Goal: Task Accomplishment & Management: Use online tool/utility

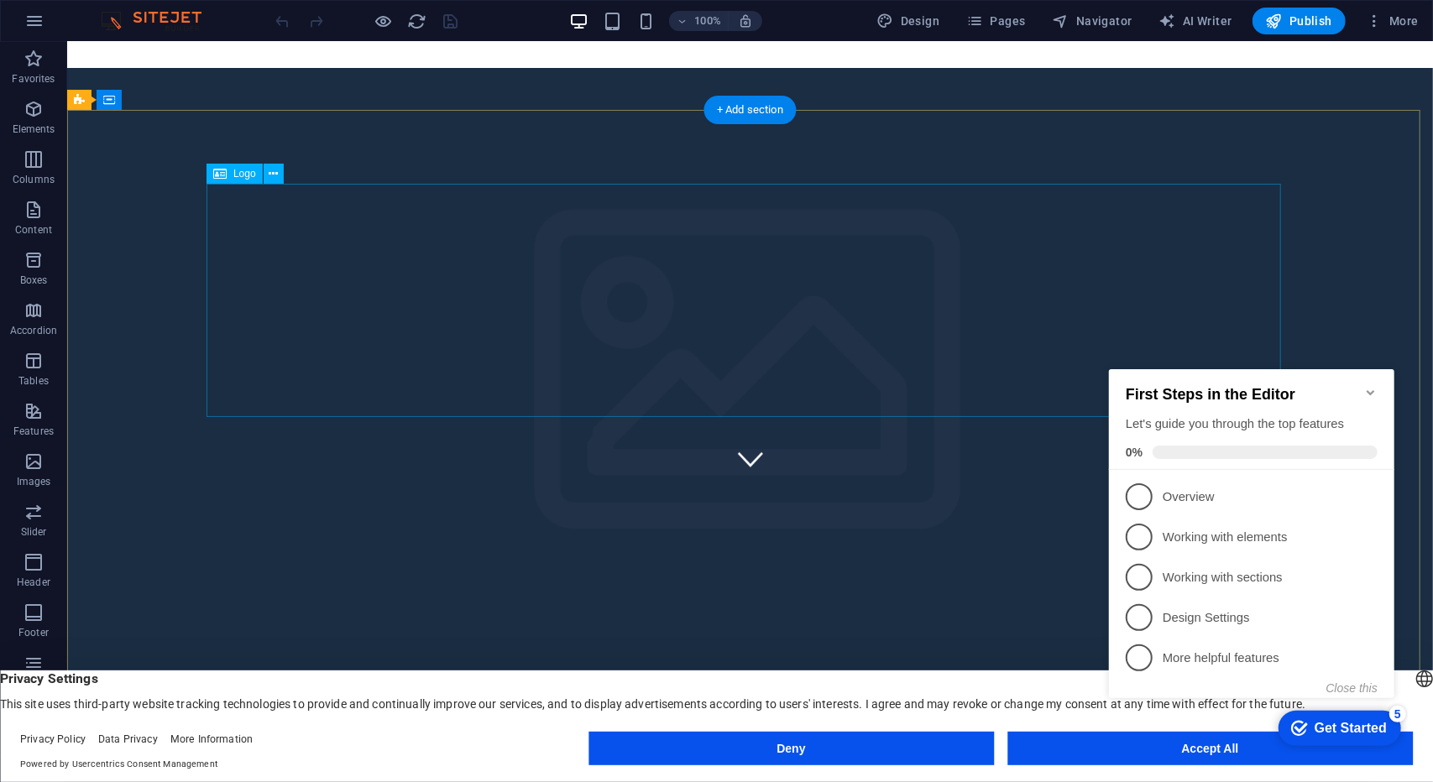
scroll to position [281, 0]
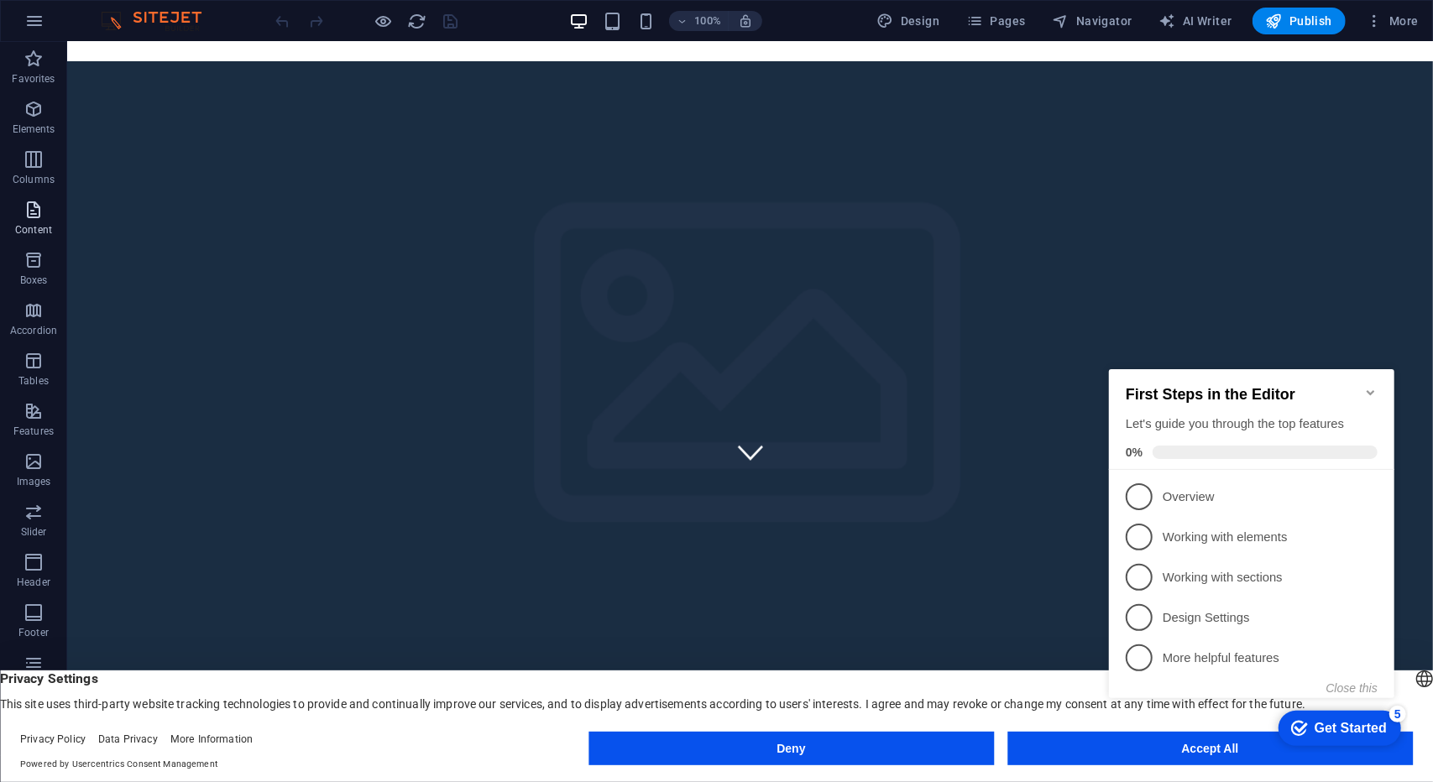
click at [59, 209] on span "Content" at bounding box center [33, 220] width 67 height 40
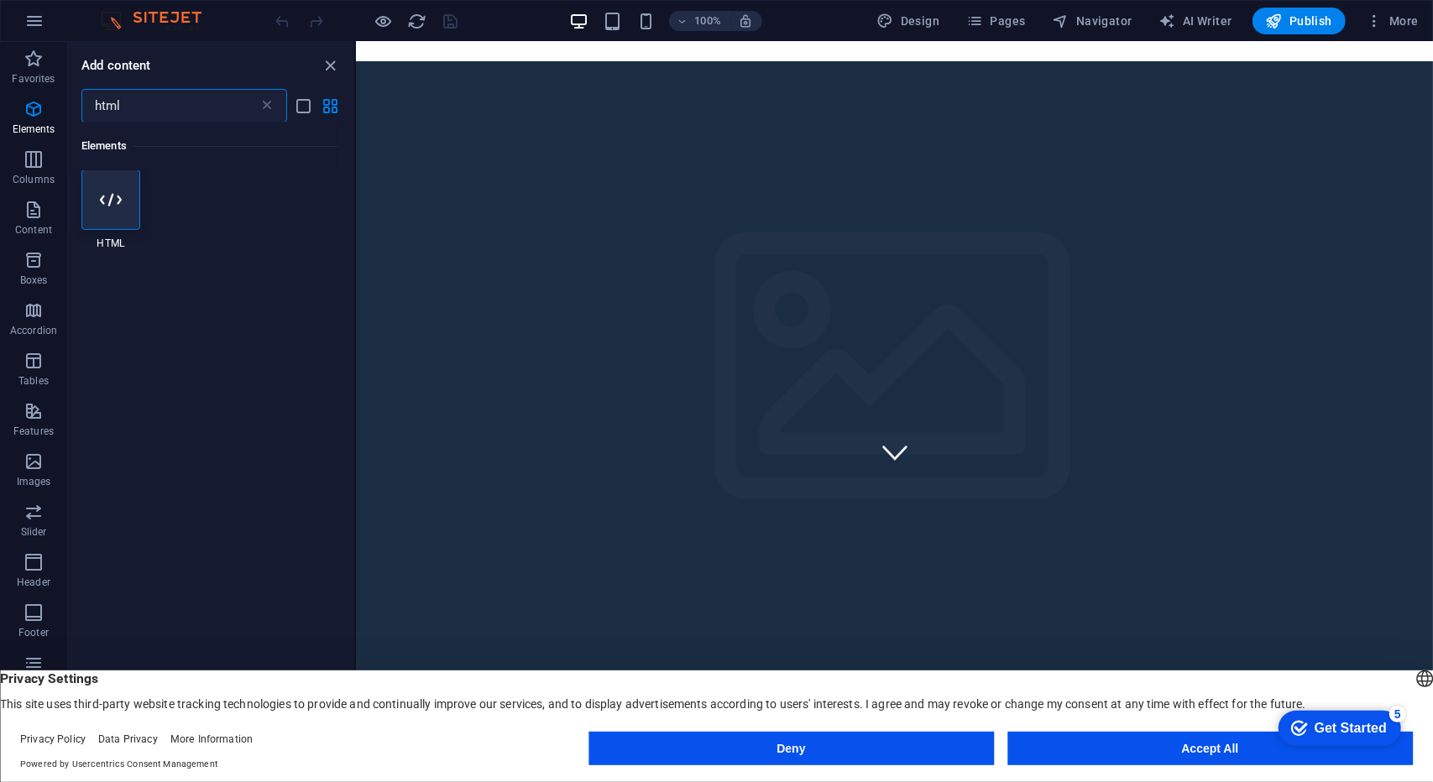
scroll to position [0, 0]
type input "html"
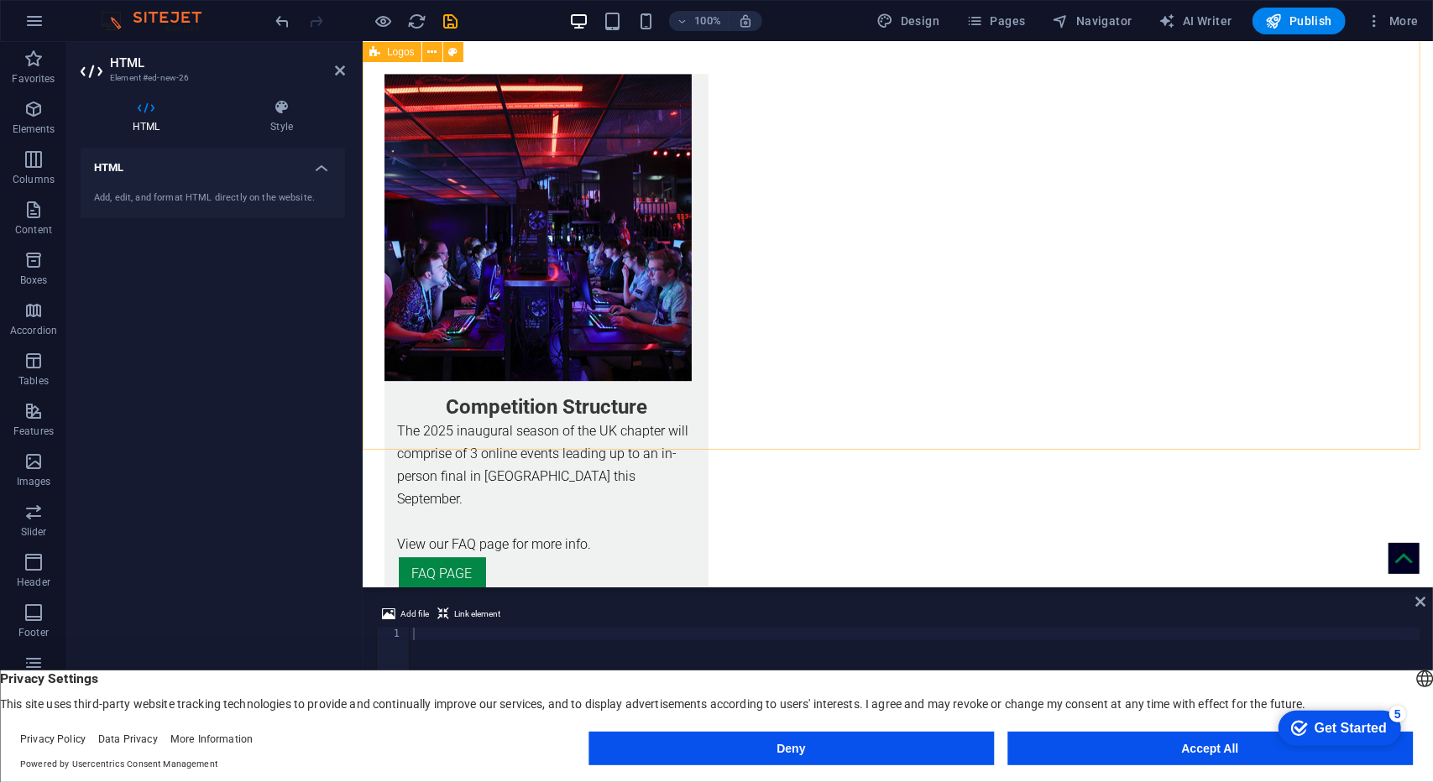
scroll to position [3988, 0]
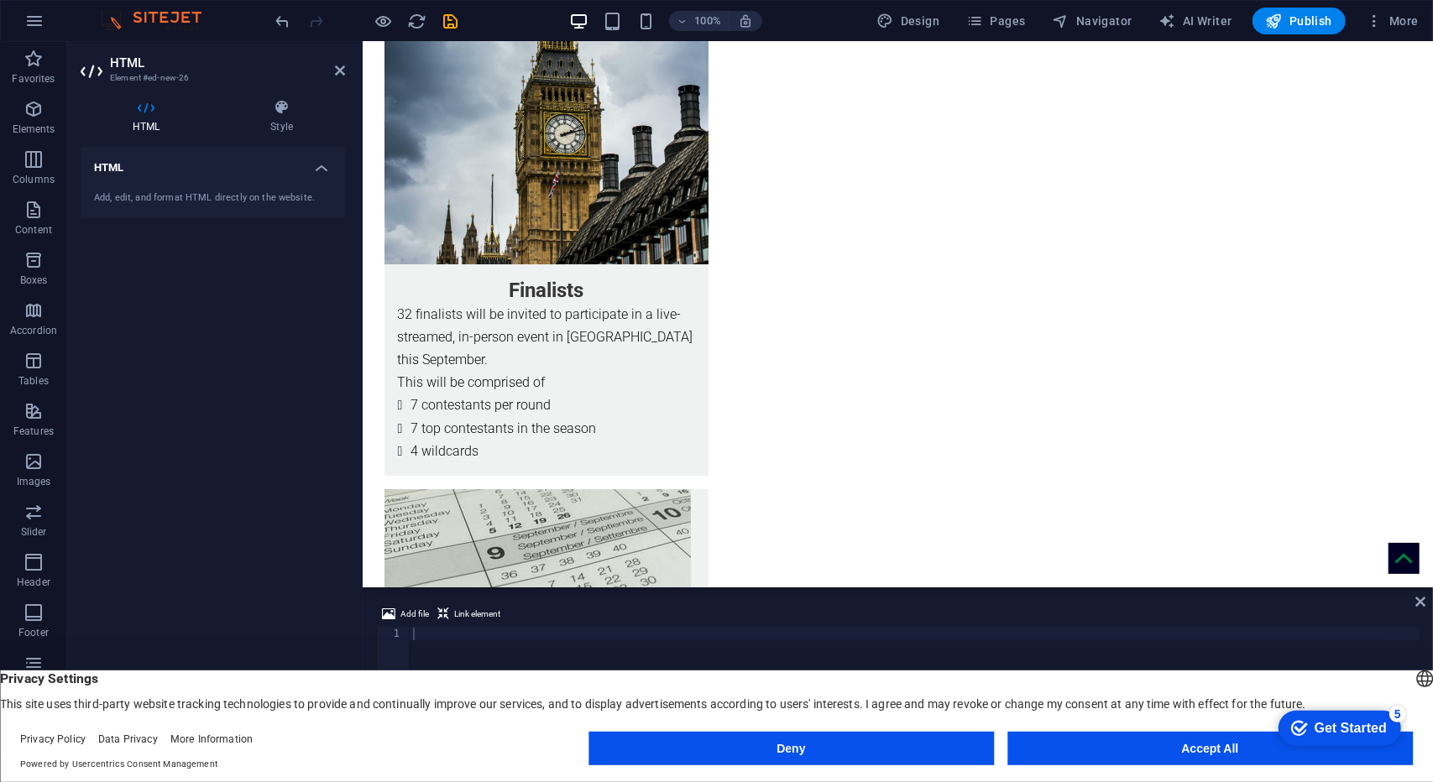
drag, startPoint x: 177, startPoint y: 157, endPoint x: 234, endPoint y: 194, distance: 68.0
click at [234, 194] on li "HTML Add, edit, and format HTML directly on the website." at bounding box center [213, 183] width 264 height 71
drag, startPoint x: 234, startPoint y: 194, endPoint x: 361, endPoint y: 264, distance: 145.0
click at [361, 264] on aside "HTML Element #ed-new-26 HTML Style HTML Add, edit, and format HTML directly on …" at bounding box center [214, 398] width 295 height 713
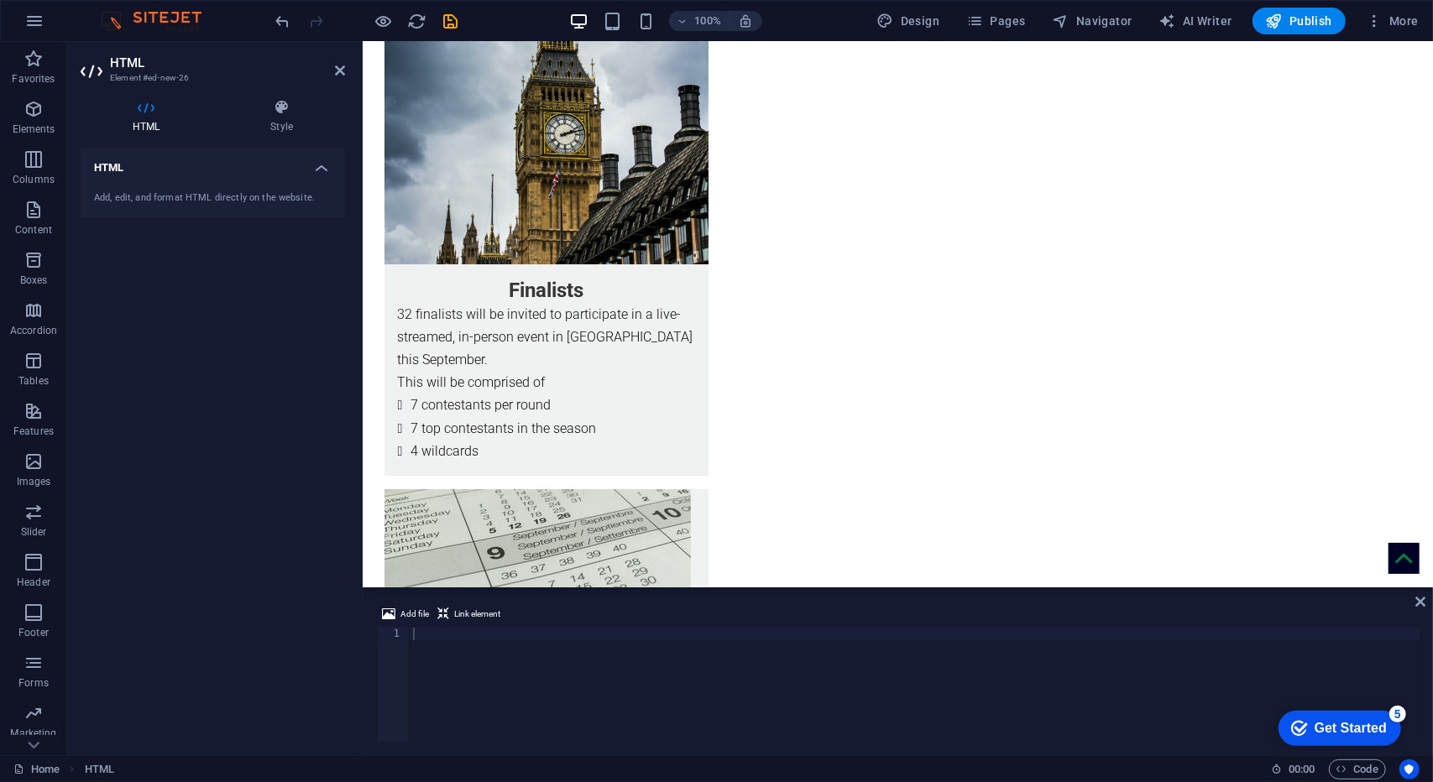
click at [173, 172] on h4 "HTML" at bounding box center [213, 163] width 264 height 30
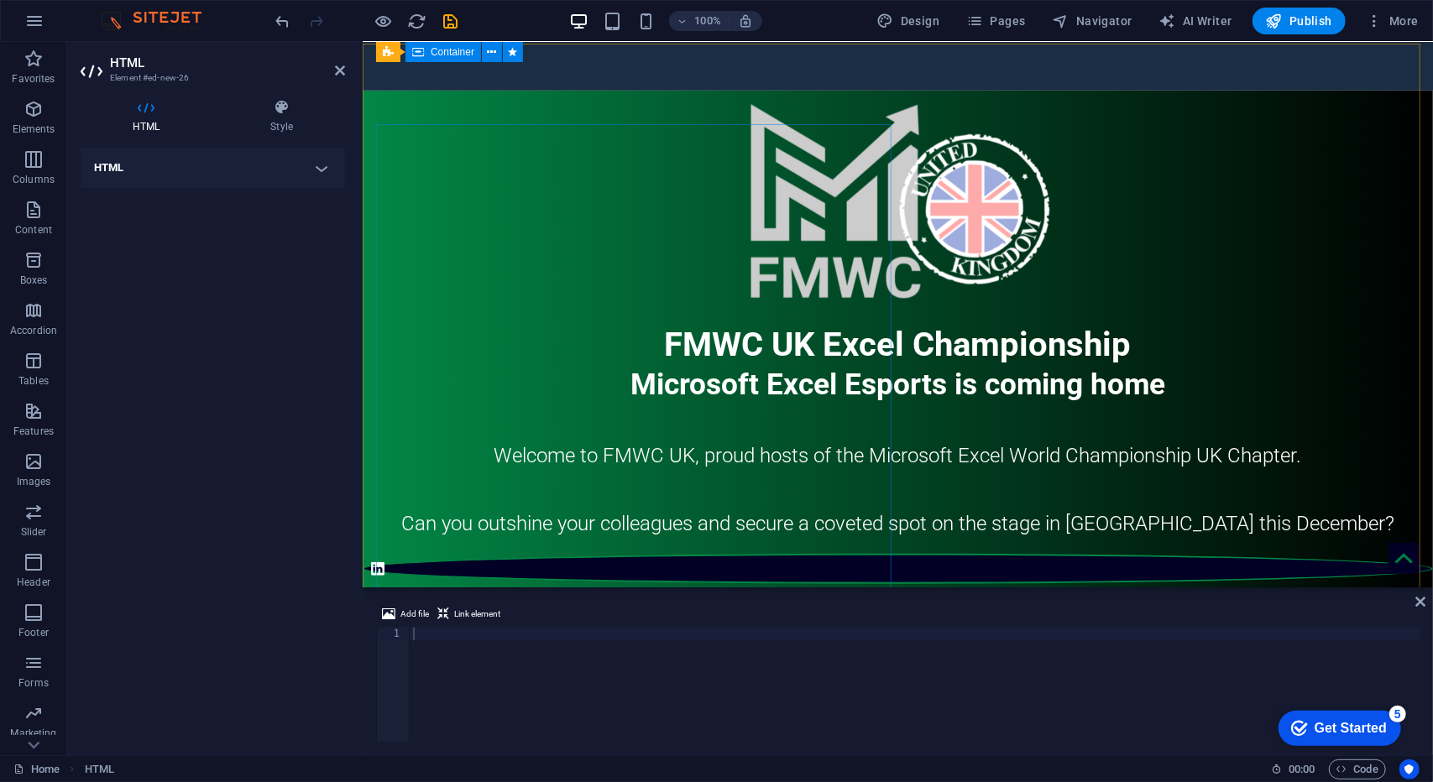
scroll to position [0, 0]
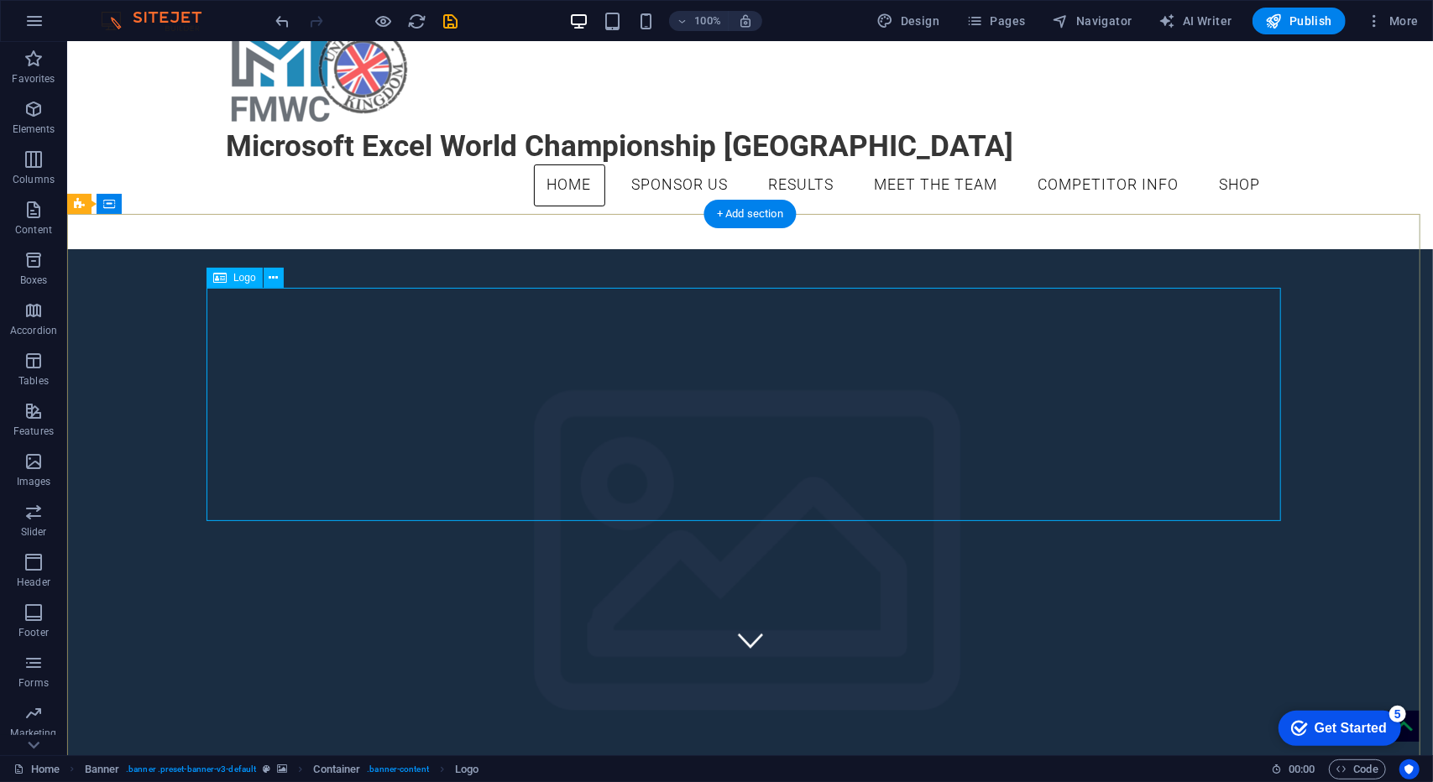
scroll to position [91, 0]
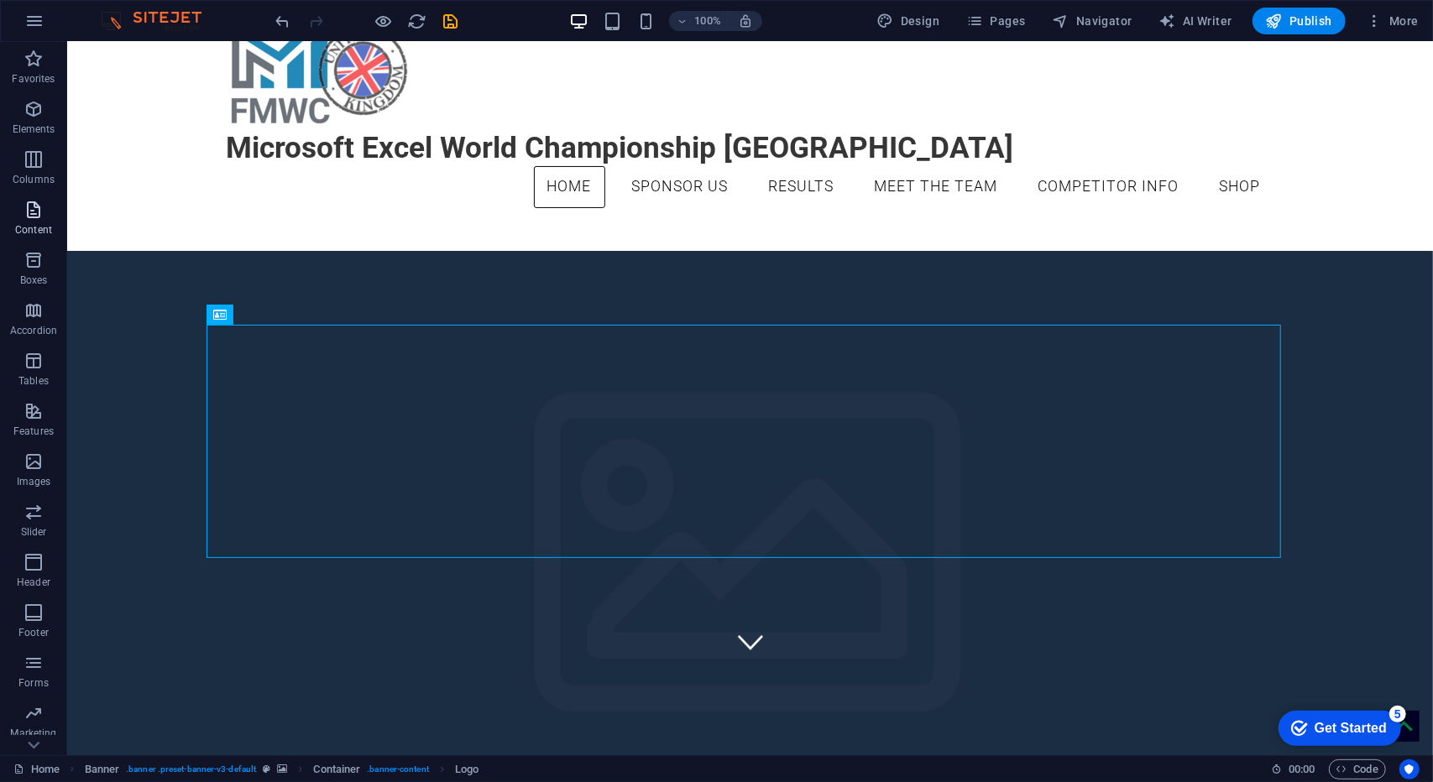
click at [44, 204] on span "Content" at bounding box center [33, 220] width 67 height 40
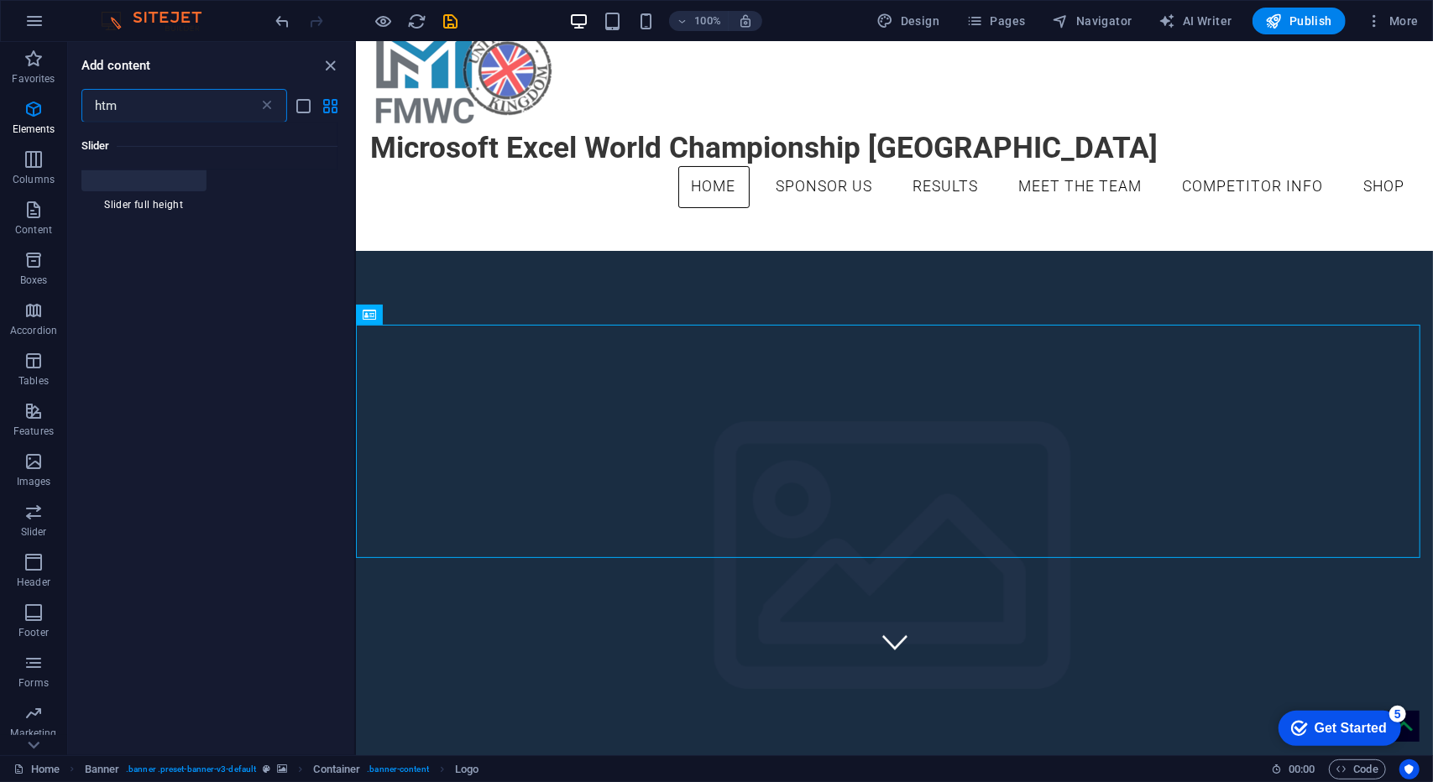
scroll to position [0, 0]
type input "htm"
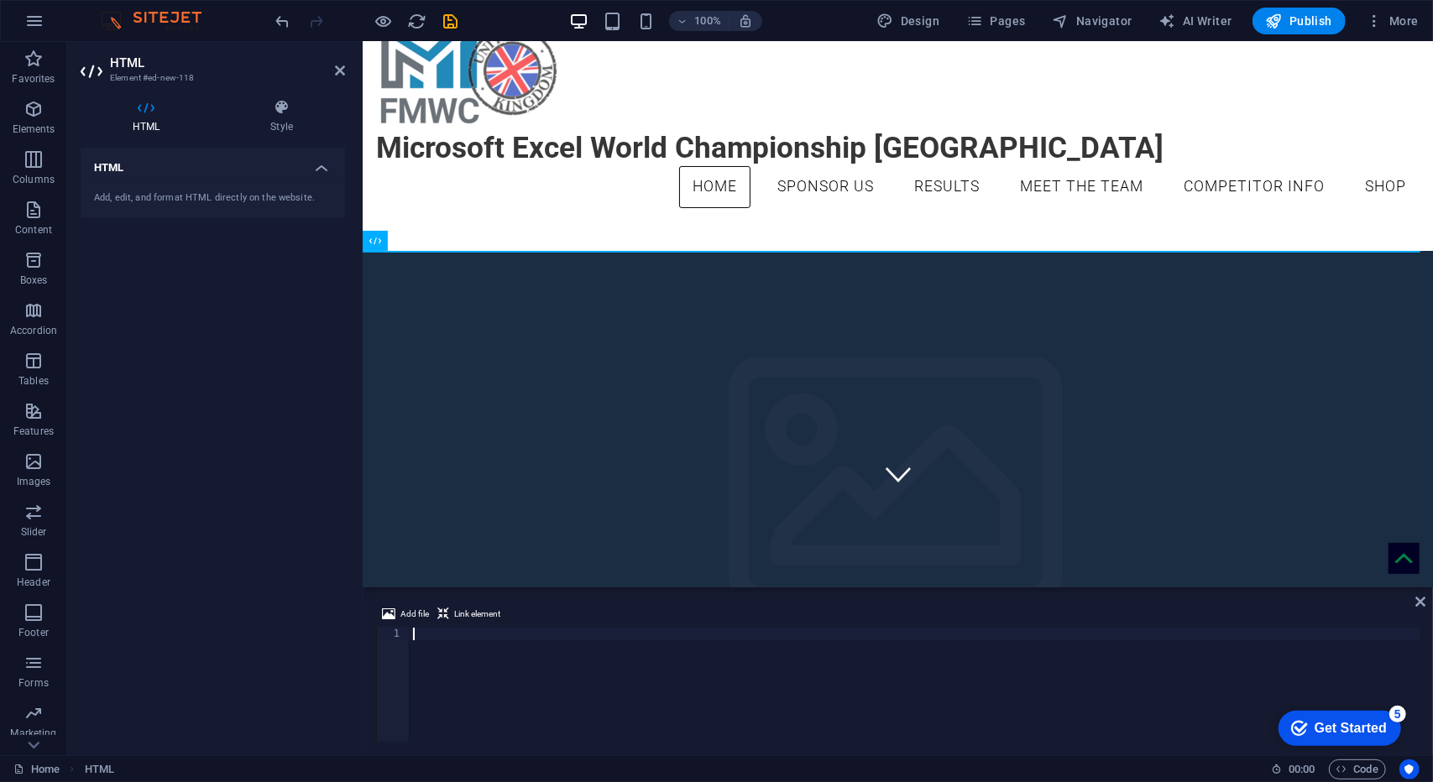
type textarea "v"
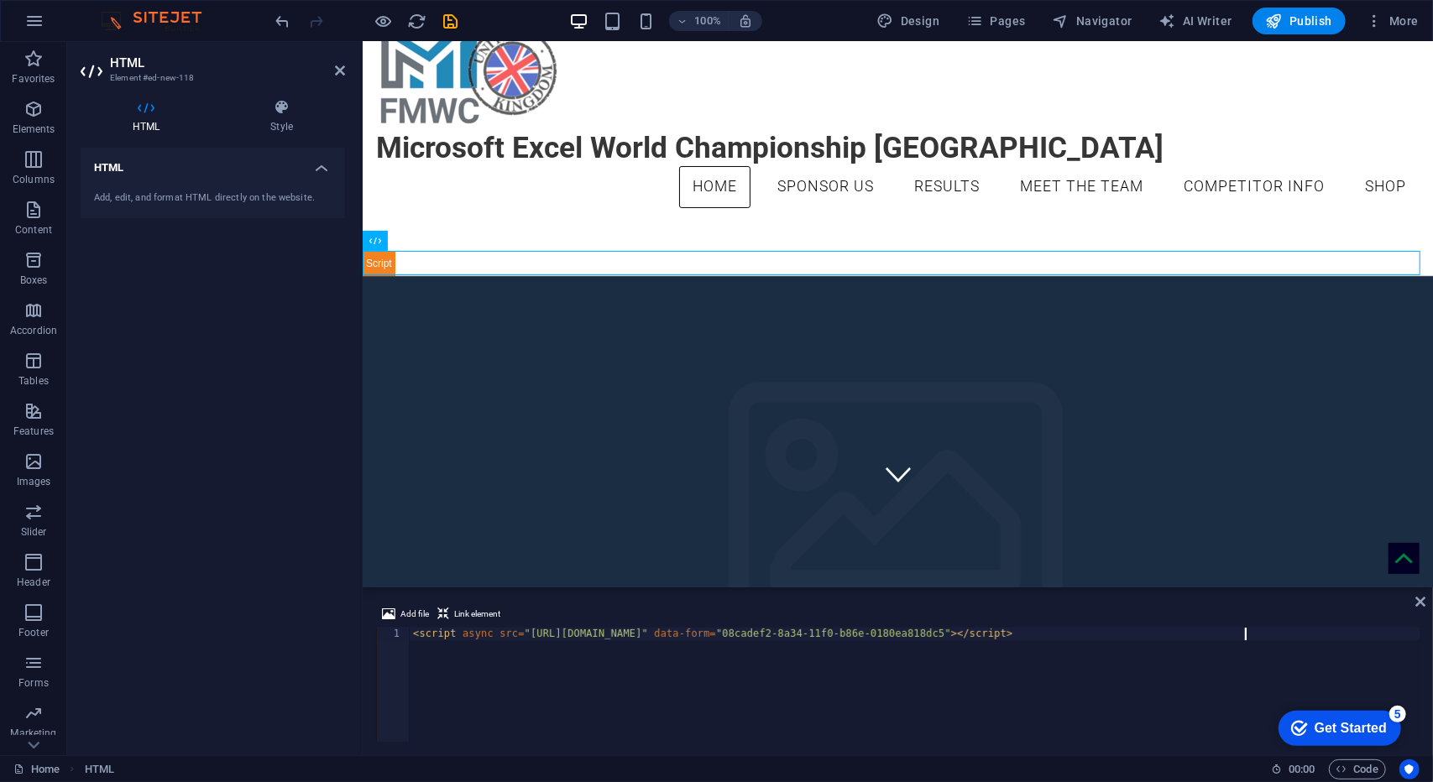
type textarea "<script async src="https://eocampaign1.com/form/08cadef2-8a34-11f0-b86e-0180ea8…"
click at [1349, 728] on div "Get Started" at bounding box center [1349, 727] width 72 height 15
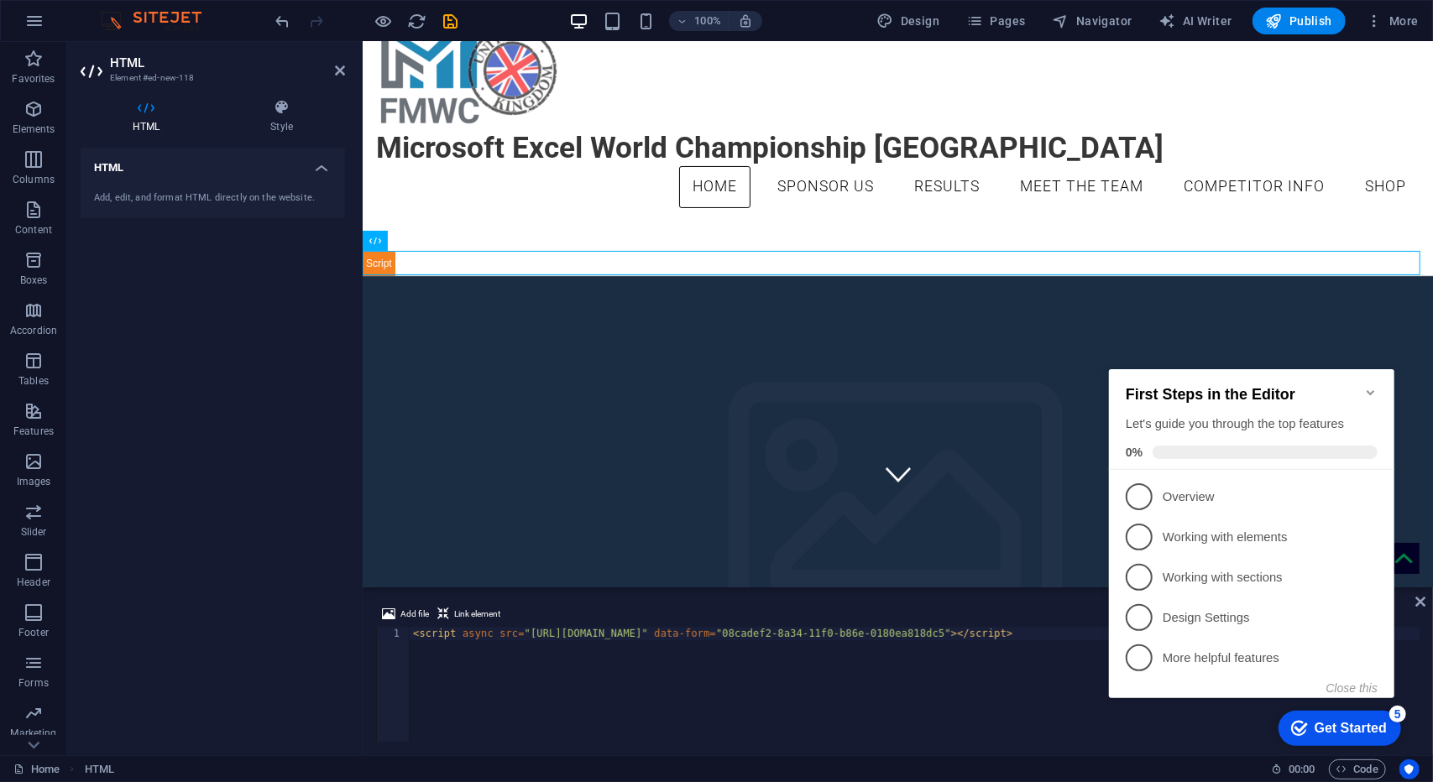
click at [1367, 377] on div "First Steps in the Editor Let's guide you through the top features 0%" at bounding box center [1250, 418] width 285 height 101
click at [1342, 681] on button "Close this" at bounding box center [1350, 687] width 51 height 13
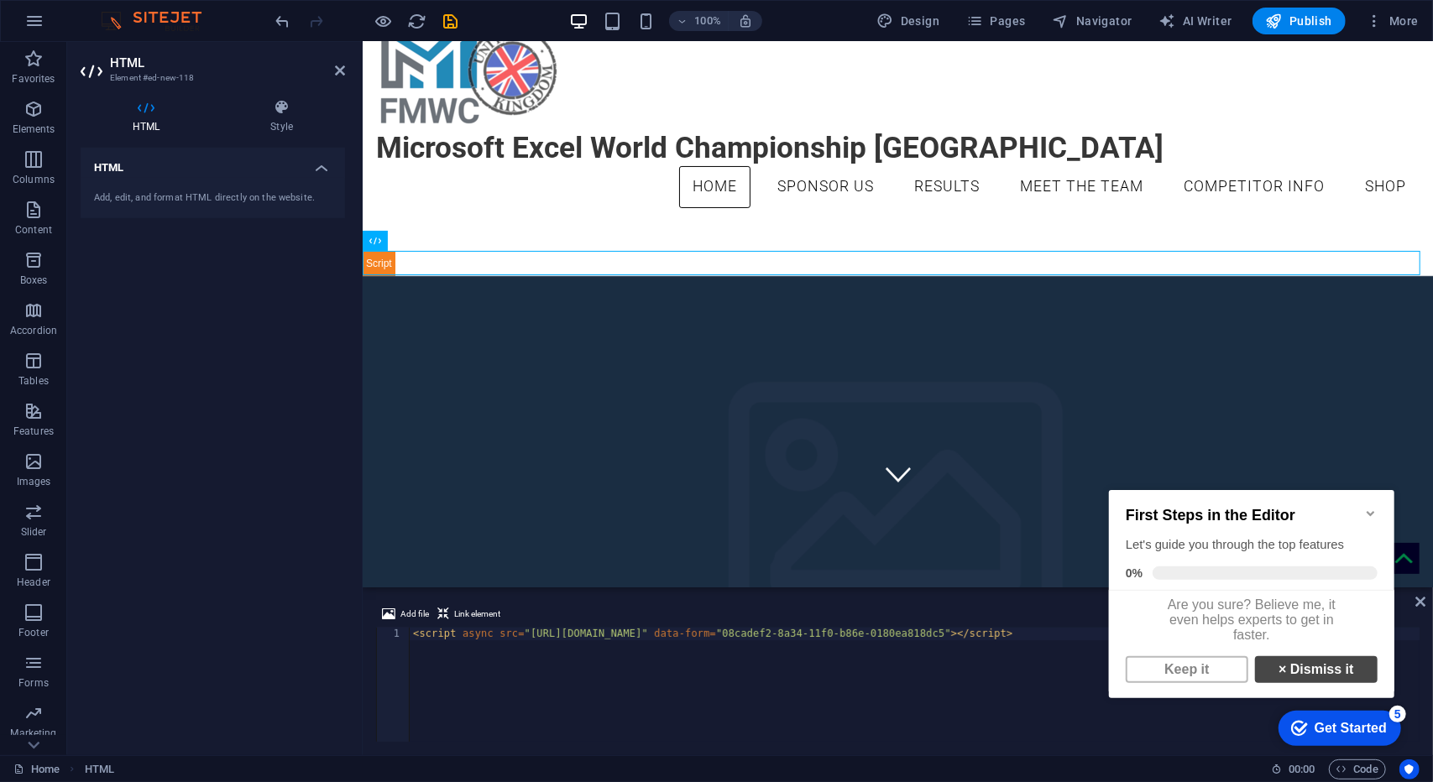
click at [1329, 680] on link "× Dismiss it" at bounding box center [1315, 668] width 123 height 27
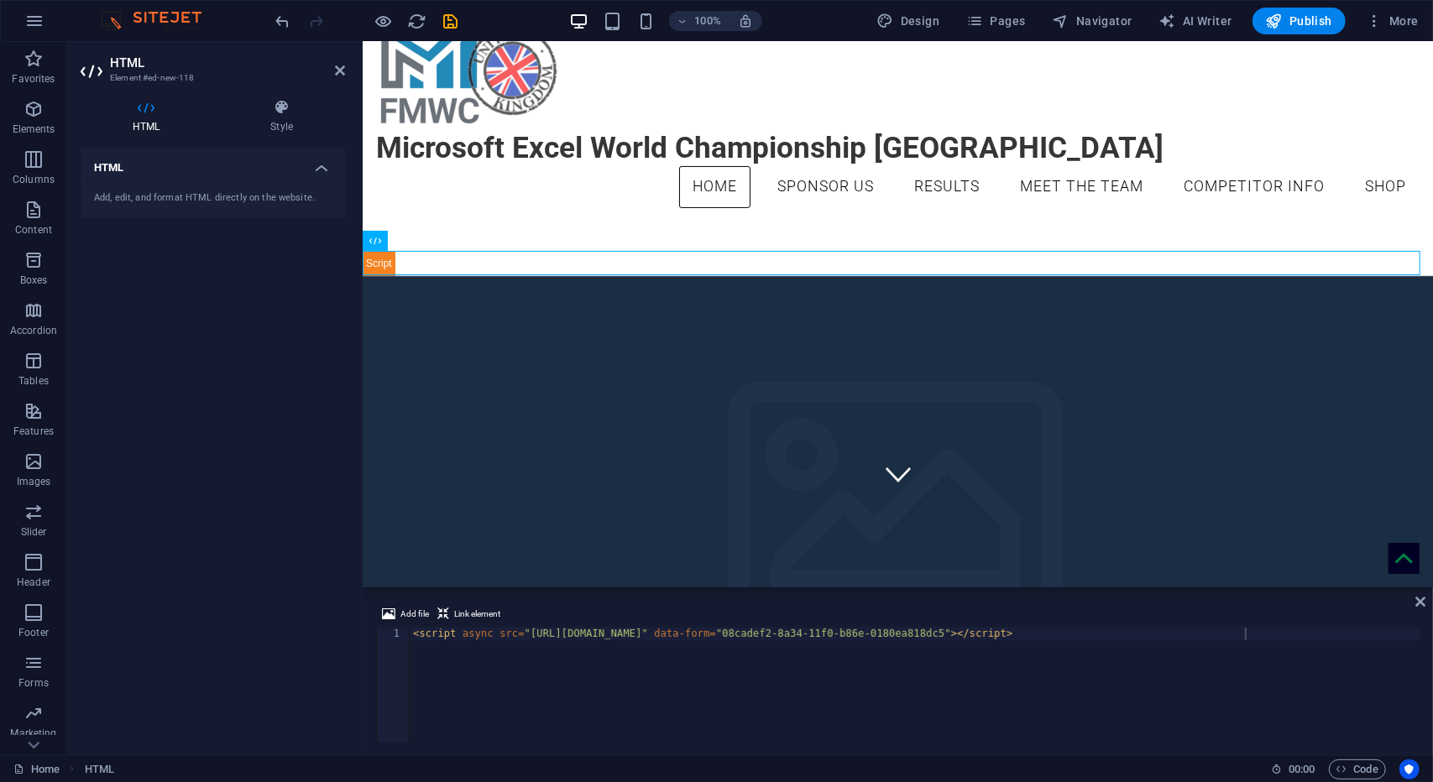
click at [1413, 604] on div "Add file Link element" at bounding box center [897, 616] width 1043 height 24
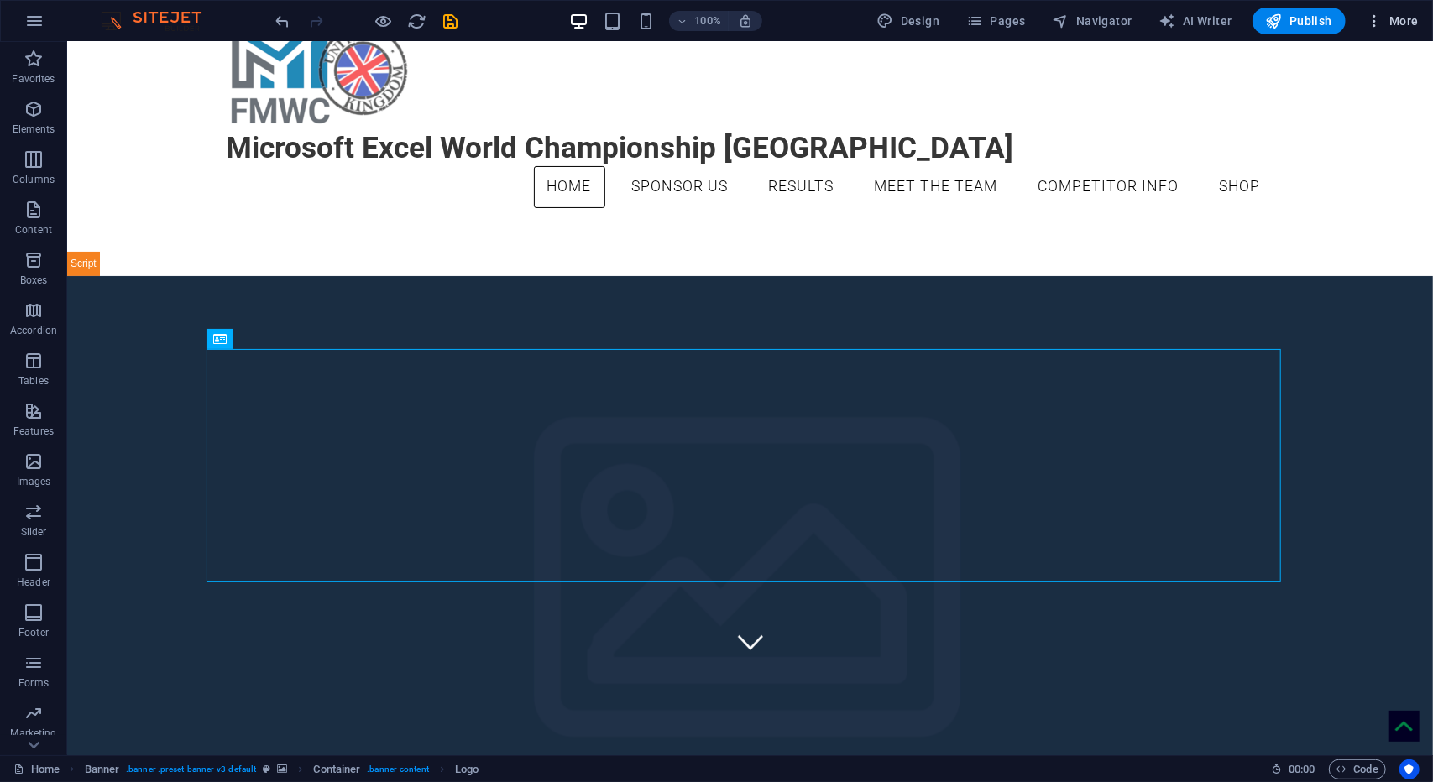
click at [1388, 24] on span "More" at bounding box center [1391, 21] width 53 height 17
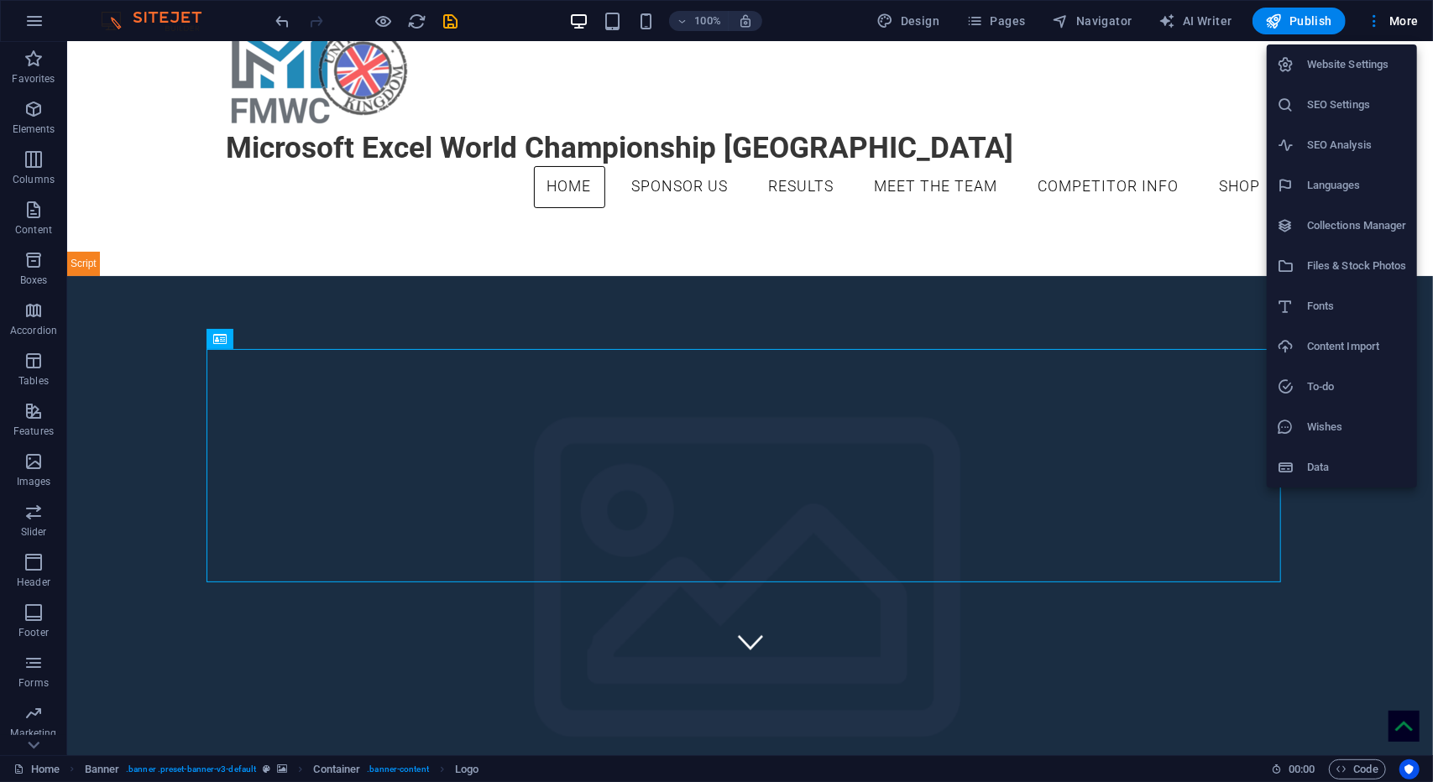
click at [485, 546] on div at bounding box center [716, 391] width 1433 height 782
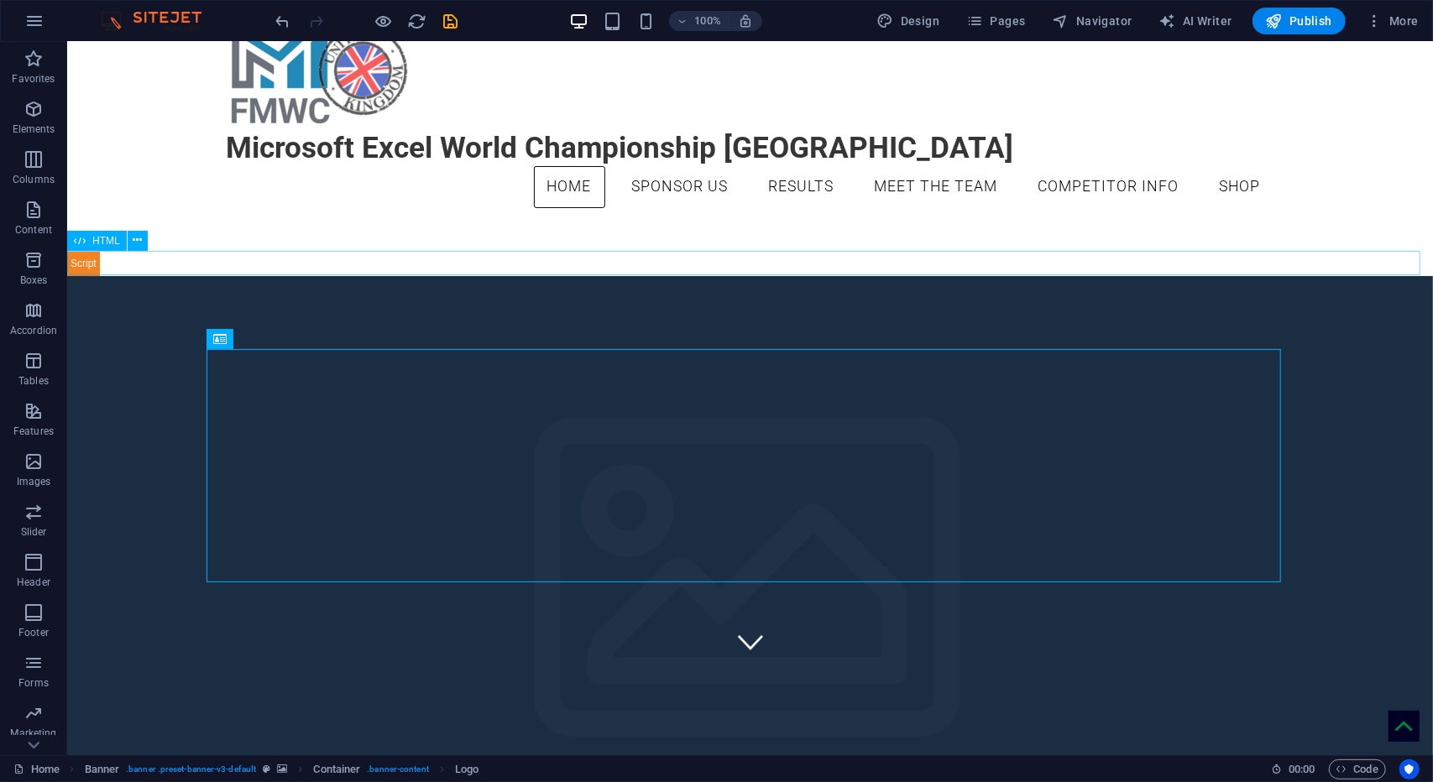
click at [122, 252] on div at bounding box center [748, 262] width 1365 height 24
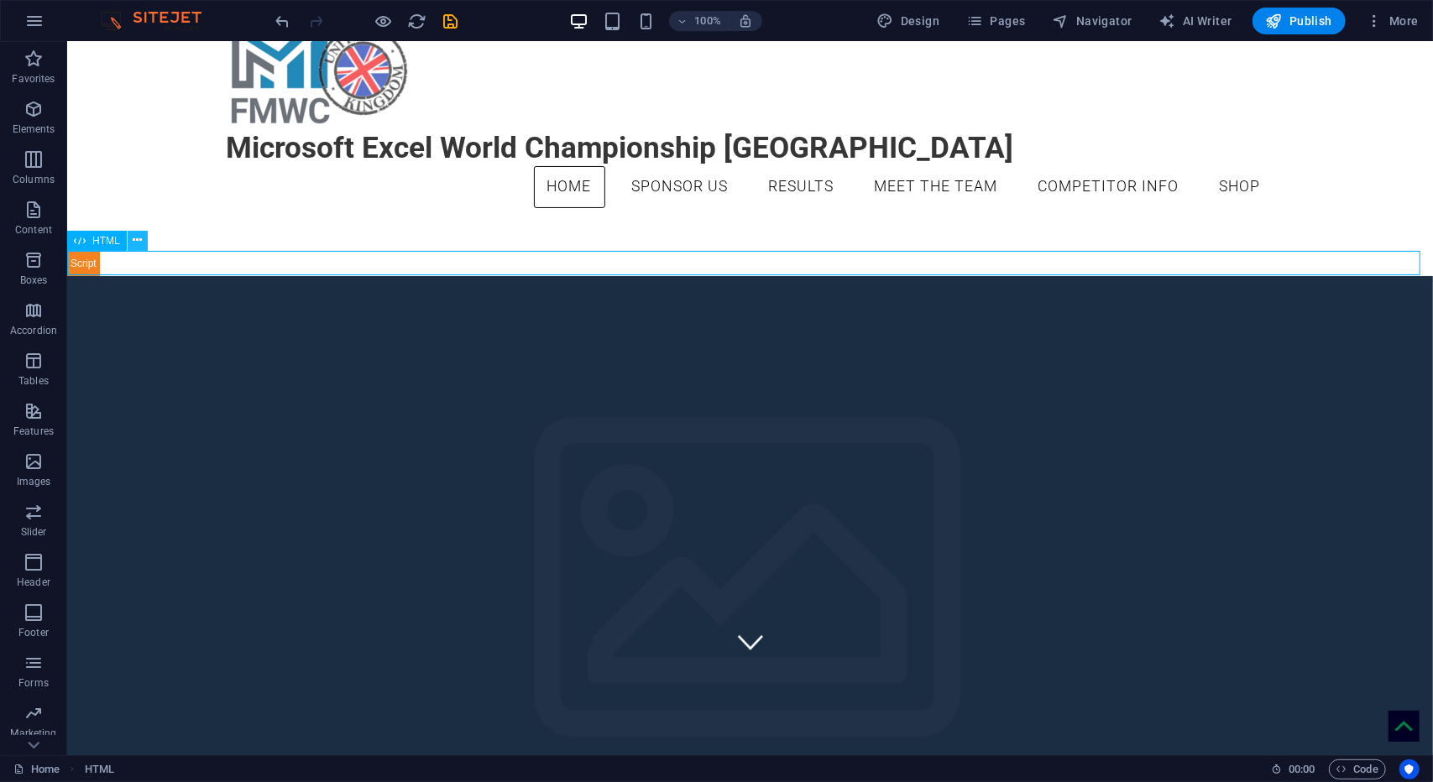
click at [138, 234] on icon at bounding box center [137, 241] width 9 height 18
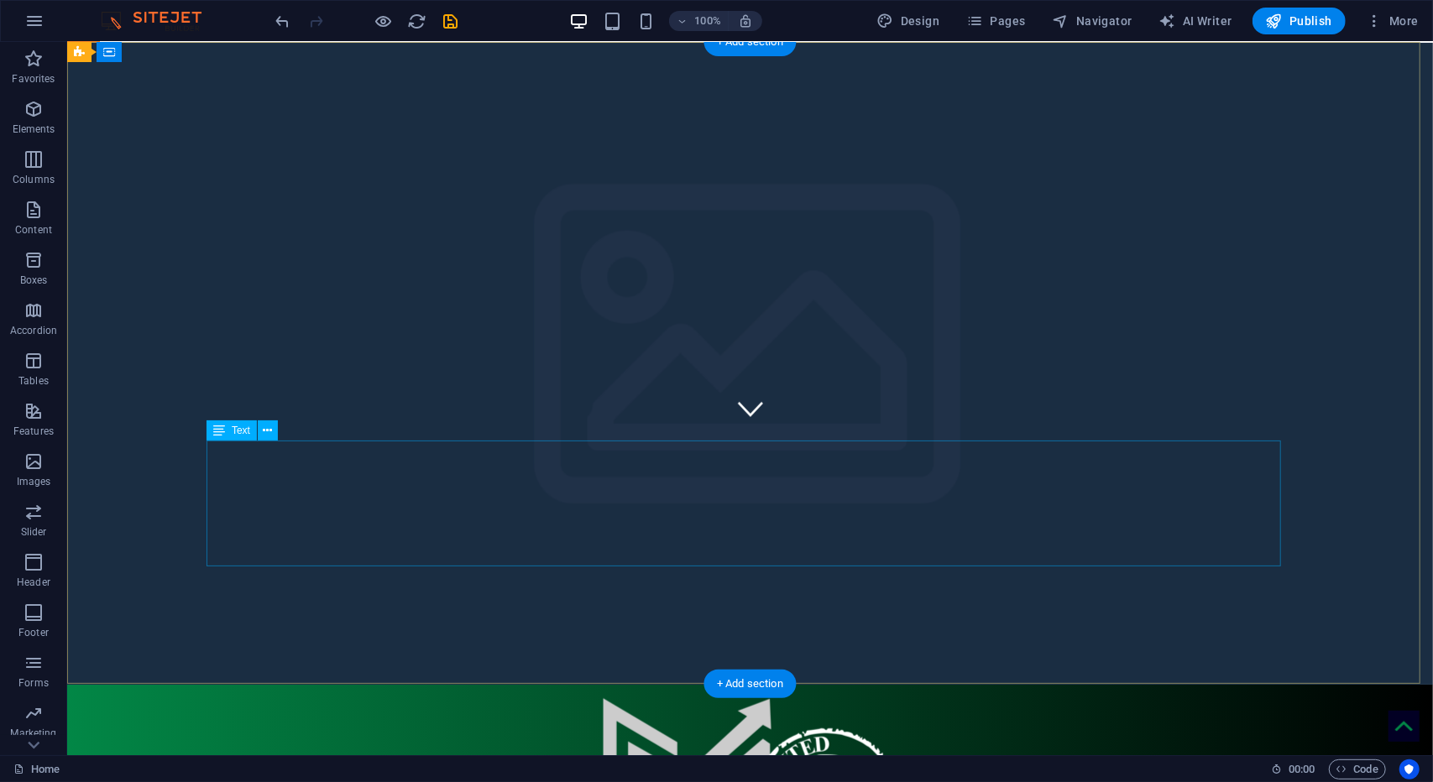
scroll to position [120, 0]
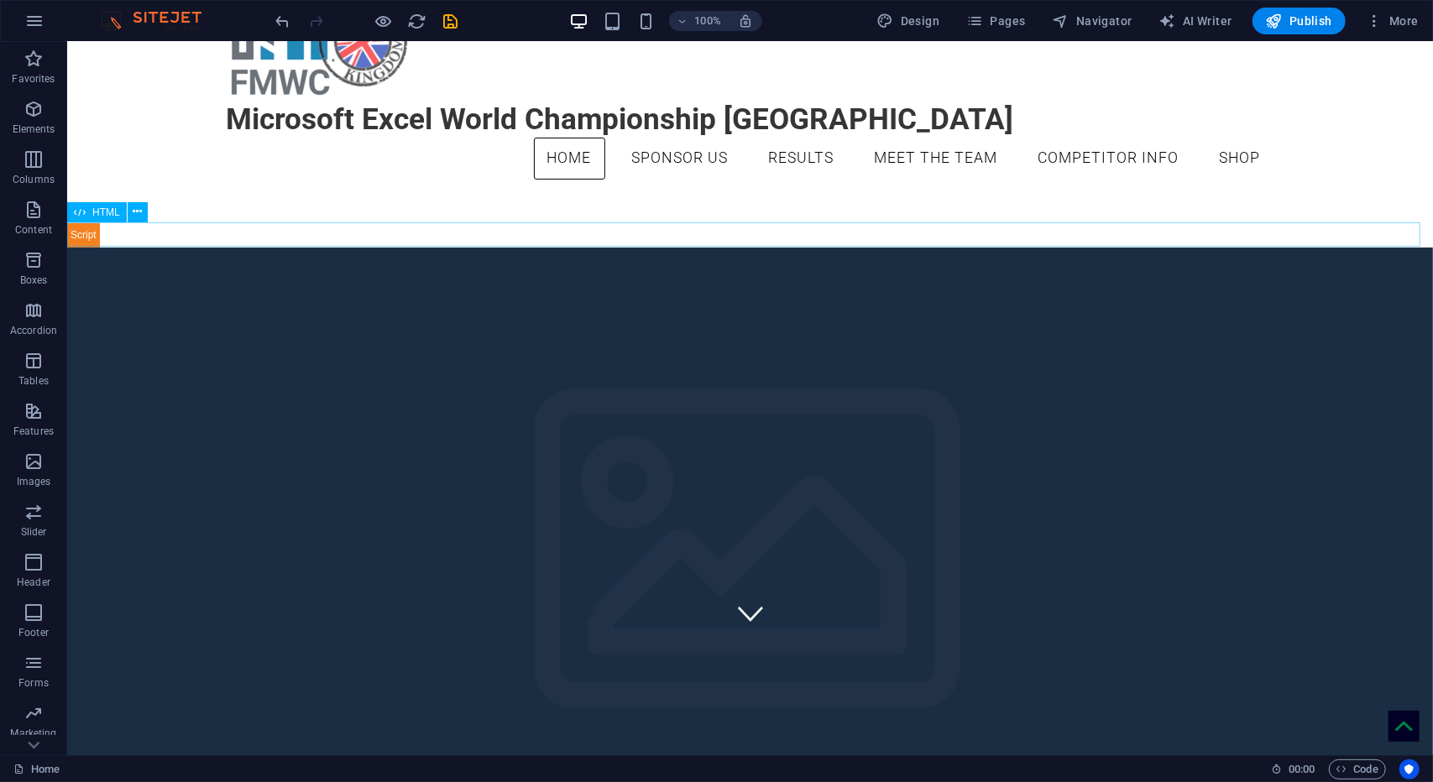
click at [314, 237] on div at bounding box center [748, 234] width 1365 height 24
click at [138, 217] on icon at bounding box center [137, 212] width 9 height 18
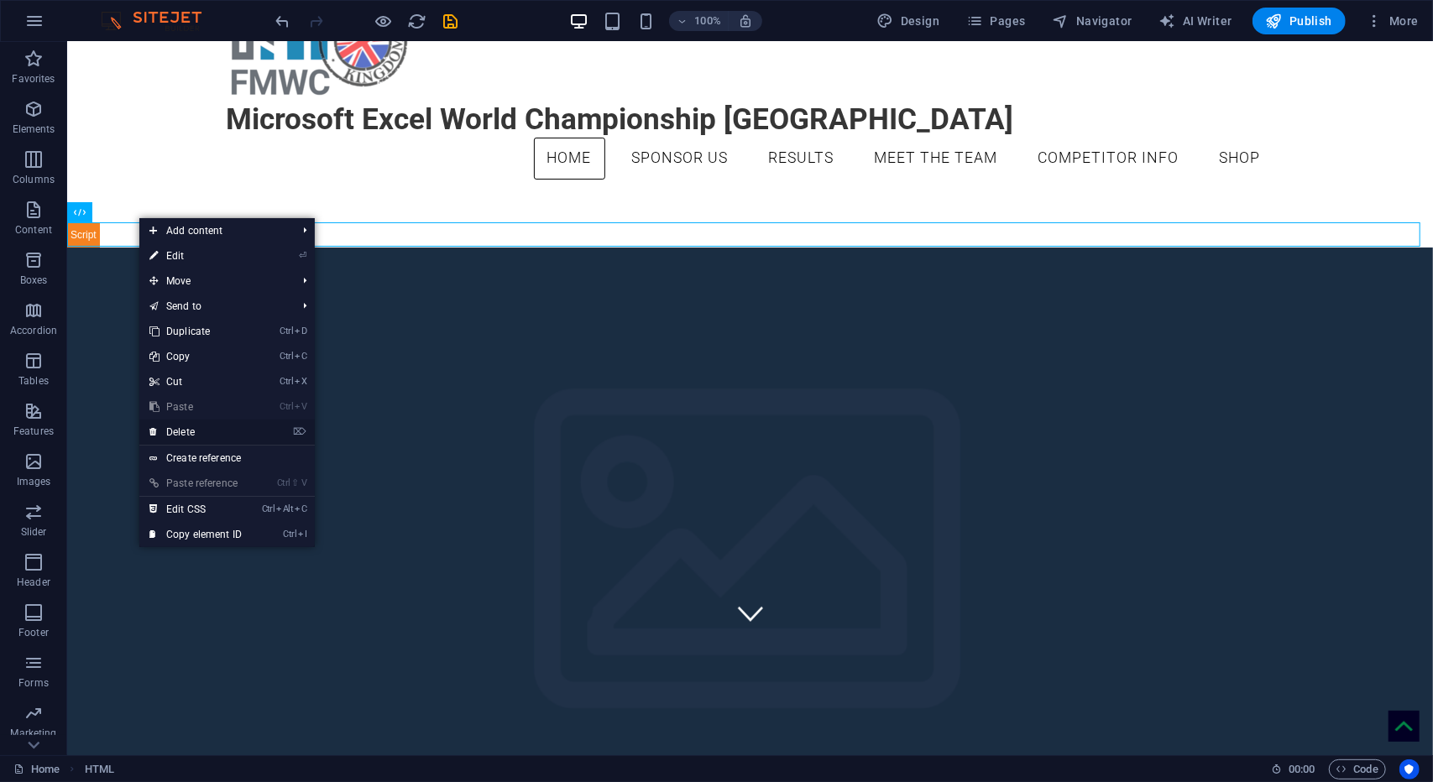
click at [200, 429] on link "⌦ Delete" at bounding box center [195, 432] width 112 height 25
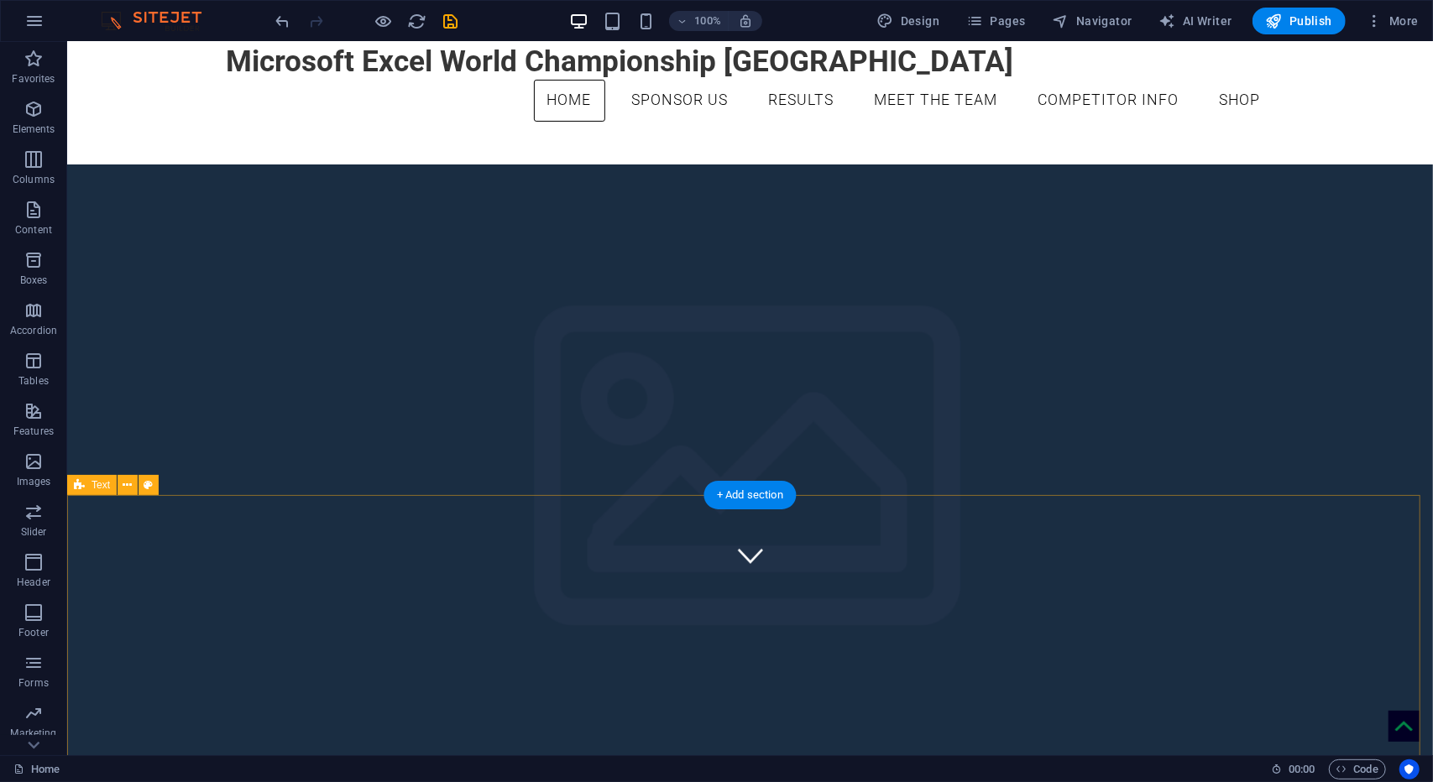
scroll to position [0, 0]
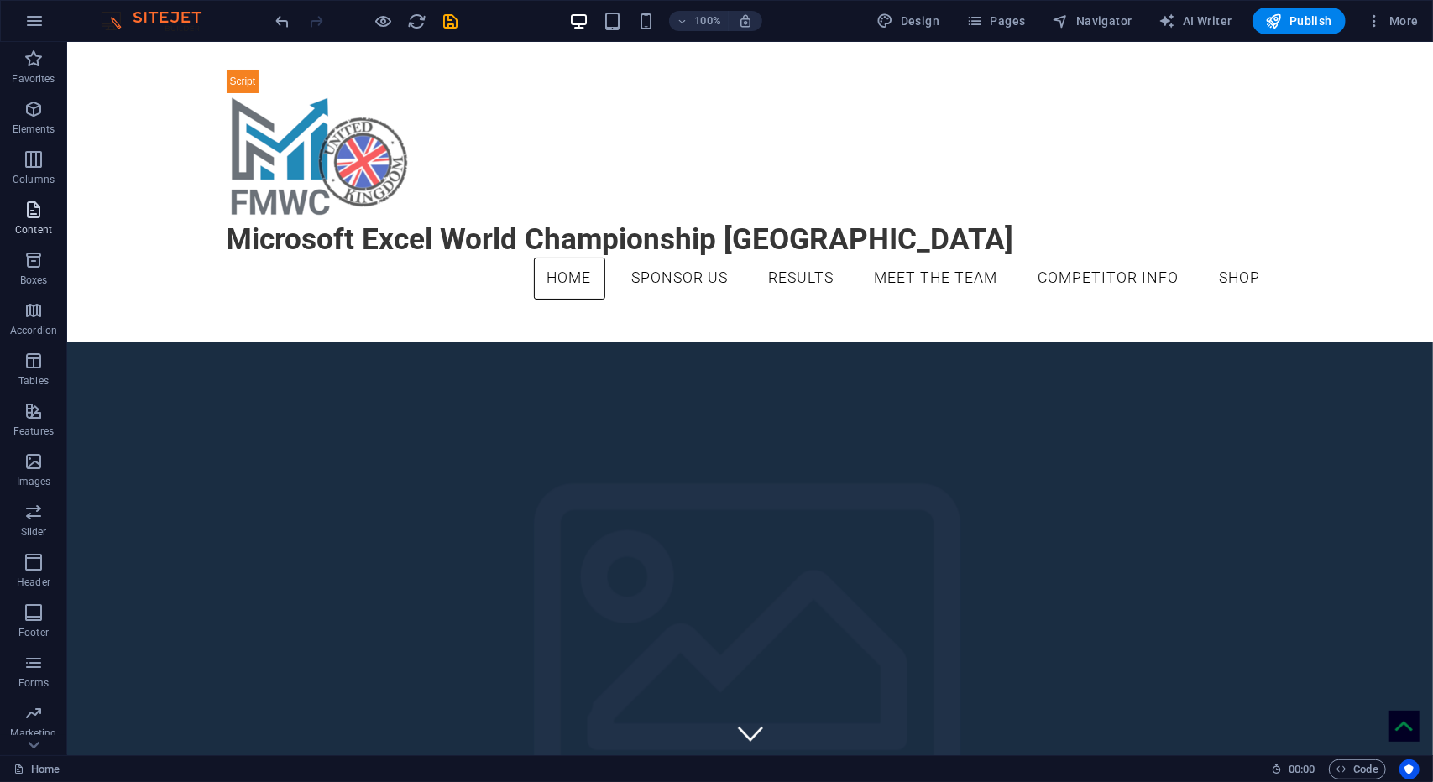
click at [42, 208] on icon "button" at bounding box center [33, 210] width 20 height 20
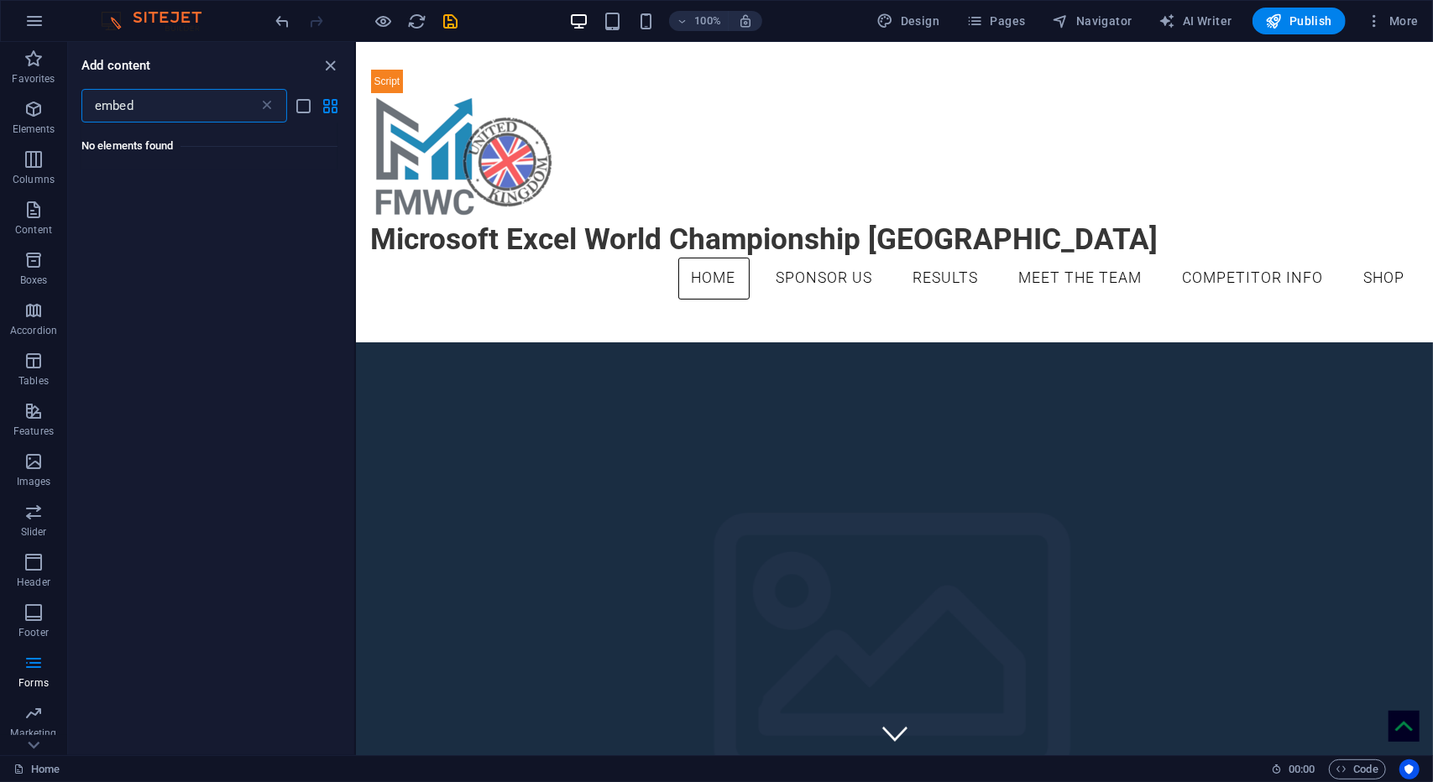
type input "embed"
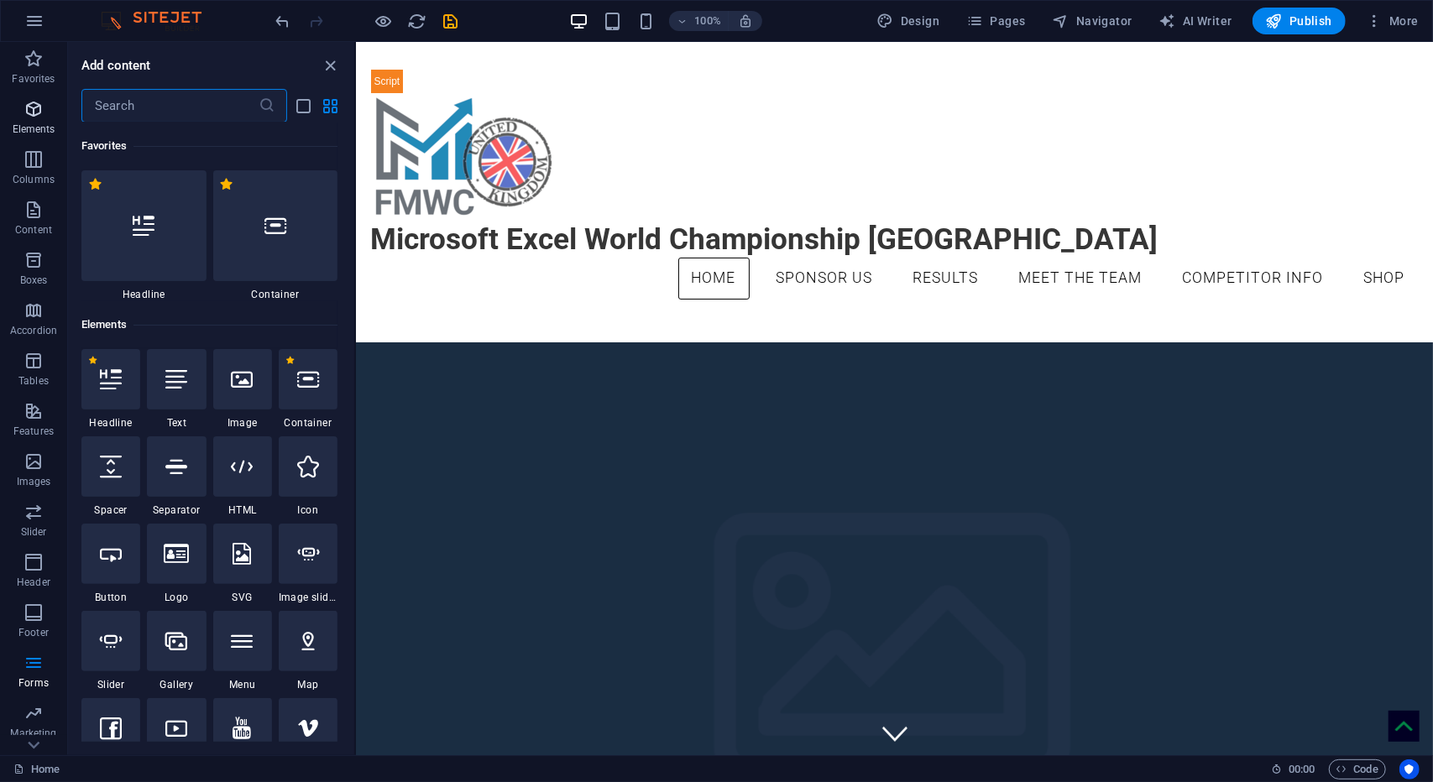
type input "h"
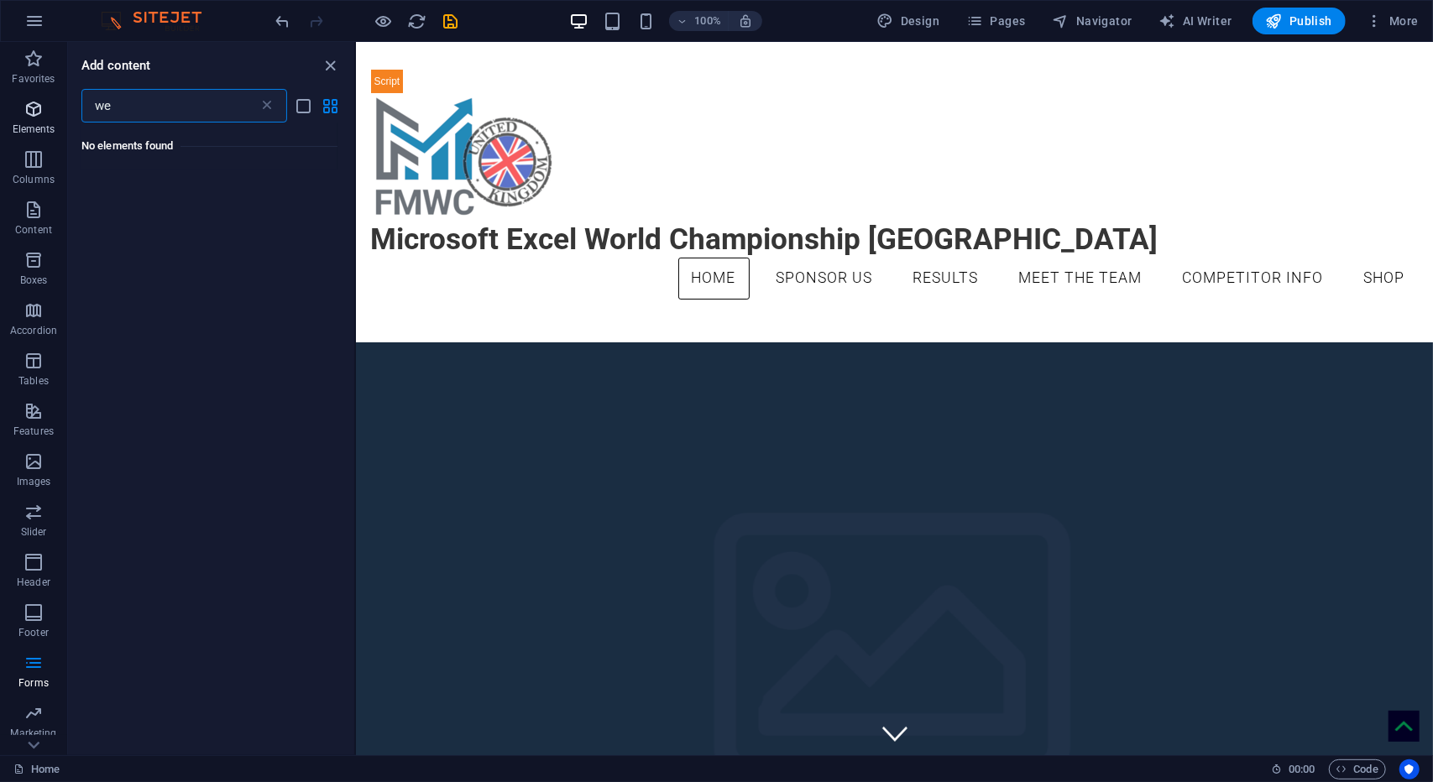
type input "w"
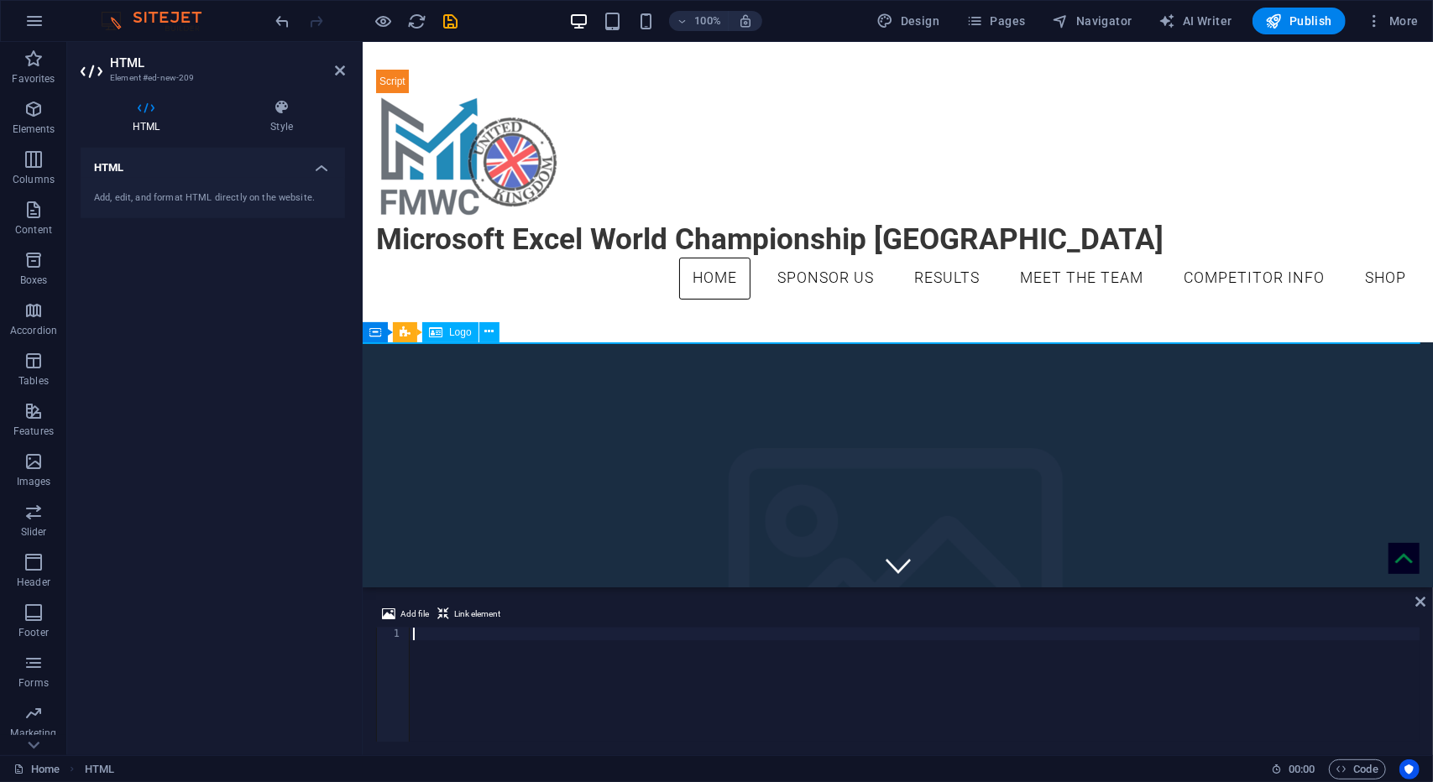
type textarea "<script async src="https://eocampaign1.com/form/08cadef2-8a34-11f0-b86e-0180ea8…"
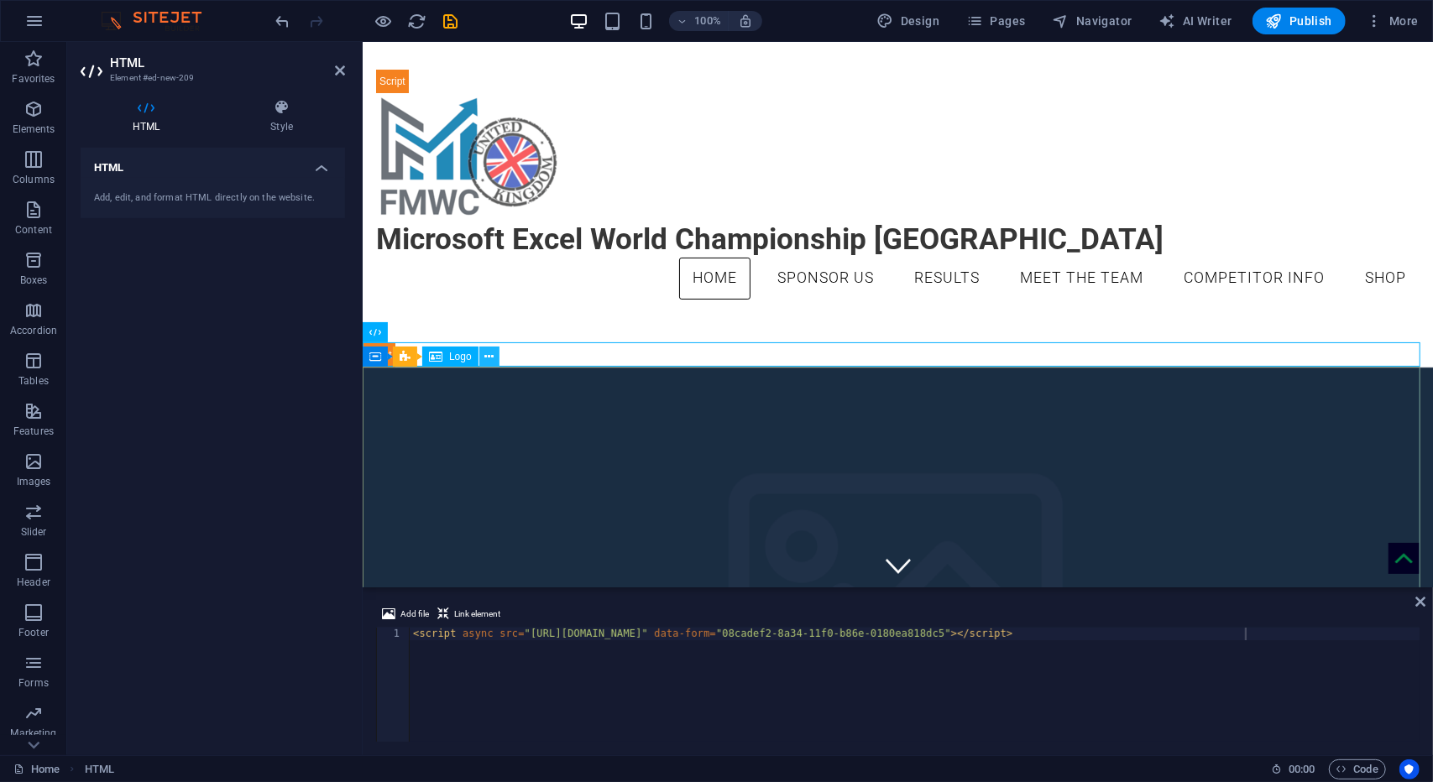
click at [485, 355] on icon at bounding box center [488, 357] width 9 height 18
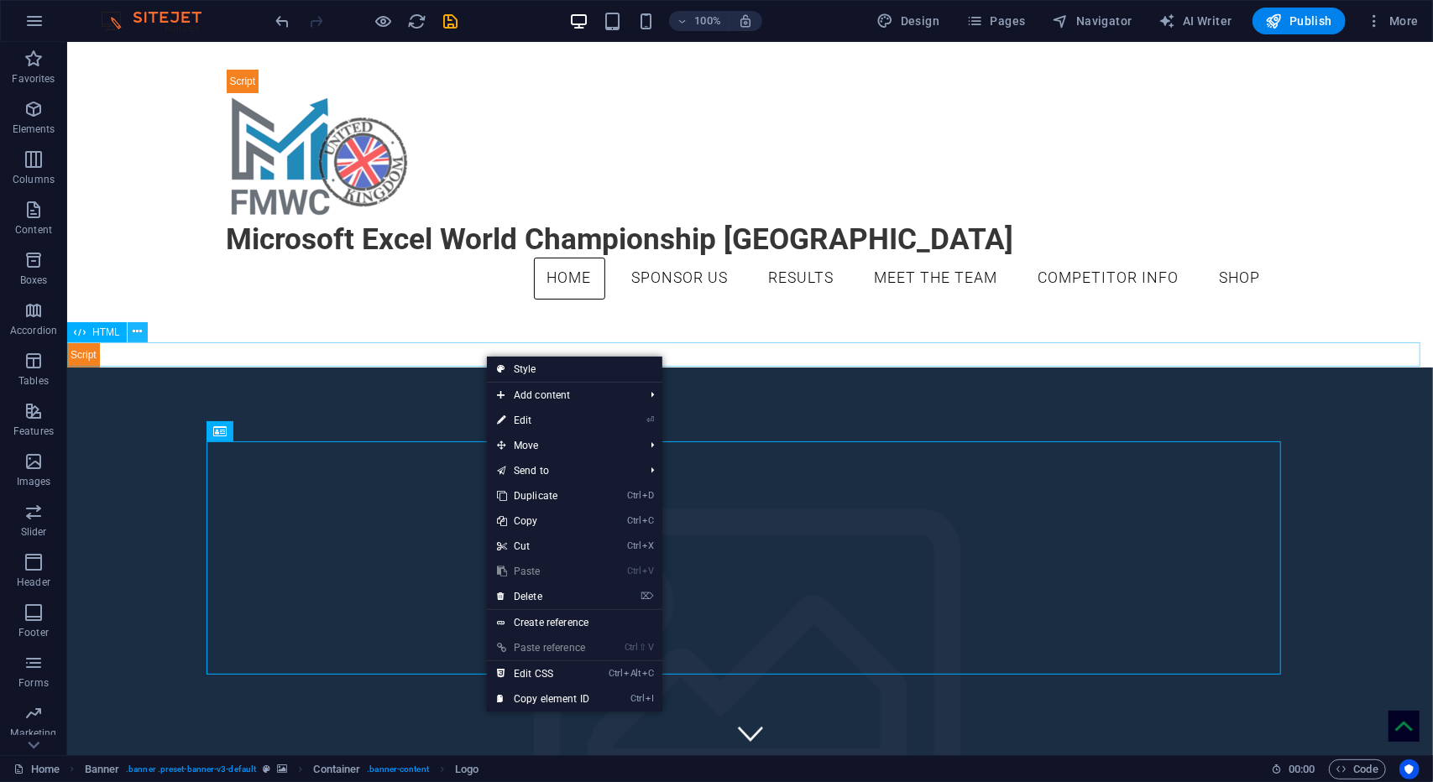
click at [136, 330] on icon at bounding box center [137, 332] width 9 height 18
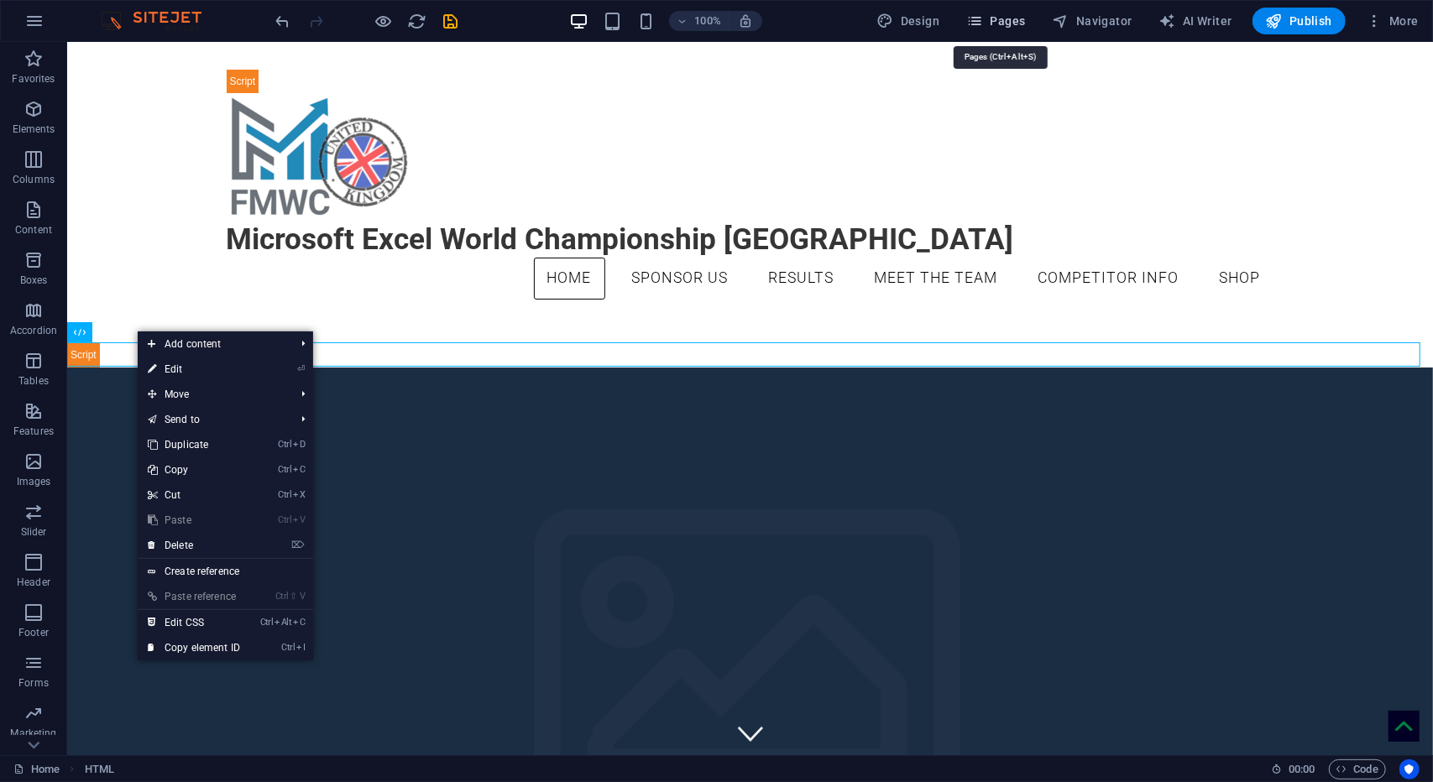
click at [989, 21] on span "Pages" at bounding box center [995, 21] width 59 height 17
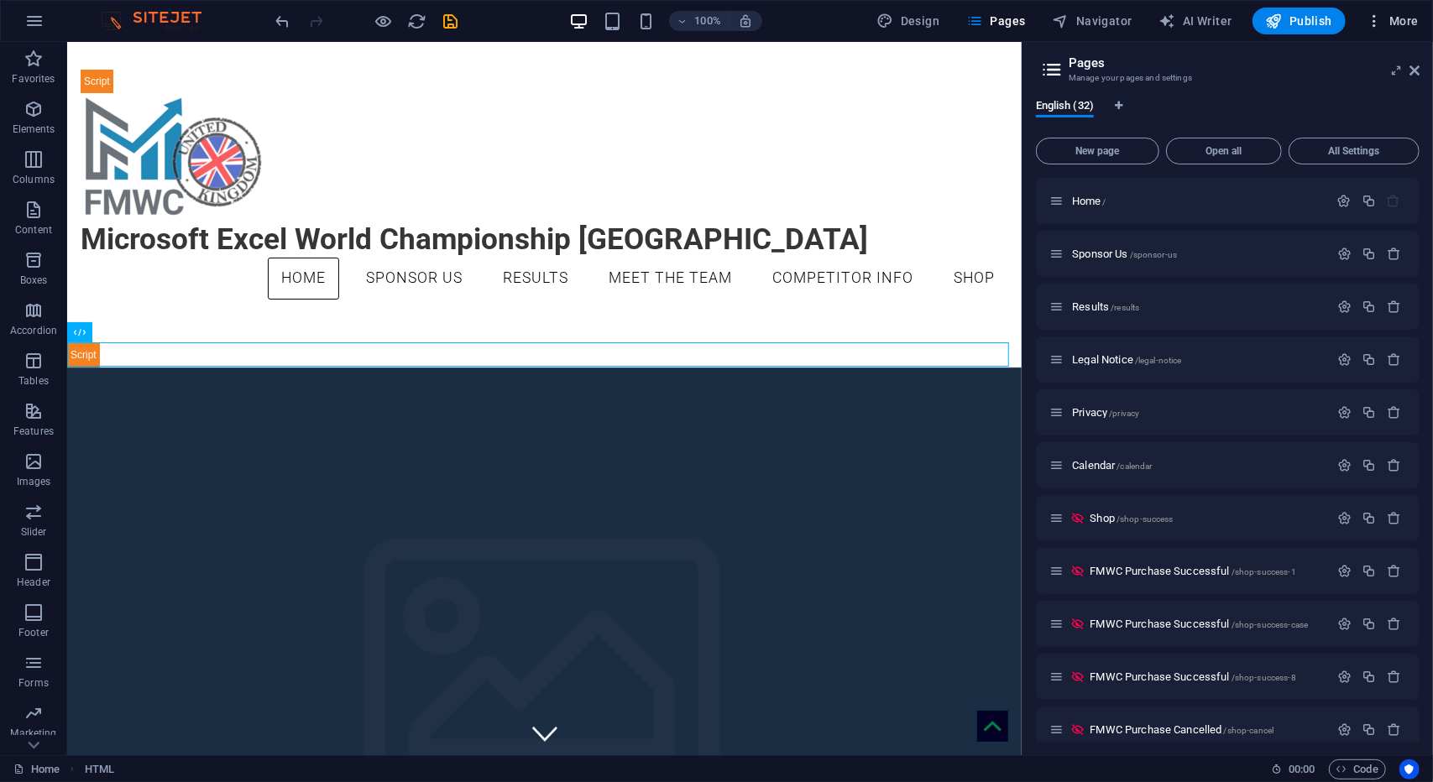
click at [1379, 15] on icon "button" at bounding box center [1373, 21] width 17 height 17
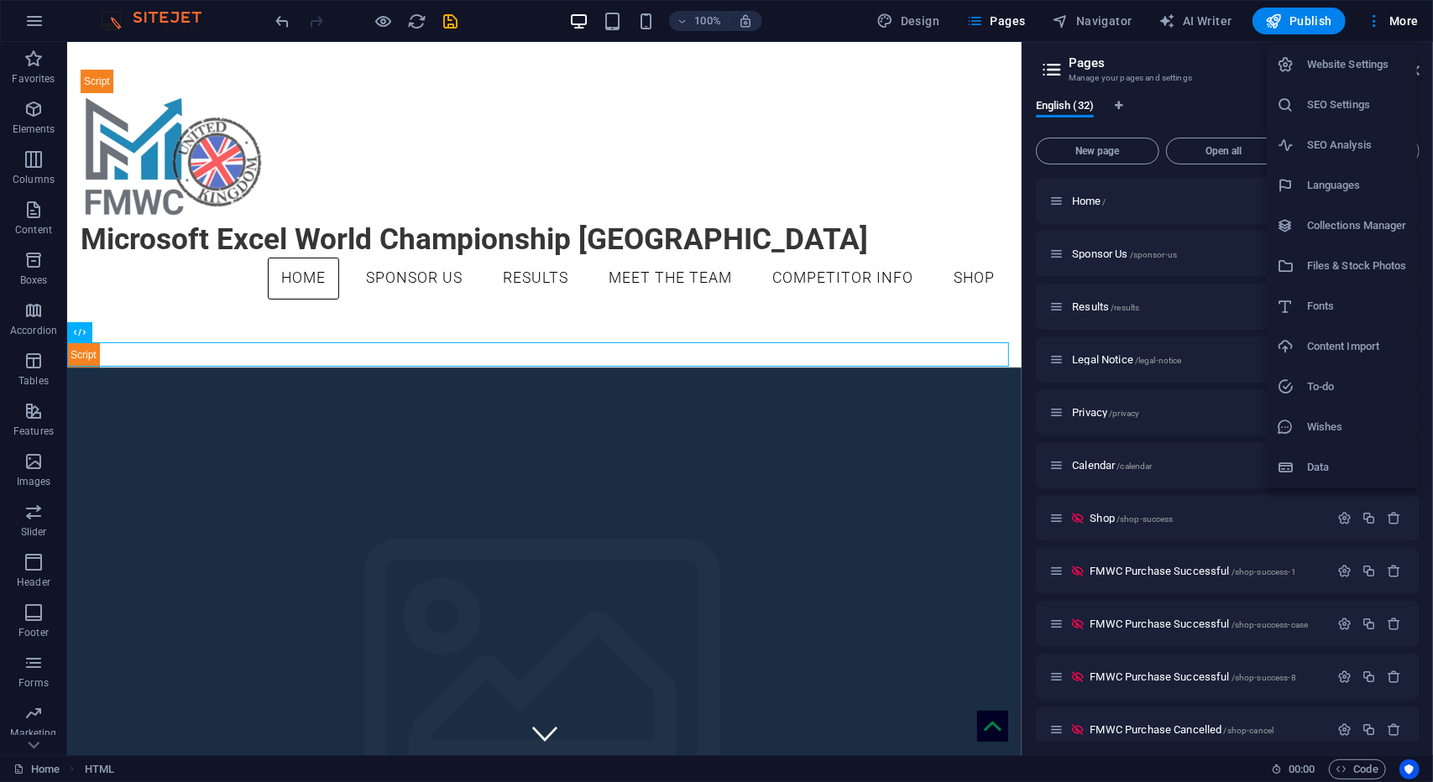
click at [1314, 36] on div at bounding box center [716, 391] width 1433 height 782
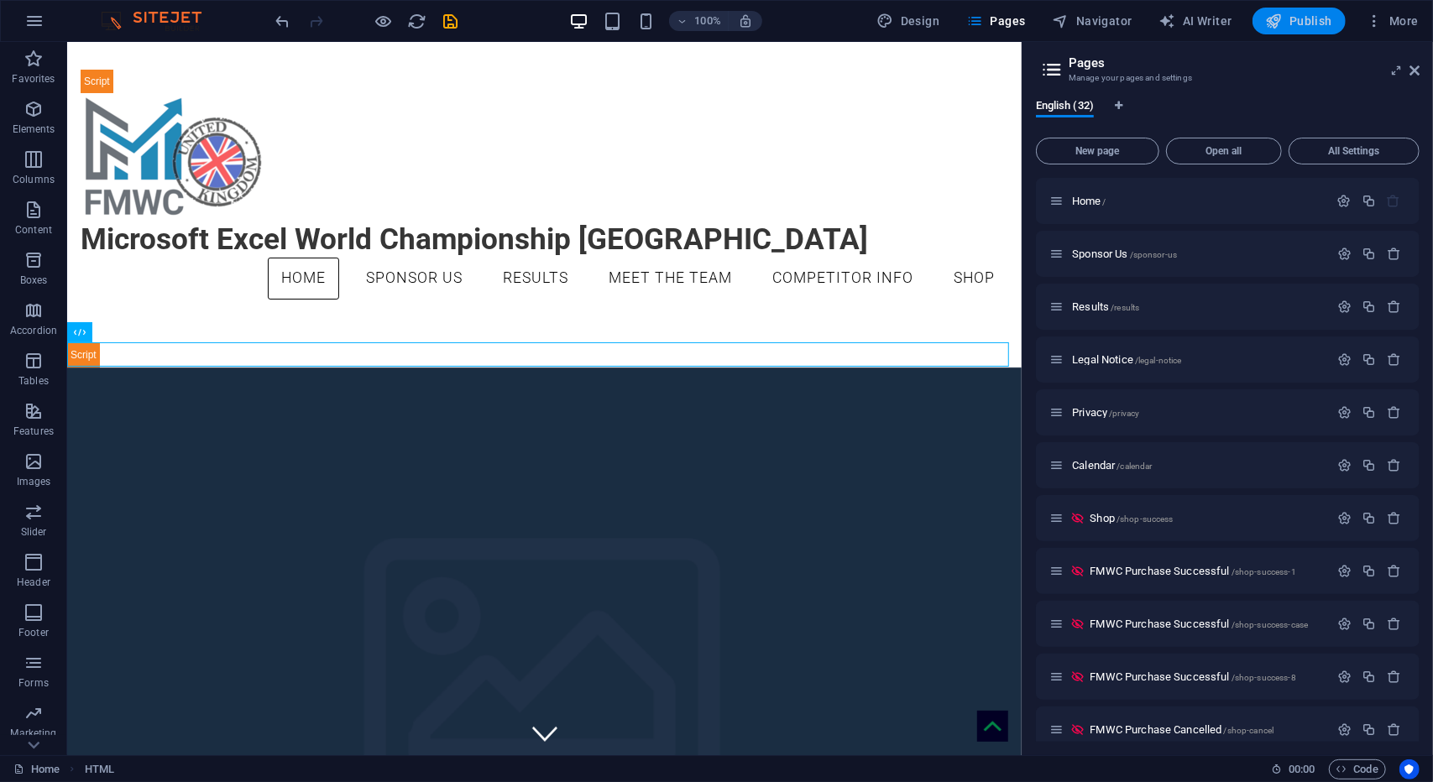
click at [1297, 20] on span "Publish" at bounding box center [1299, 21] width 66 height 17
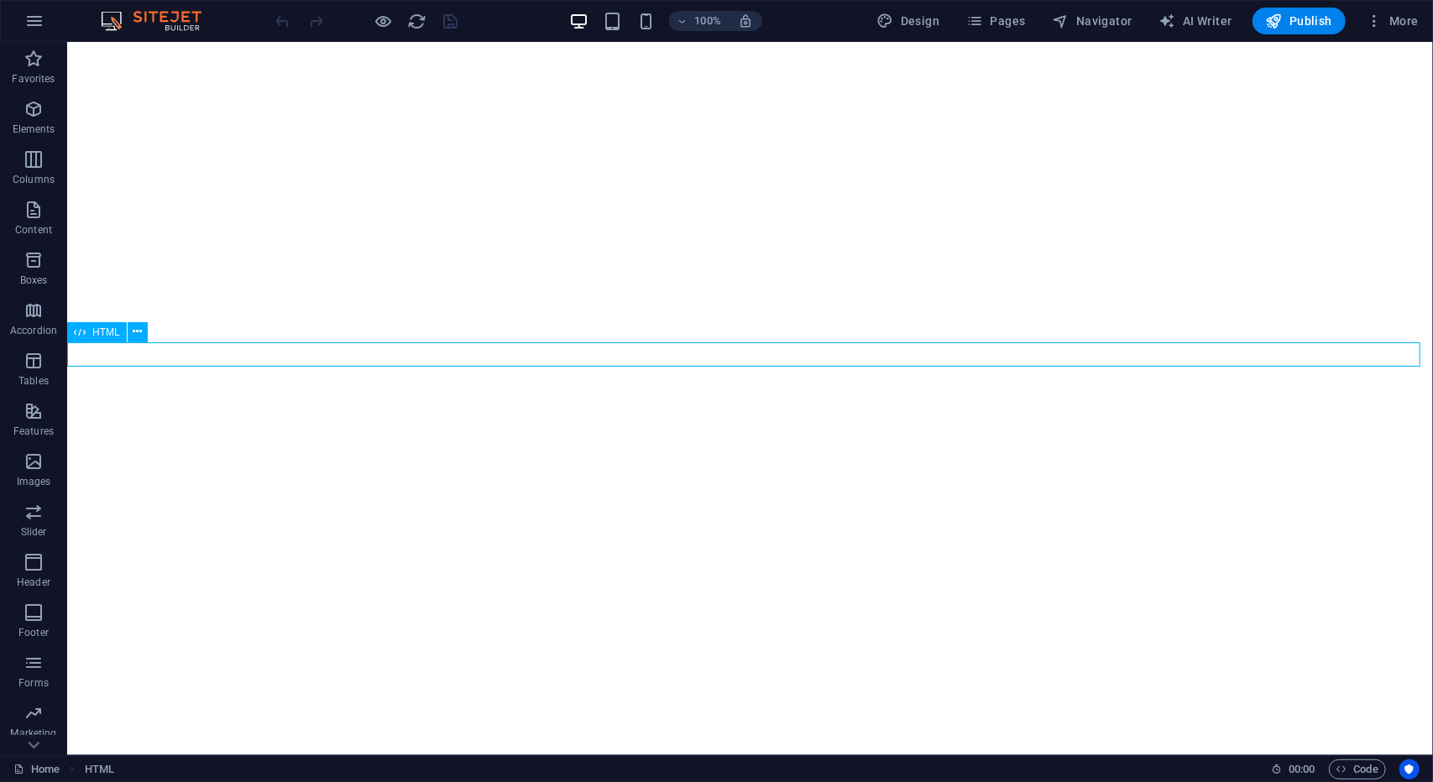
click at [79, 333] on icon at bounding box center [80, 332] width 12 height 20
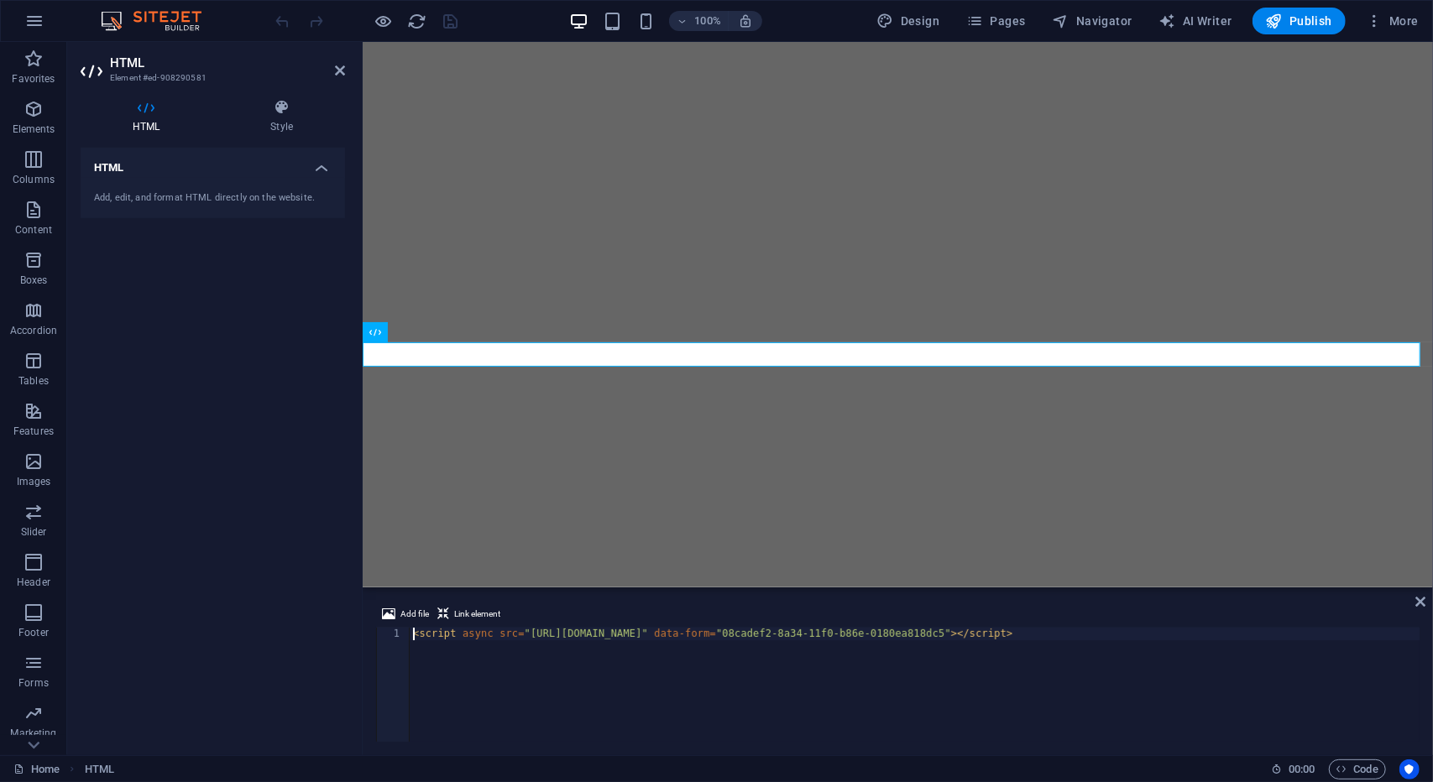
click at [79, 333] on div "HTML Style HTML Add, edit, and format HTML directly on the website. Preset Elem…" at bounding box center [212, 421] width 291 height 670
click at [449, 610] on button "Link element" at bounding box center [469, 614] width 68 height 20
click at [540, 738] on div "< script async src = "https://eocampaign1.com/form/08cadef2-8a34-11f0-b86e-0180…" at bounding box center [915, 697] width 1010 height 139
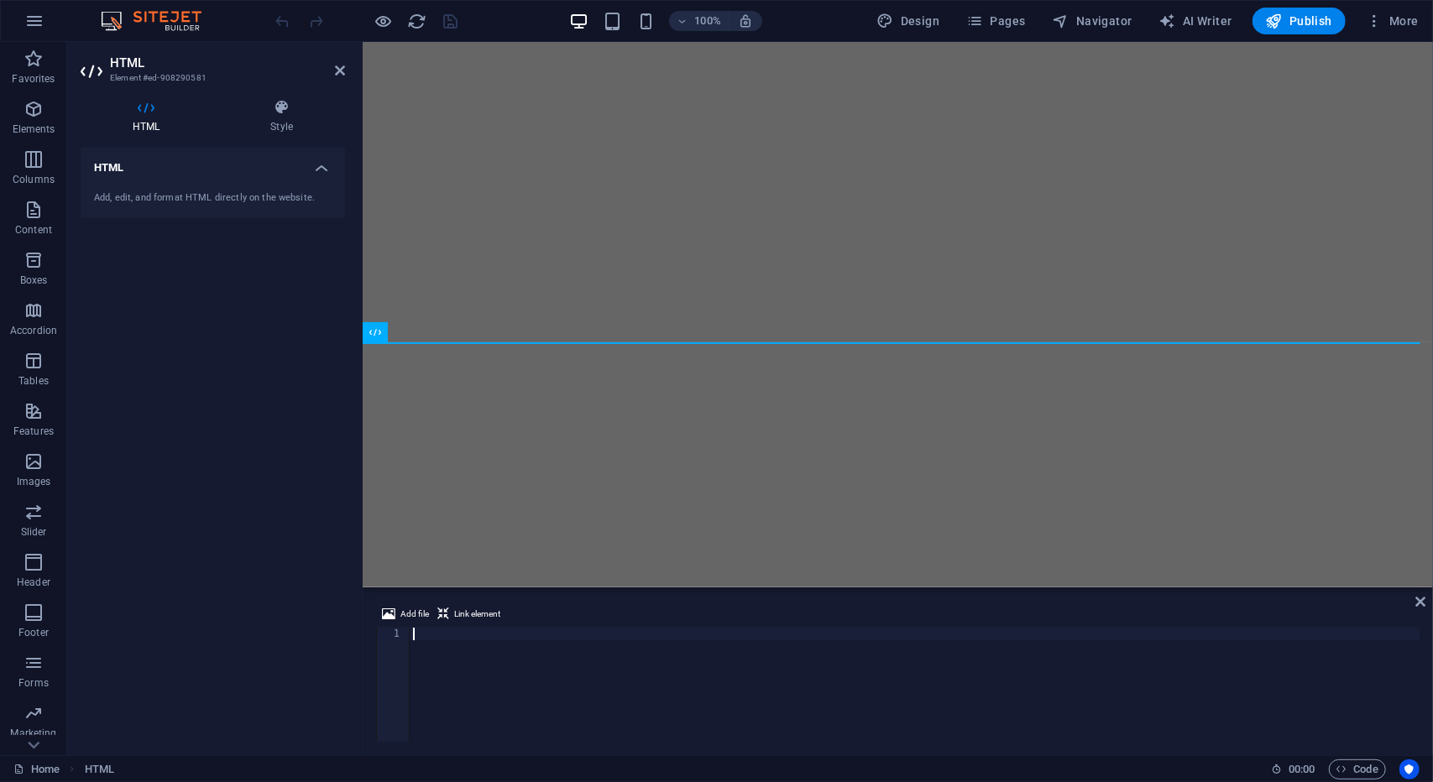
type textarea "<script async src="https://eocampaign1.com/form/08cadef2-8a34-11f0-b86e-0180ea8…"
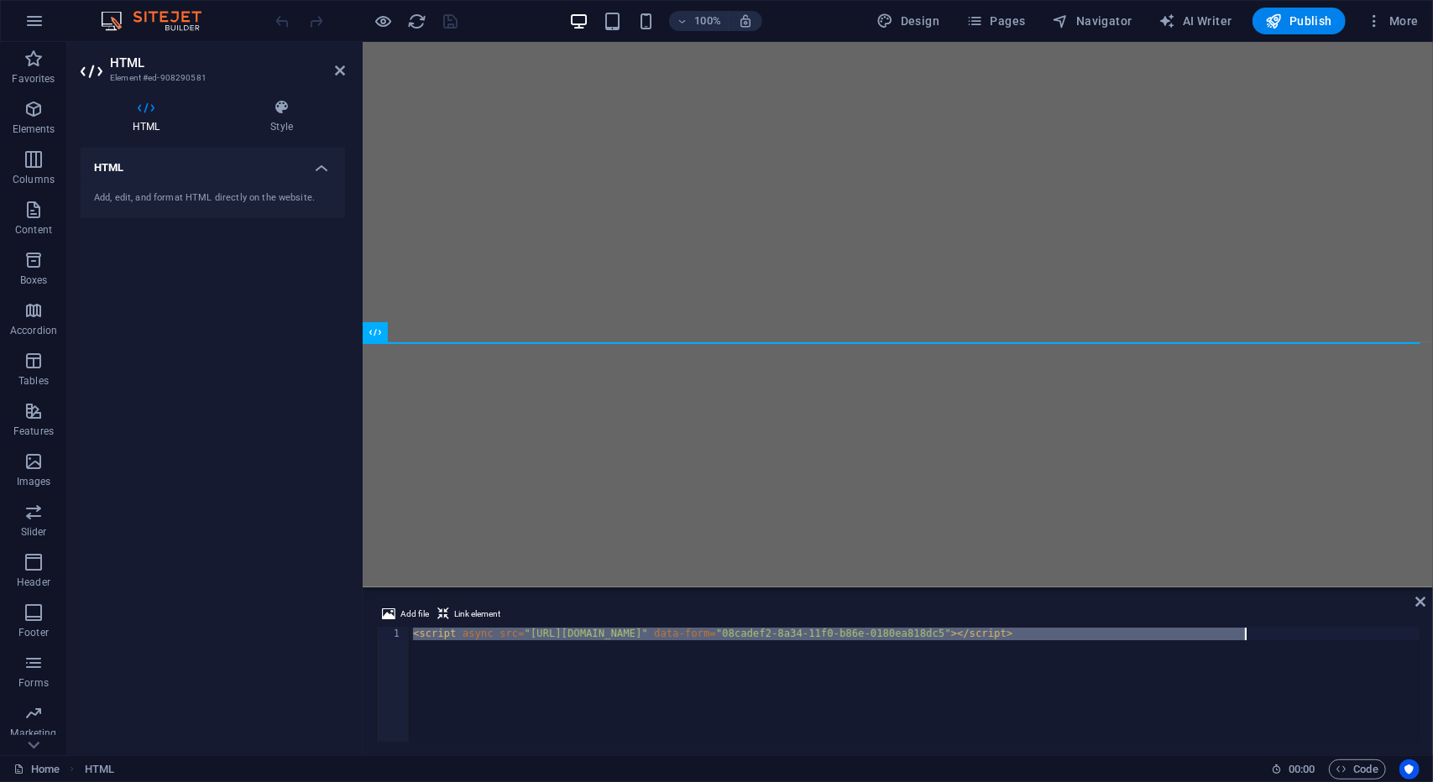
click at [900, 724] on div "< script async src = "https://eocampaign1.com/form/08cadef2-8a34-11f0-b86e-0180…" at bounding box center [915, 685] width 1010 height 114
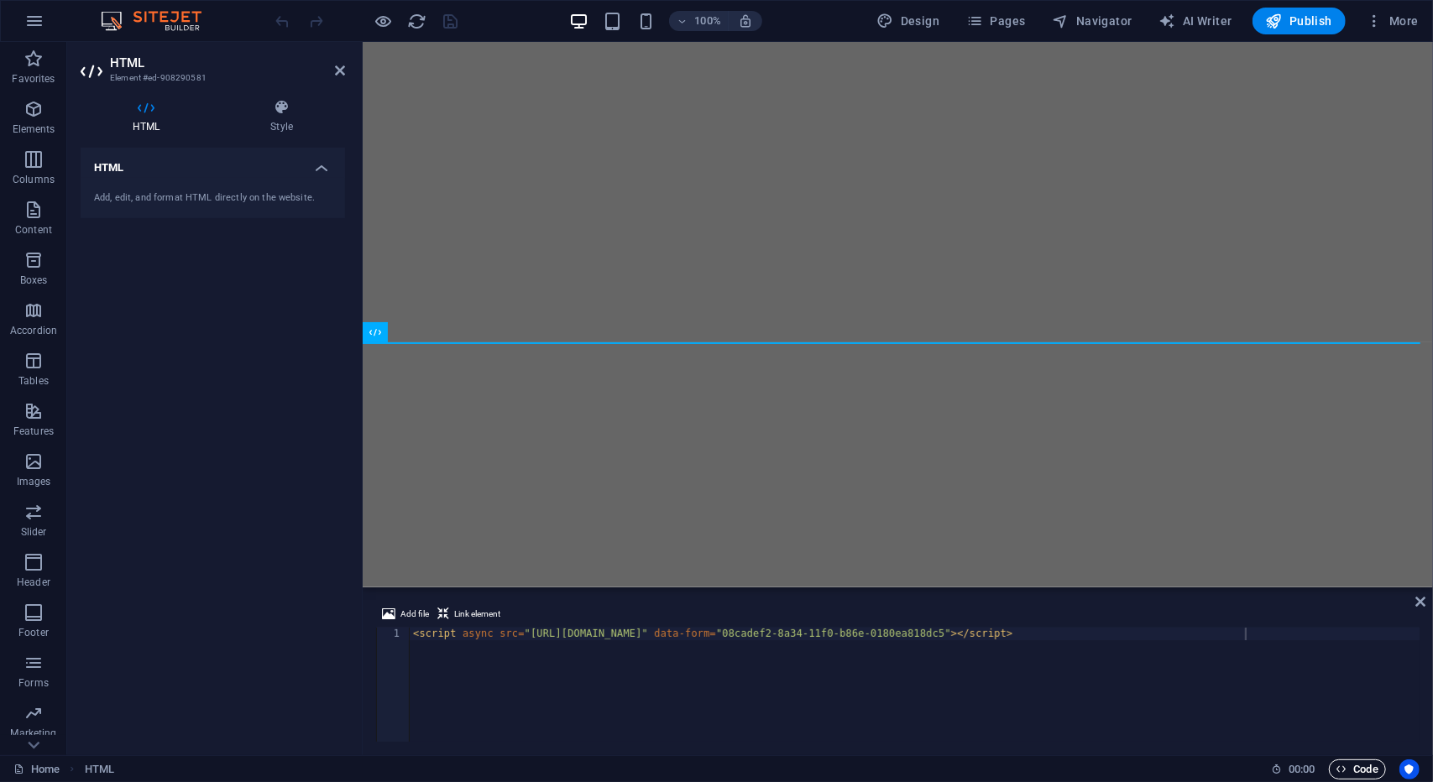
click at [1358, 767] on span "Code" at bounding box center [1357, 769] width 42 height 20
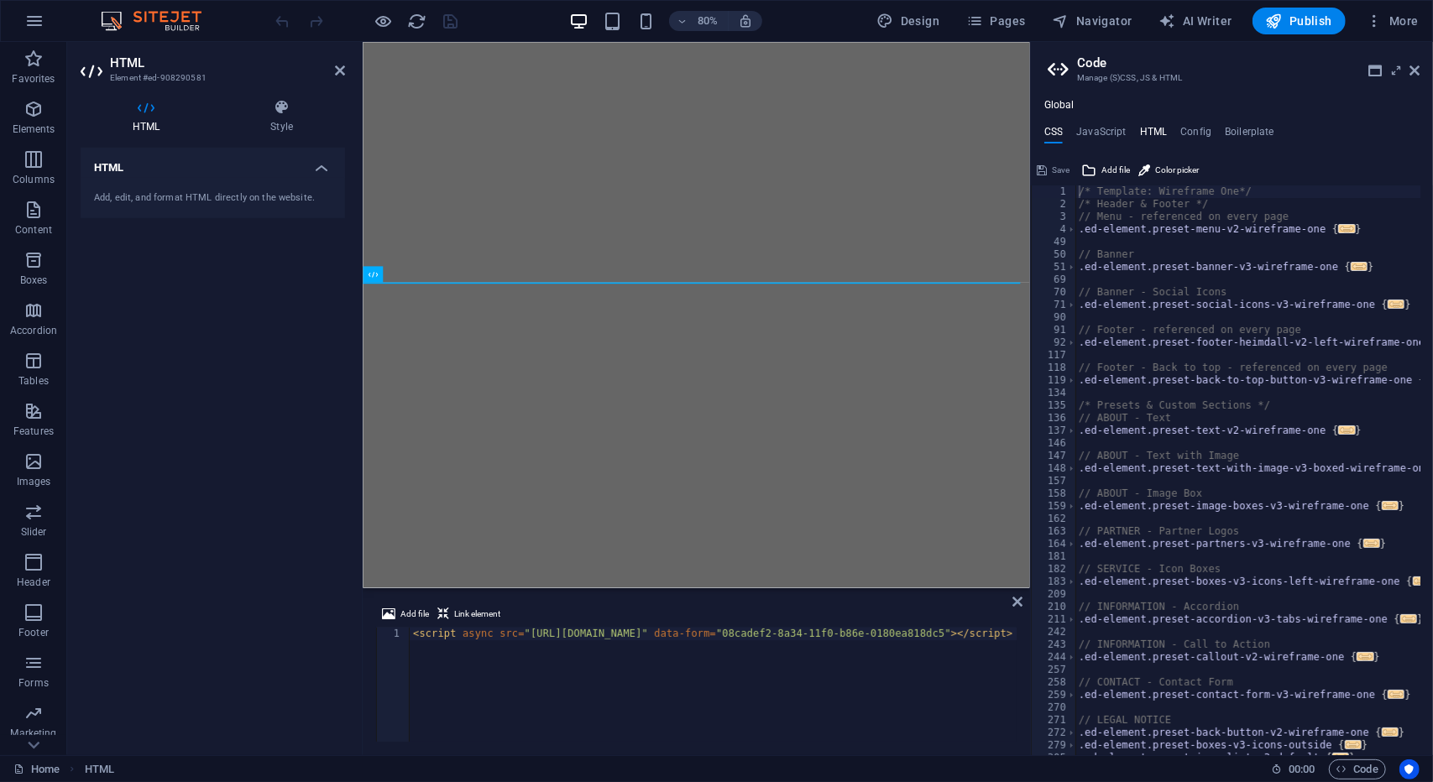
drag, startPoint x: 1152, startPoint y: 123, endPoint x: 1143, endPoint y: 131, distance: 11.9
click at [1143, 131] on div "Global CSS JavaScript HTML Config Boilerplate /* Template: Wireframe One*/ 1 2 …" at bounding box center [1232, 427] width 402 height 656
click at [1143, 131] on h4 "HTML" at bounding box center [1154, 135] width 28 height 18
type textarea "{{content}}"
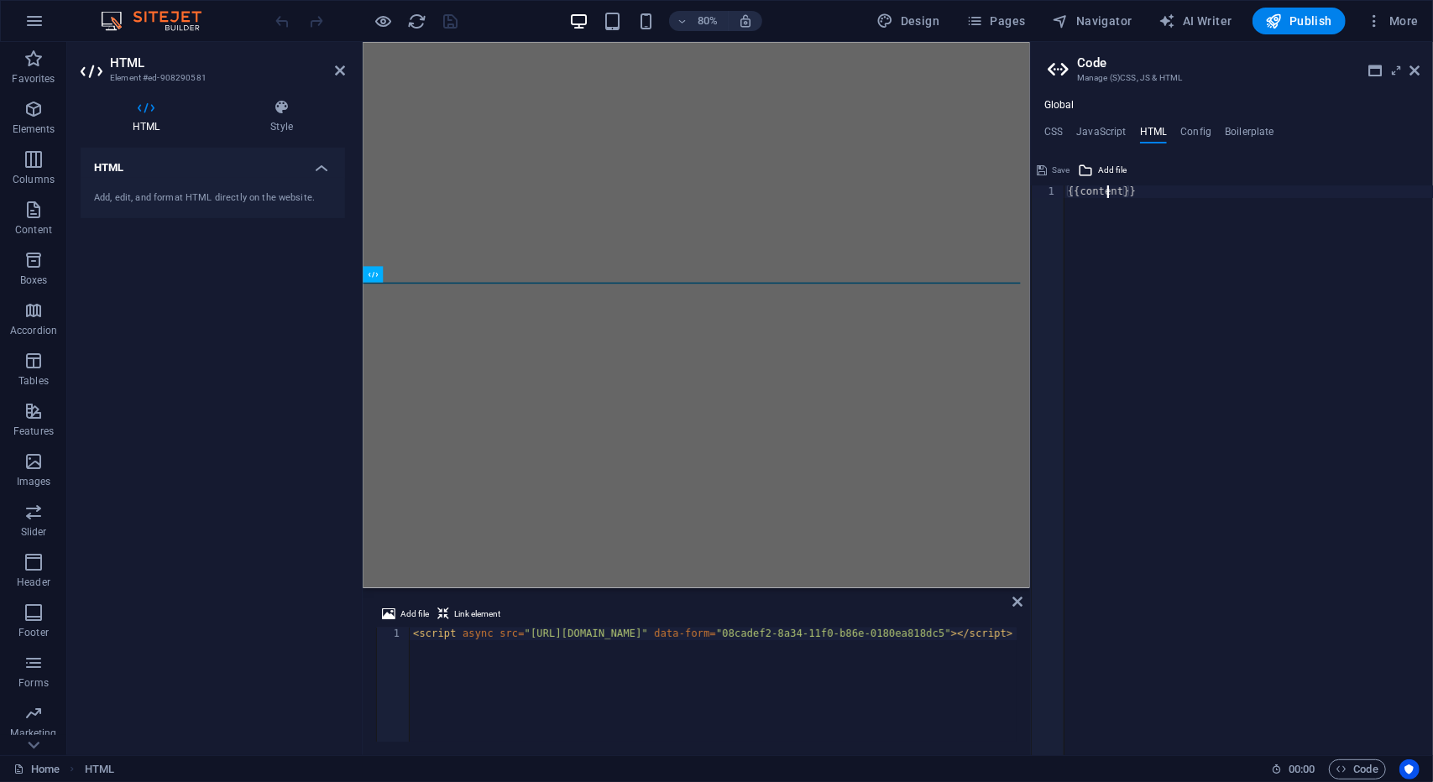
click at [1104, 192] on div "{{content}}" at bounding box center [1248, 482] width 368 height 595
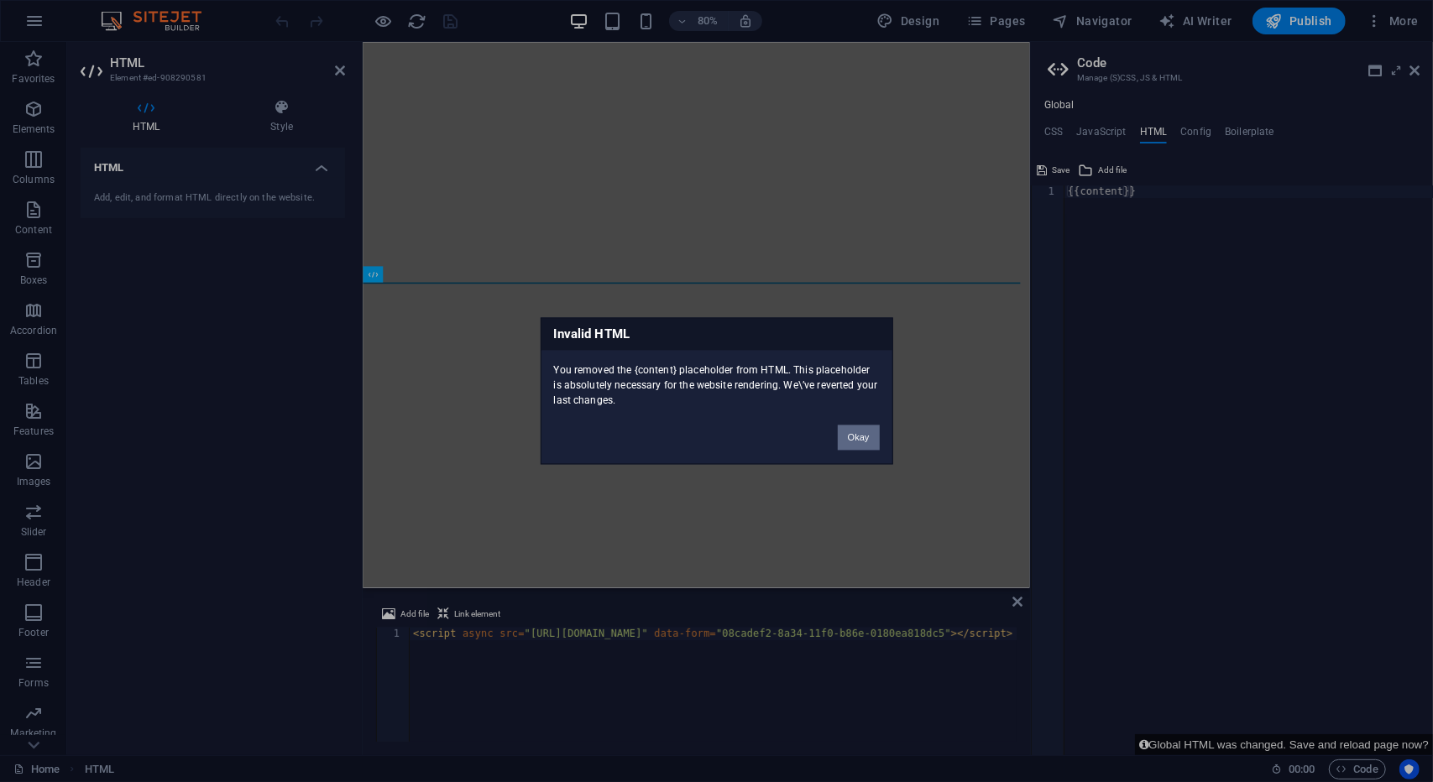
click at [869, 443] on button "Okay" at bounding box center [859, 437] width 42 height 25
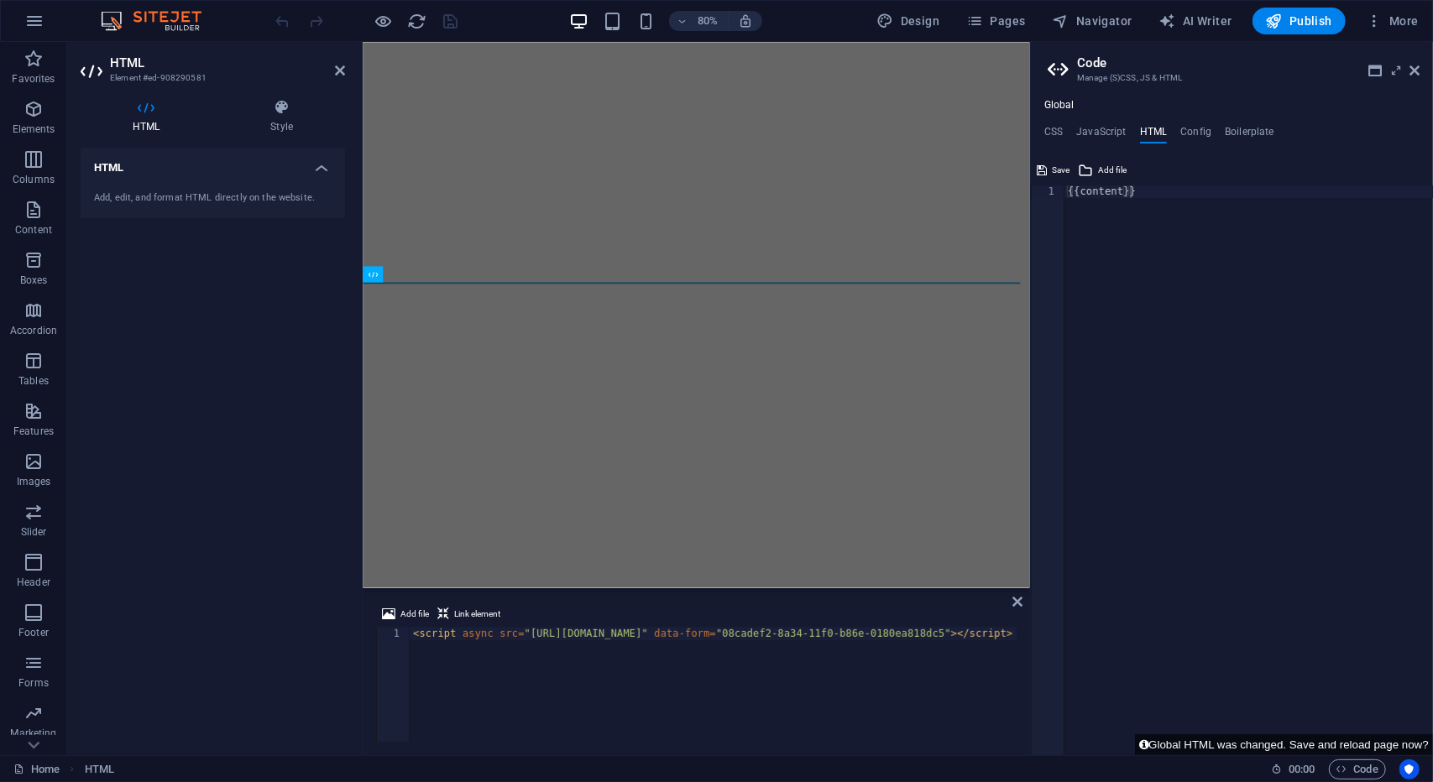
click at [1205, 204] on div "{{content}}" at bounding box center [1248, 482] width 368 height 595
paste textarea "<script async src="https://eocampaign1.com/form/08cadef2-8a34-11f0-b86e-0180ea8…"
type textarea "{{content}}"
click at [1193, 132] on h4 "Config" at bounding box center [1195, 135] width 31 height 18
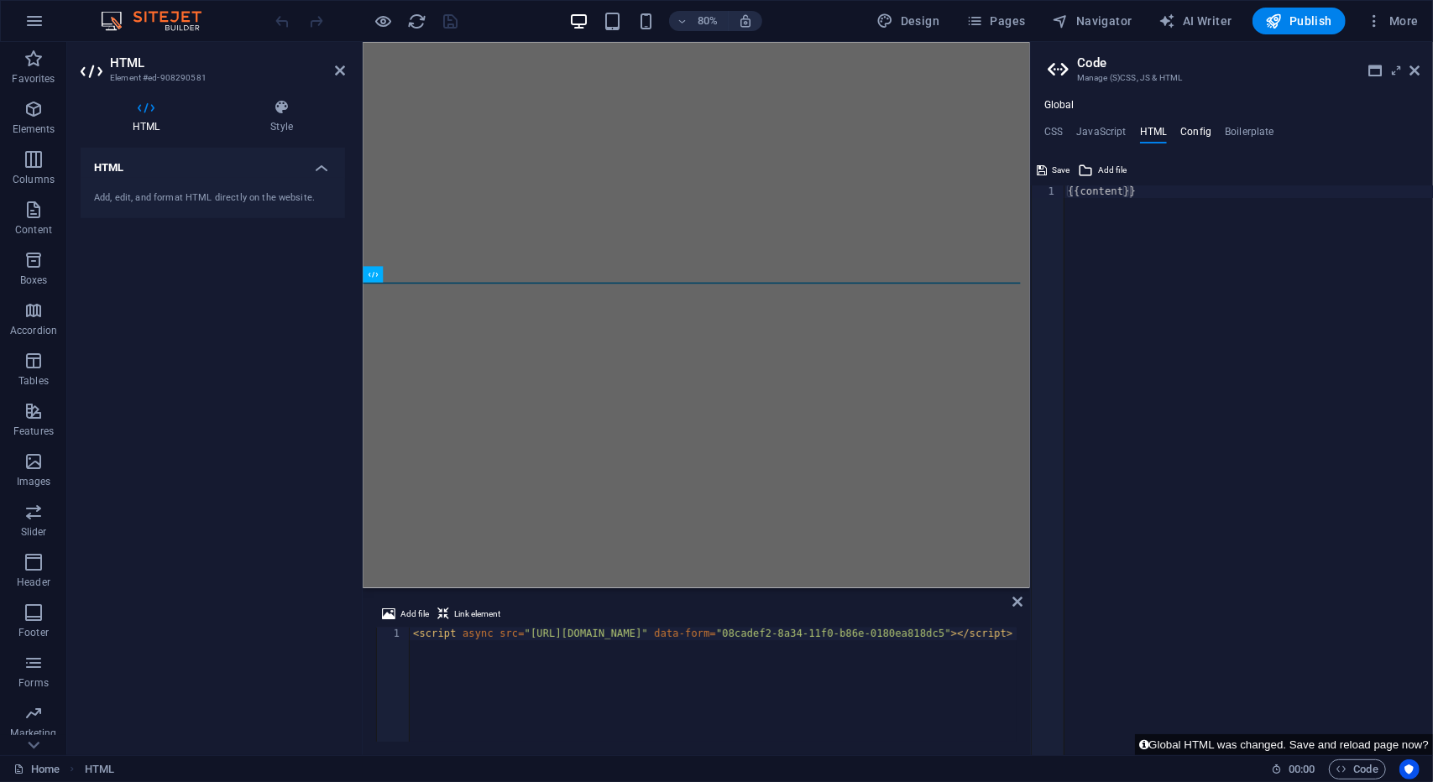
type textarea "$color-background: #ffffff;"
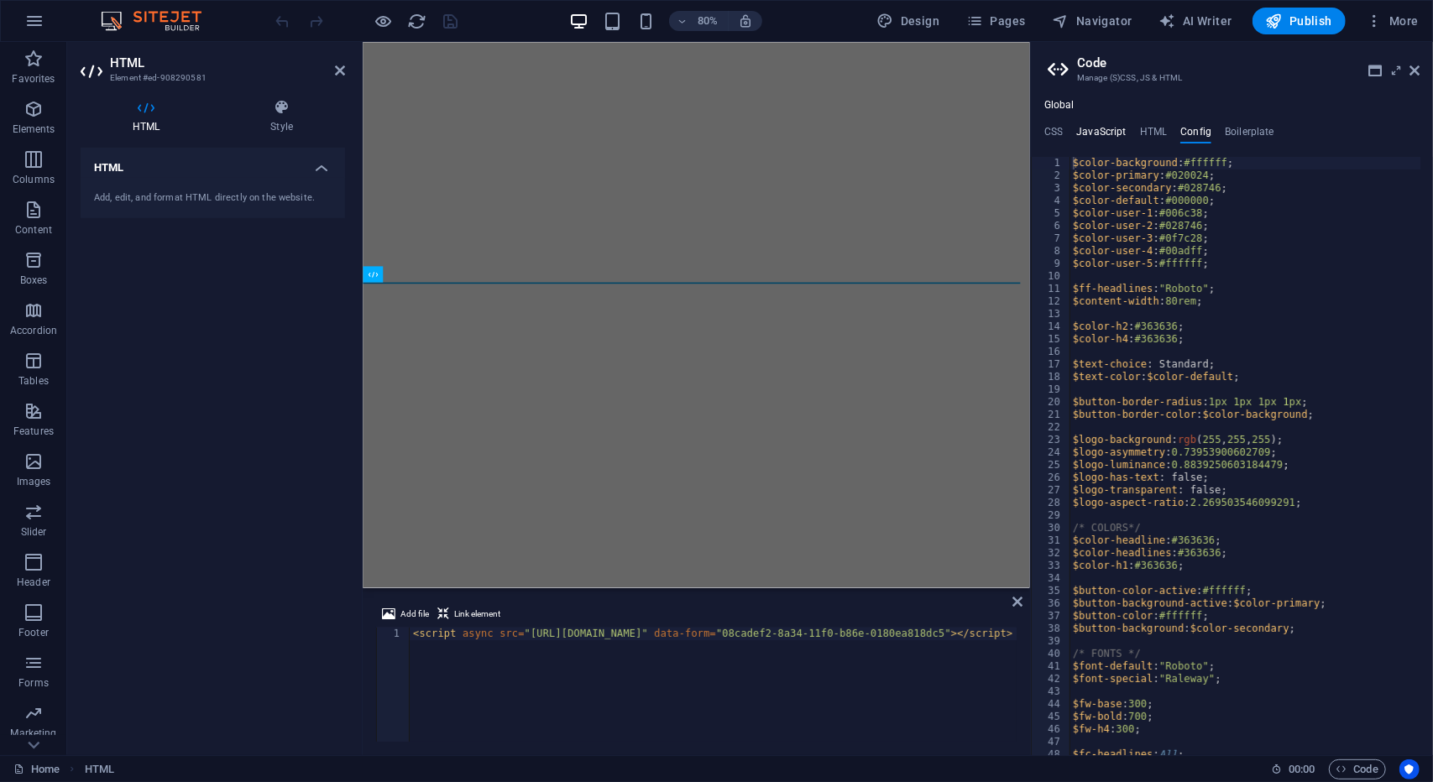
click at [1088, 133] on h4 "JavaScript" at bounding box center [1101, 135] width 50 height 18
type textarea "/* JS for preset "Menu V2" */"
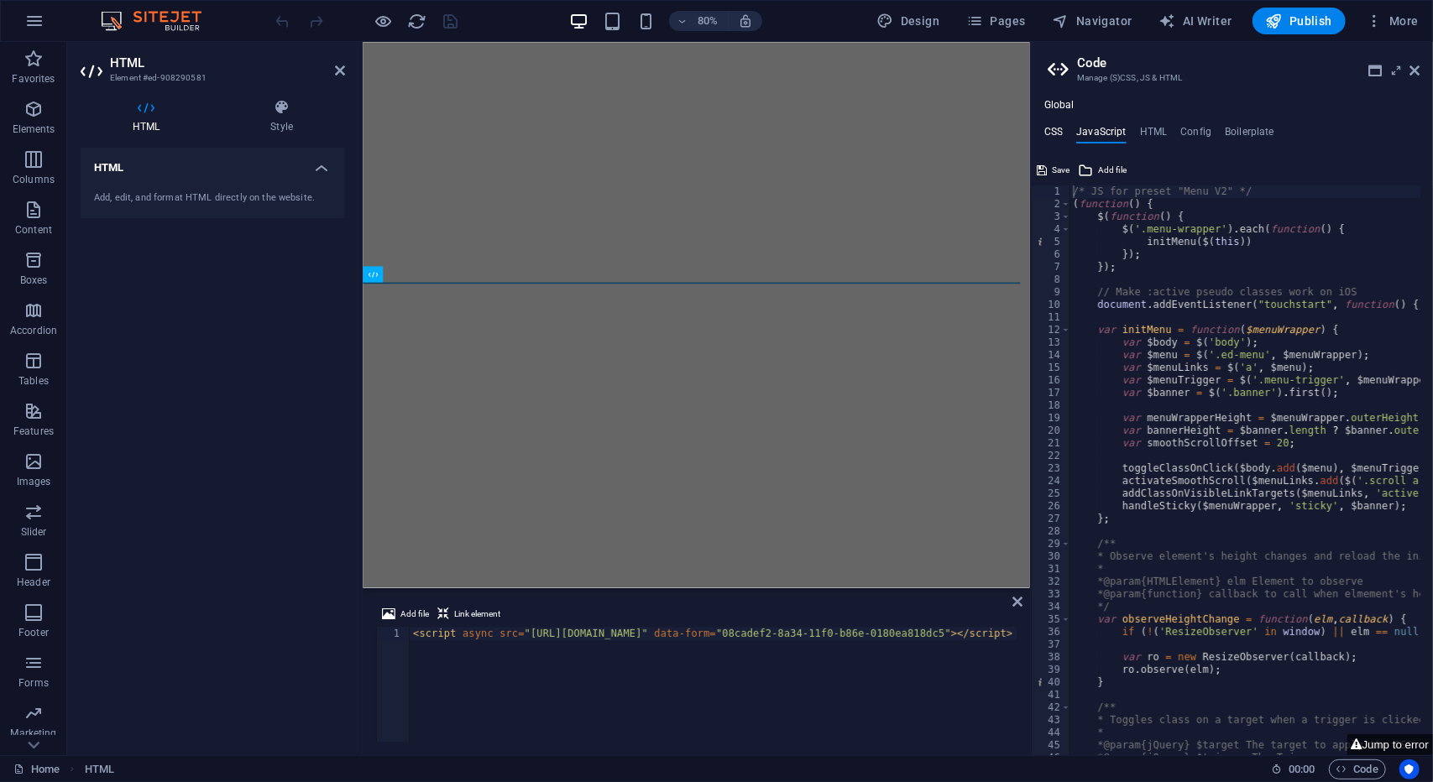
click at [1045, 134] on h4 "CSS" at bounding box center [1053, 135] width 18 height 18
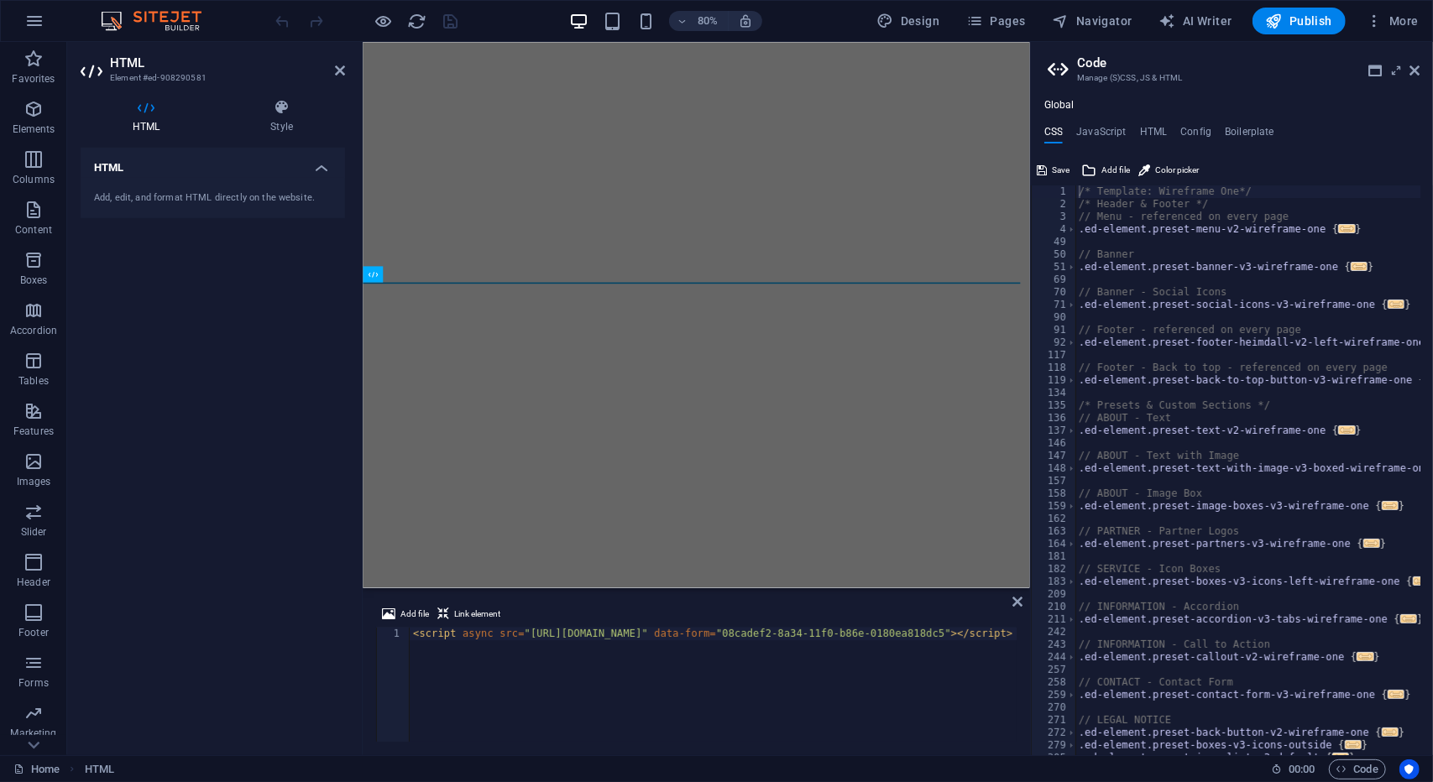
click at [799, 759] on div "Home HTML" at bounding box center [635, 769] width 1244 height 20
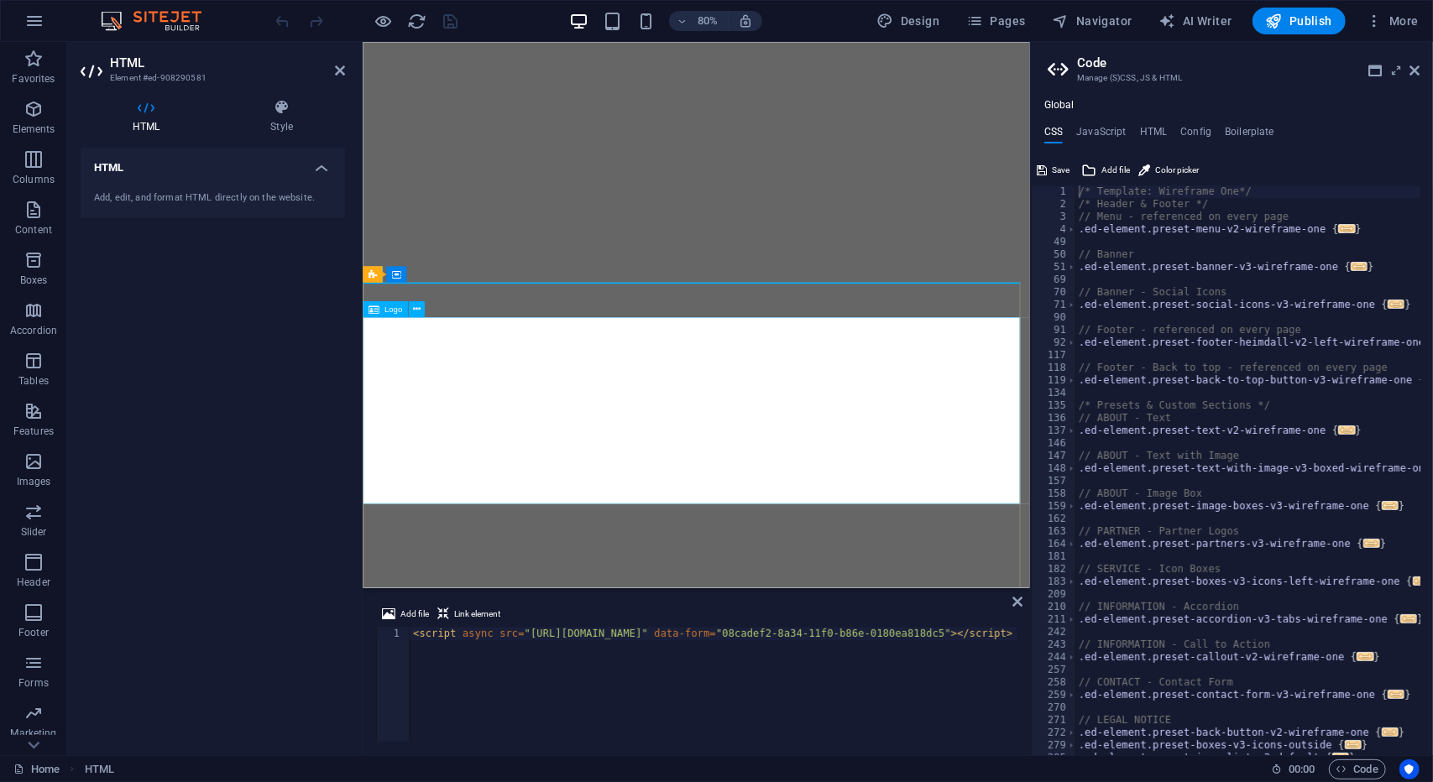
type textarea "<script async src="https://eocampaign1.com/form/08cadef2-8a34-11f0-b86e-0180ea8…"
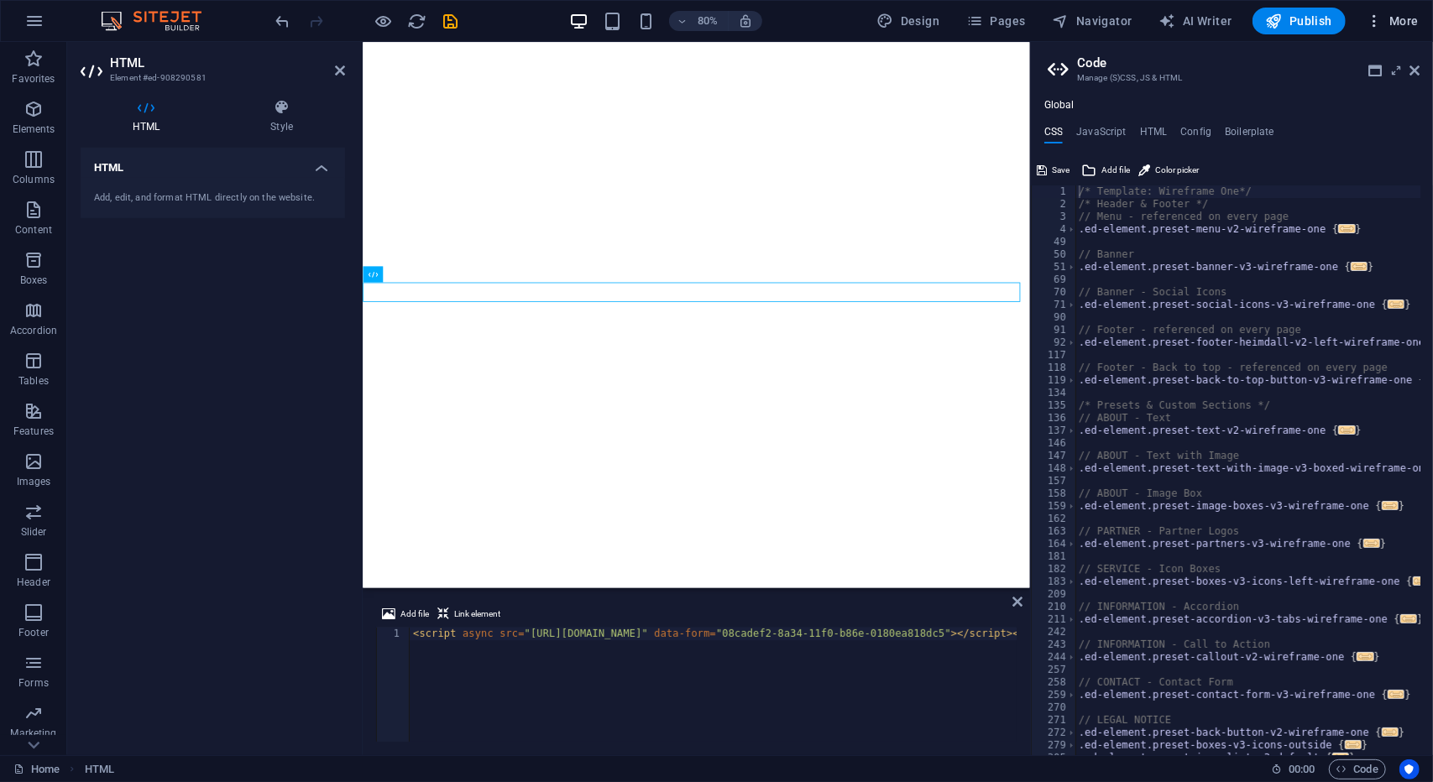
click at [1391, 11] on button "More" at bounding box center [1392, 21] width 66 height 27
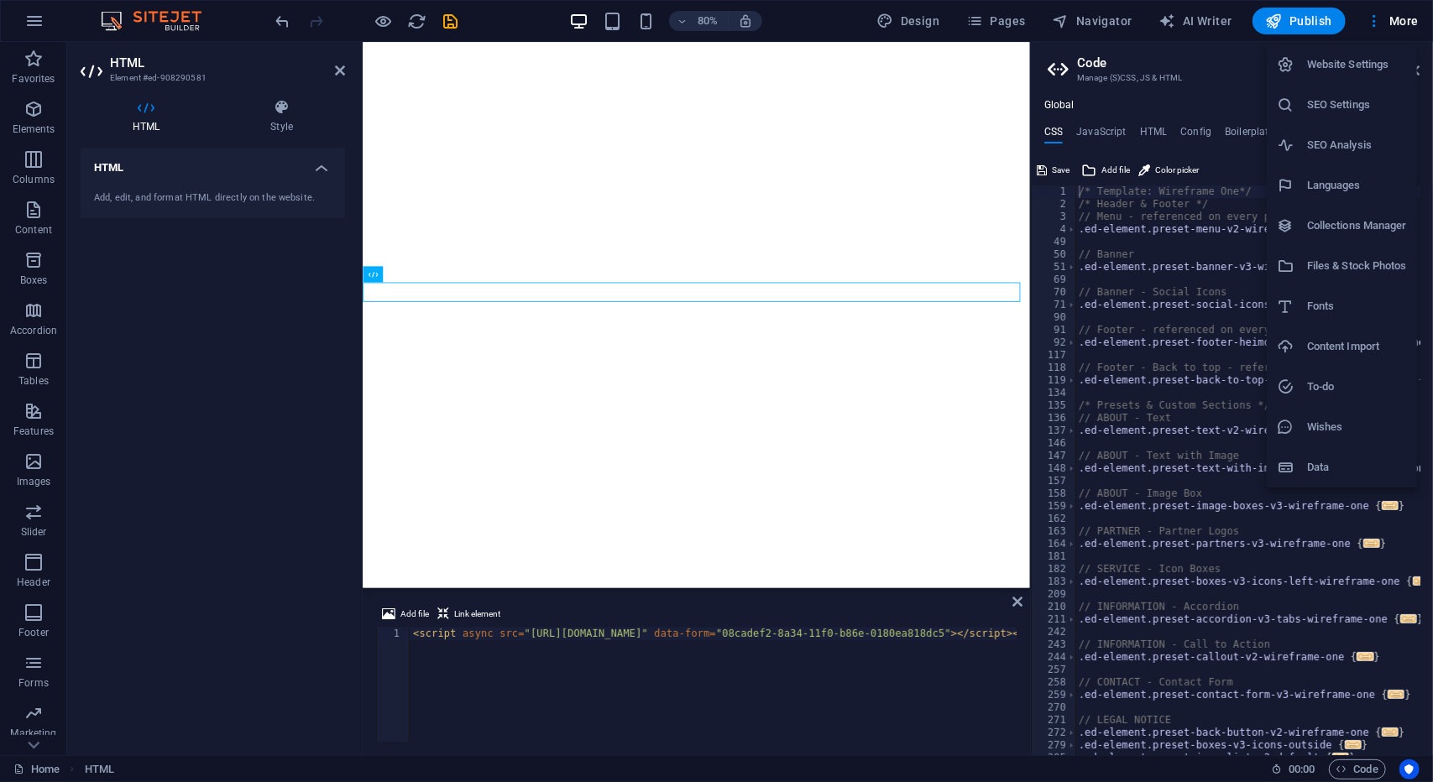
click at [453, 25] on div at bounding box center [716, 391] width 1433 height 782
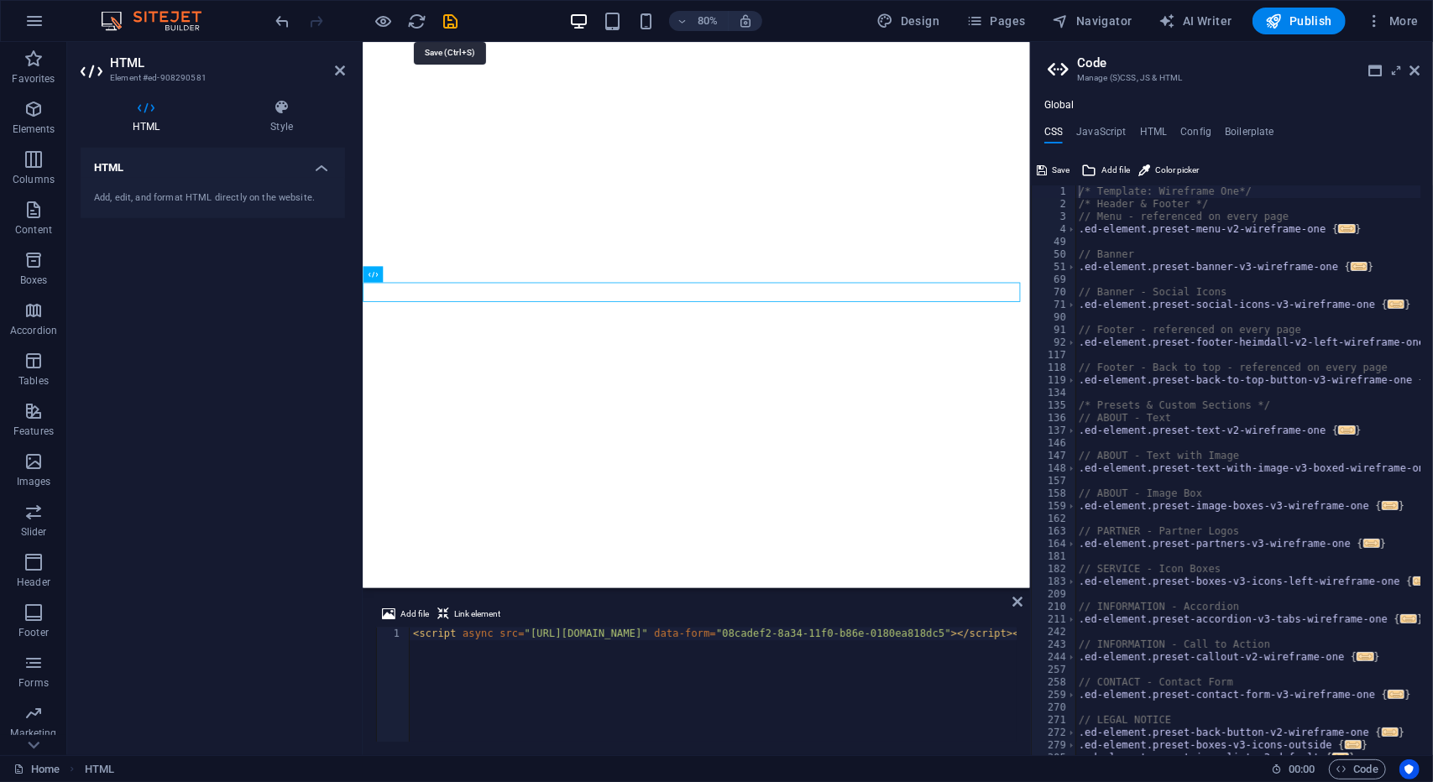
click at [442, 23] on icon "save" at bounding box center [450, 21] width 19 height 19
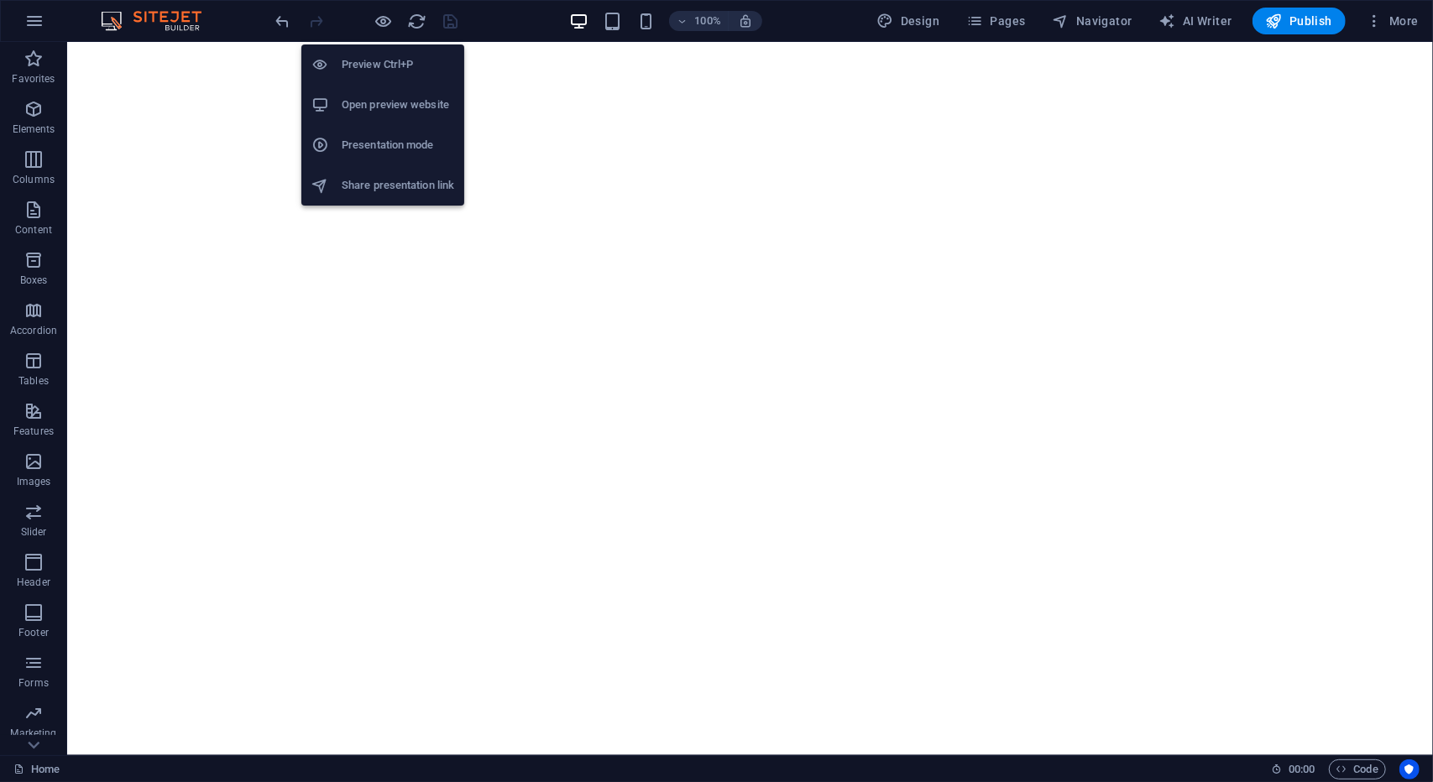
click at [368, 60] on h6 "Preview Ctrl+P" at bounding box center [398, 65] width 112 height 20
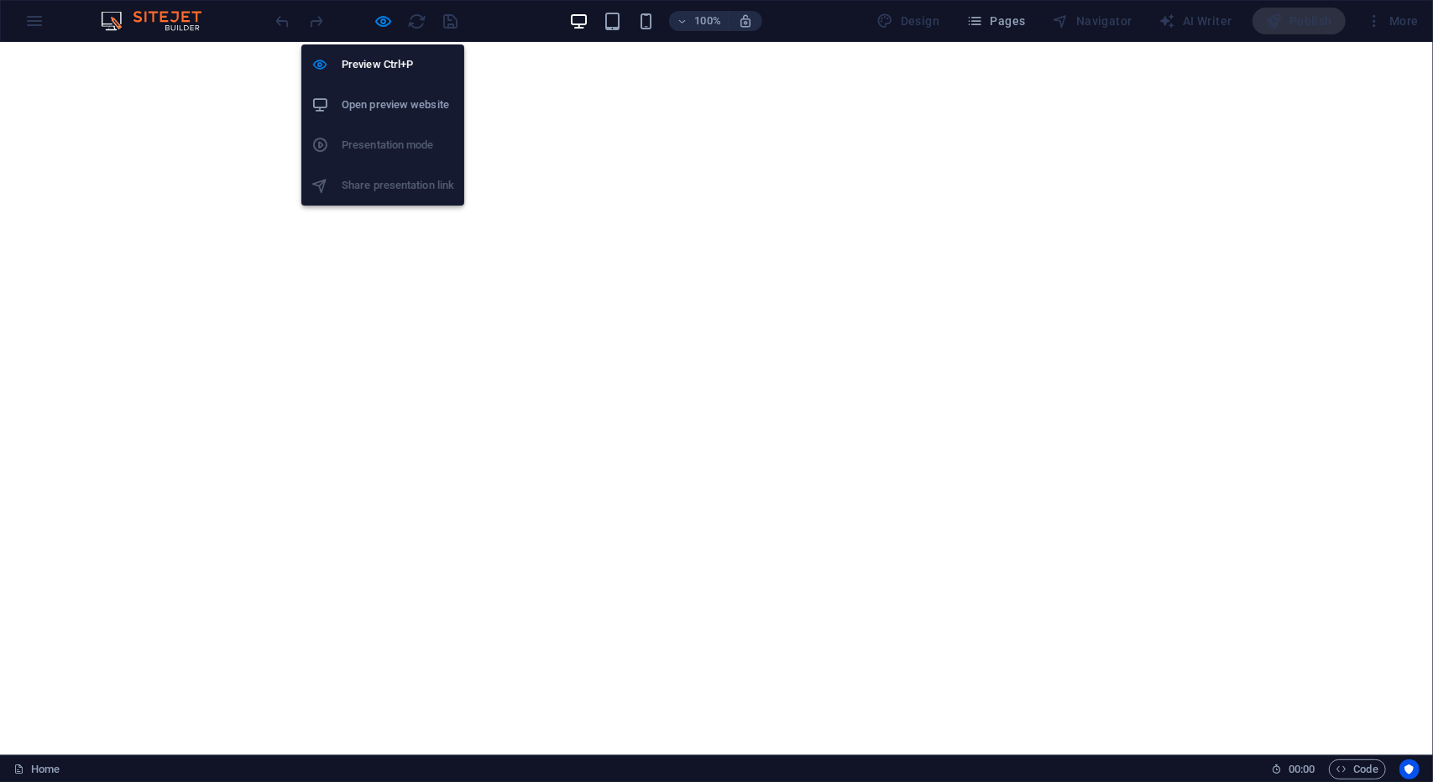
click at [388, 107] on h6 "Open preview website" at bounding box center [398, 105] width 112 height 20
click at [381, 18] on icon "button" at bounding box center [383, 21] width 19 height 19
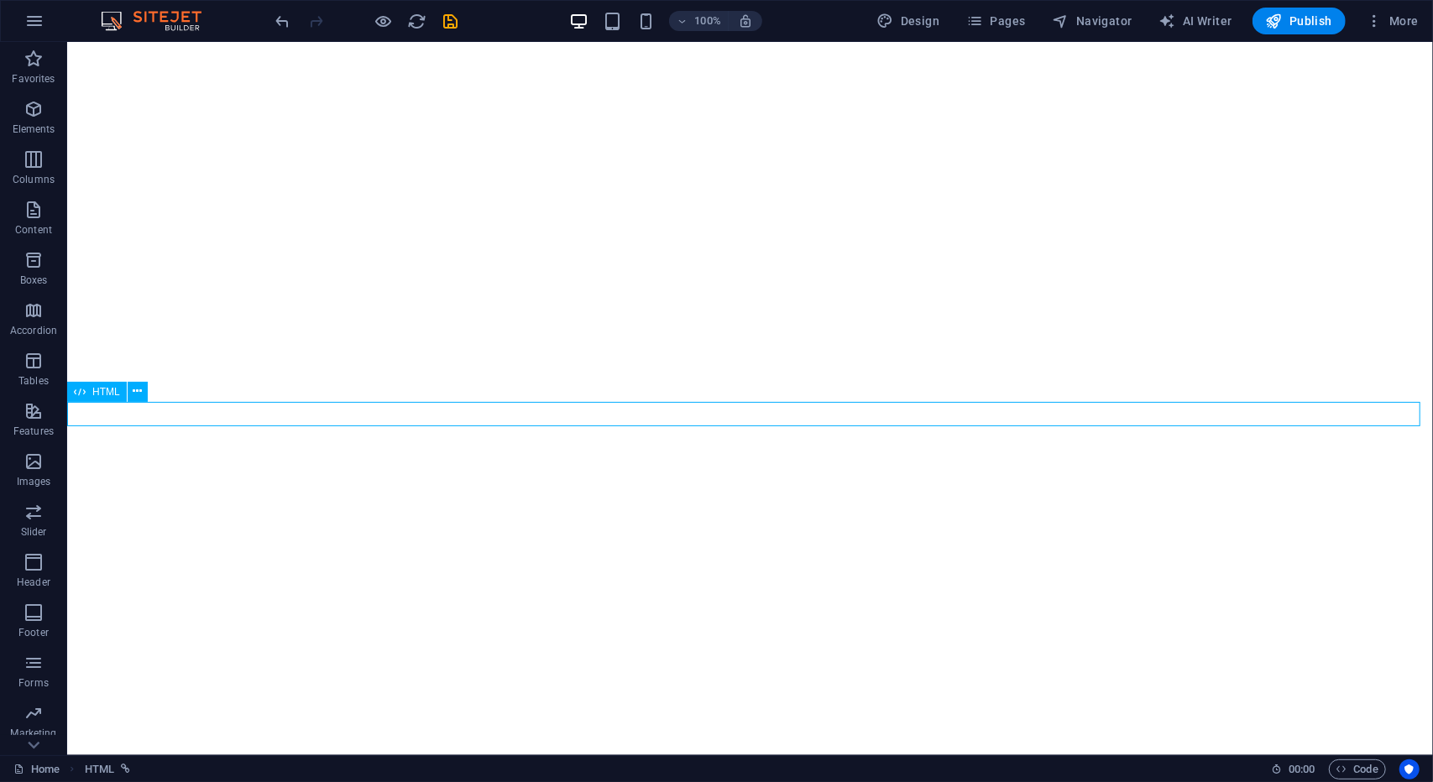
click at [77, 394] on icon at bounding box center [80, 392] width 12 height 20
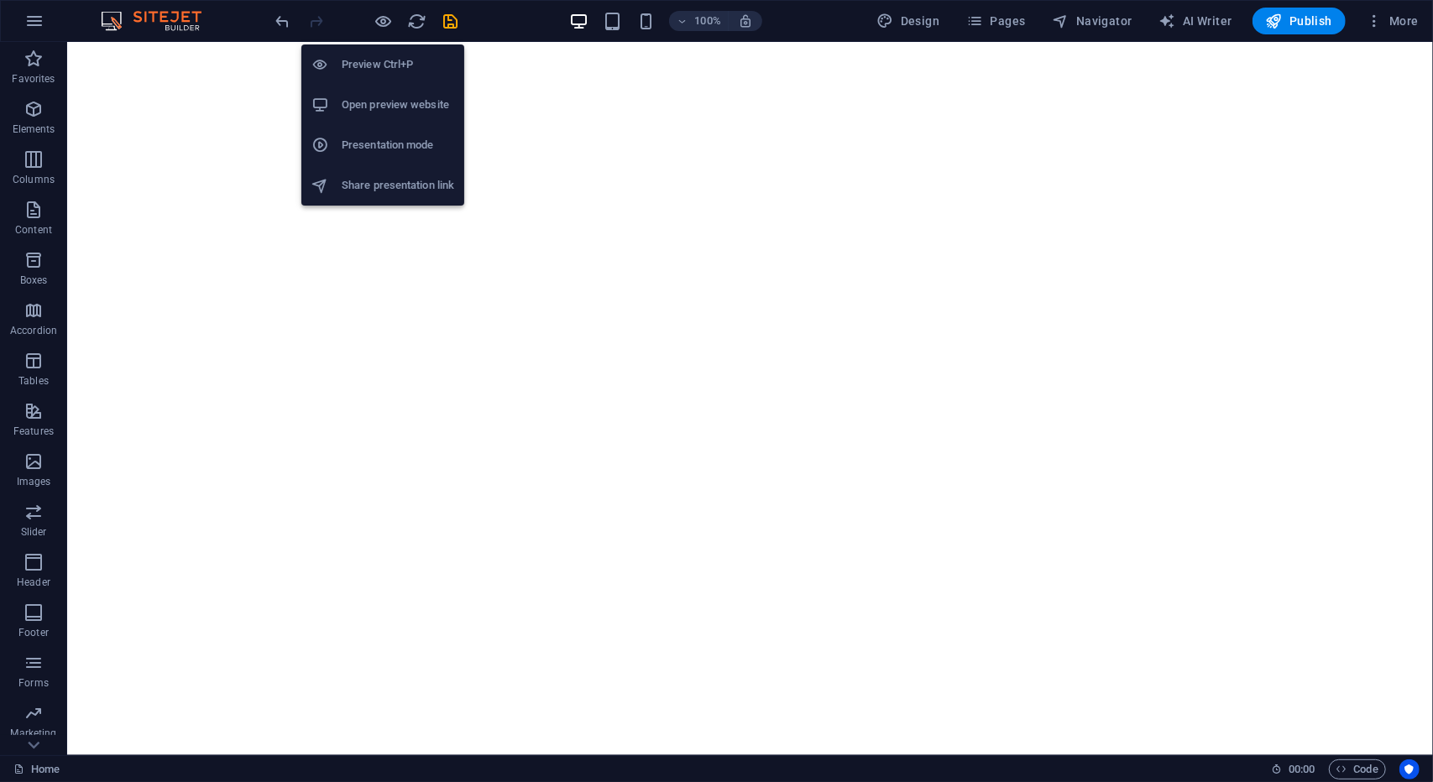
click at [371, 117] on li "Open preview website" at bounding box center [382, 105] width 163 height 40
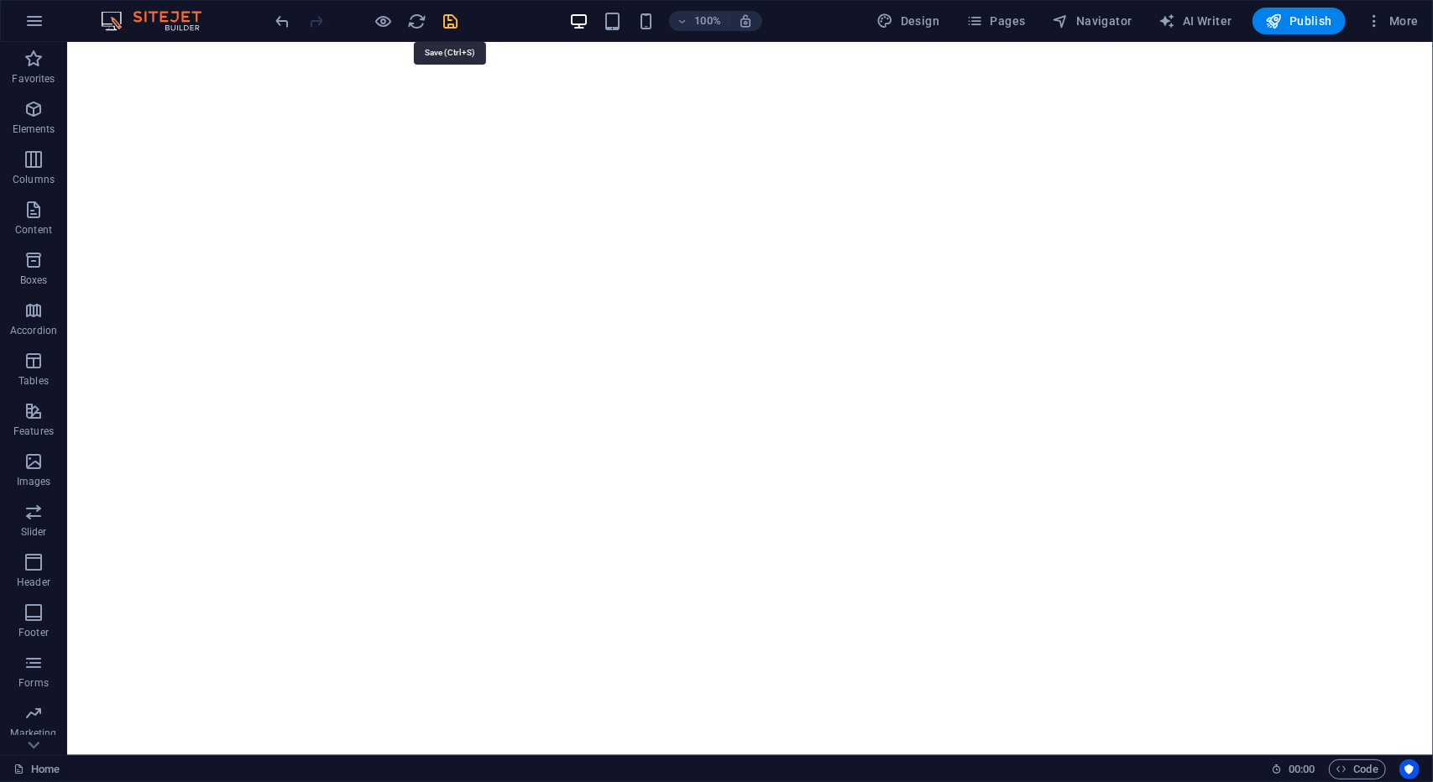
click at [454, 26] on icon "save" at bounding box center [450, 21] width 19 height 19
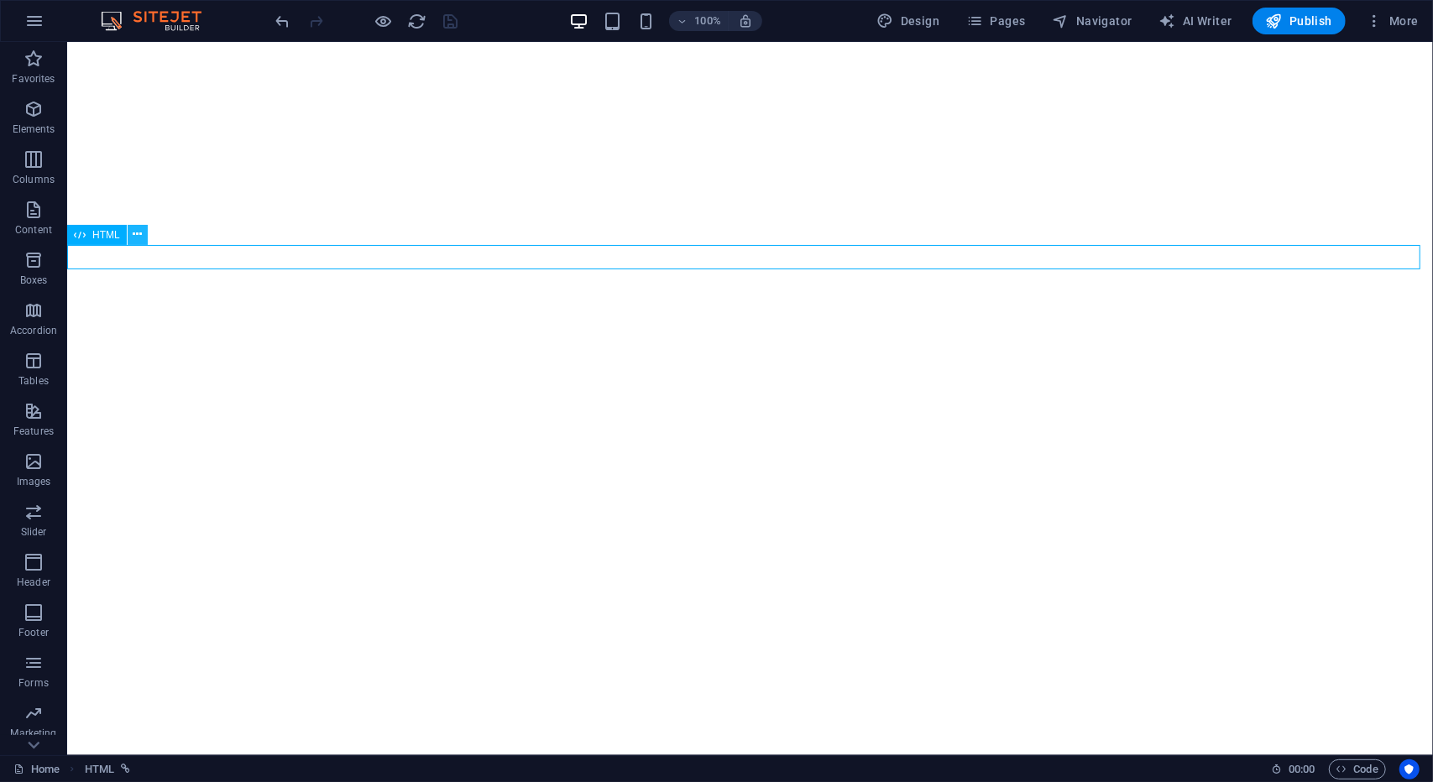
click at [134, 238] on icon at bounding box center [137, 235] width 9 height 18
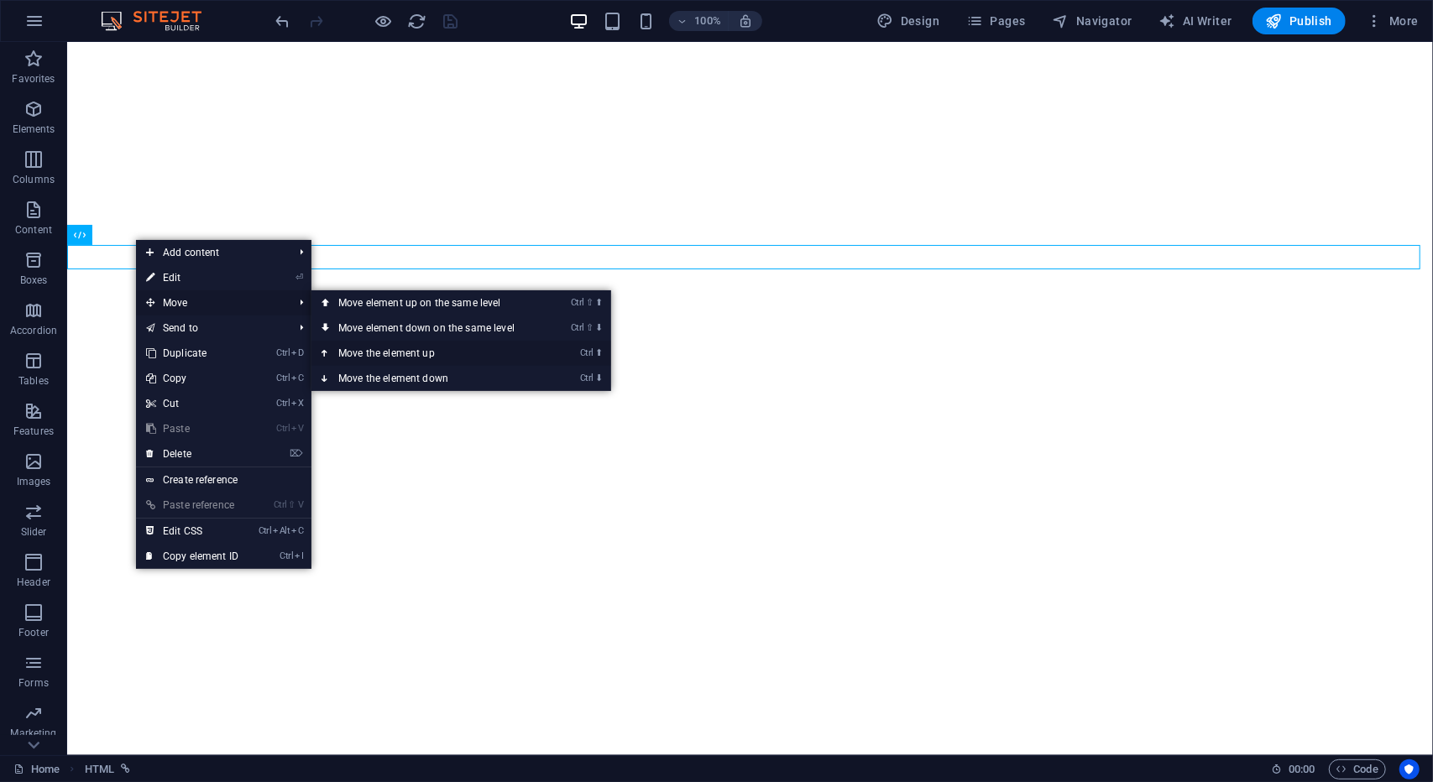
click at [369, 348] on link "Ctrl ⬆ Move the element up" at bounding box center [429, 353] width 237 height 25
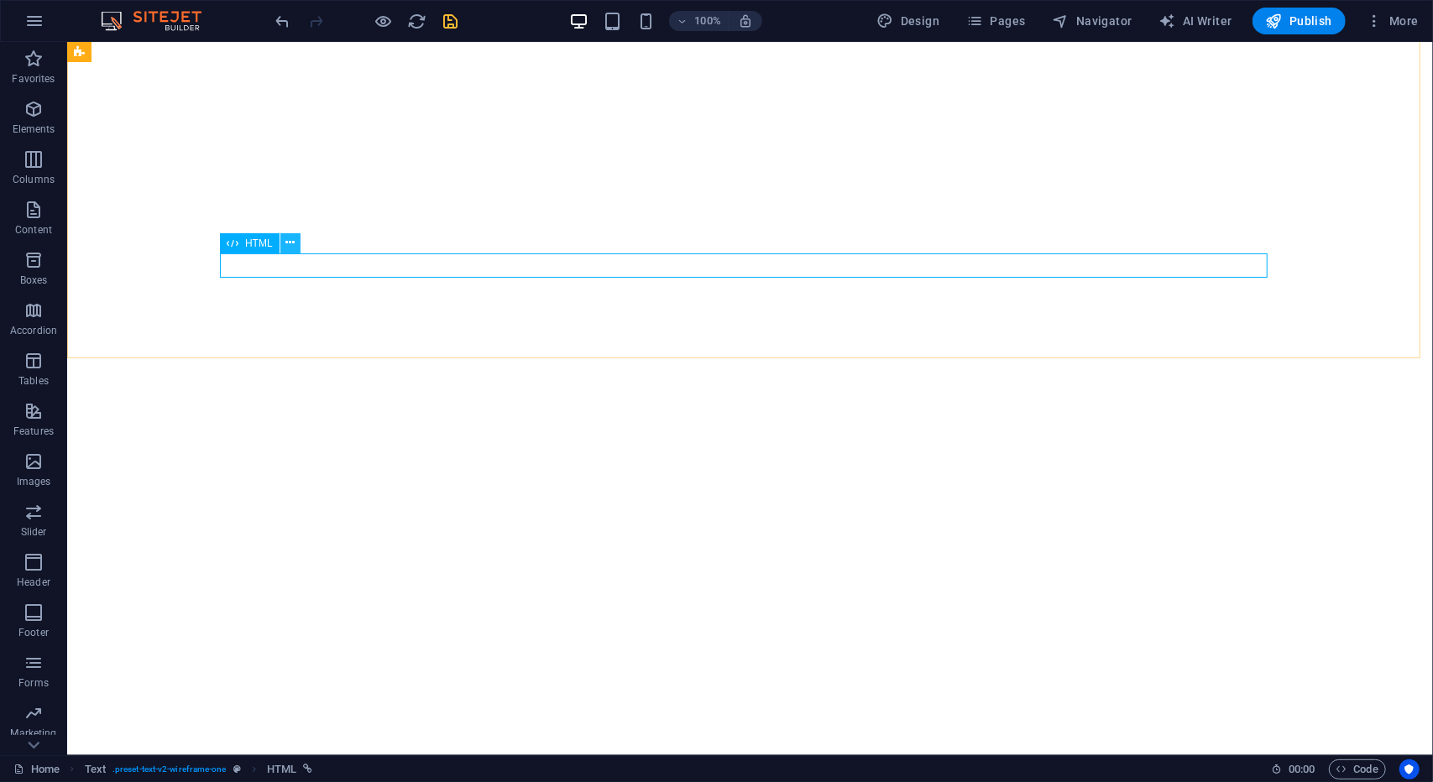
click at [293, 236] on icon at bounding box center [289, 243] width 9 height 18
click at [295, 243] on button at bounding box center [290, 243] width 20 height 20
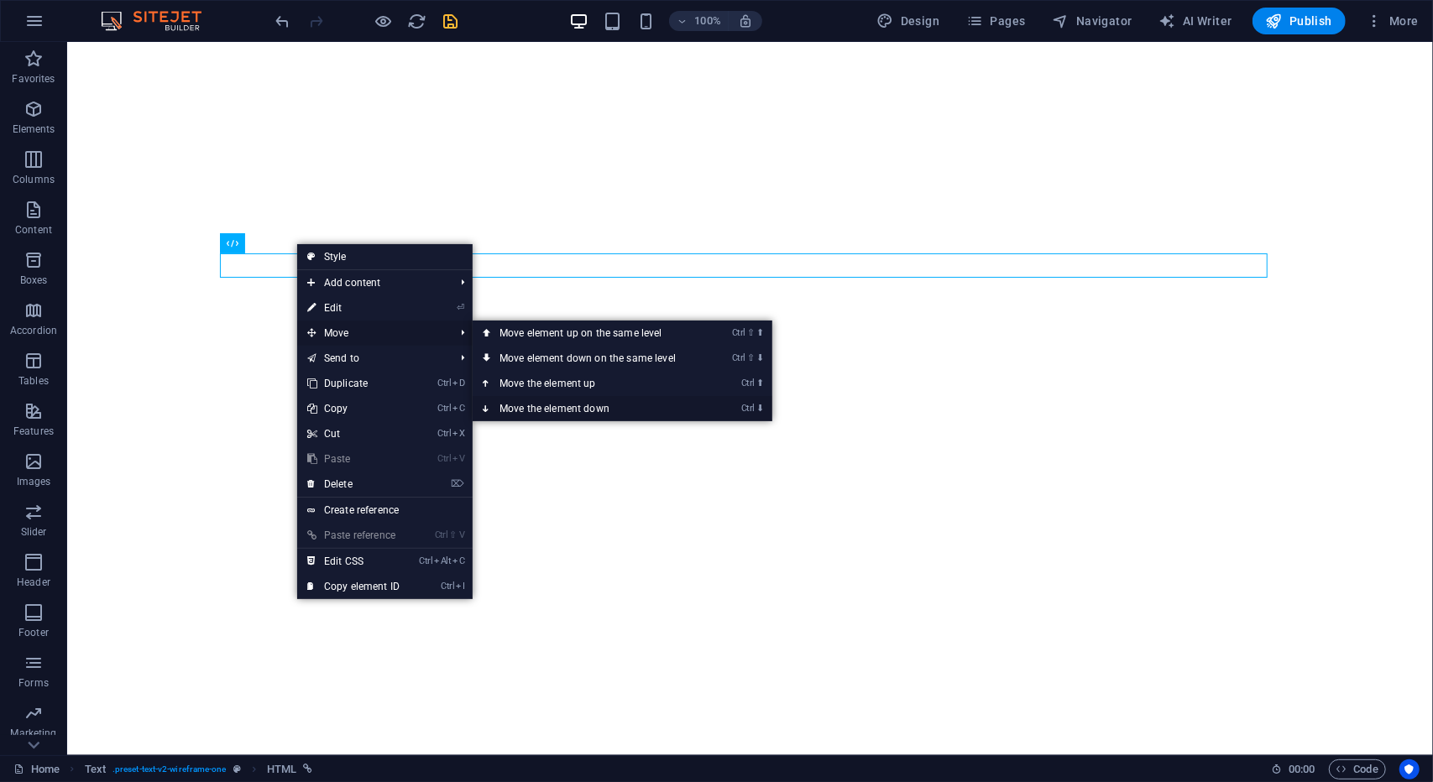
click at [537, 401] on link "Ctrl ⬇ Move the element down" at bounding box center [590, 408] width 237 height 25
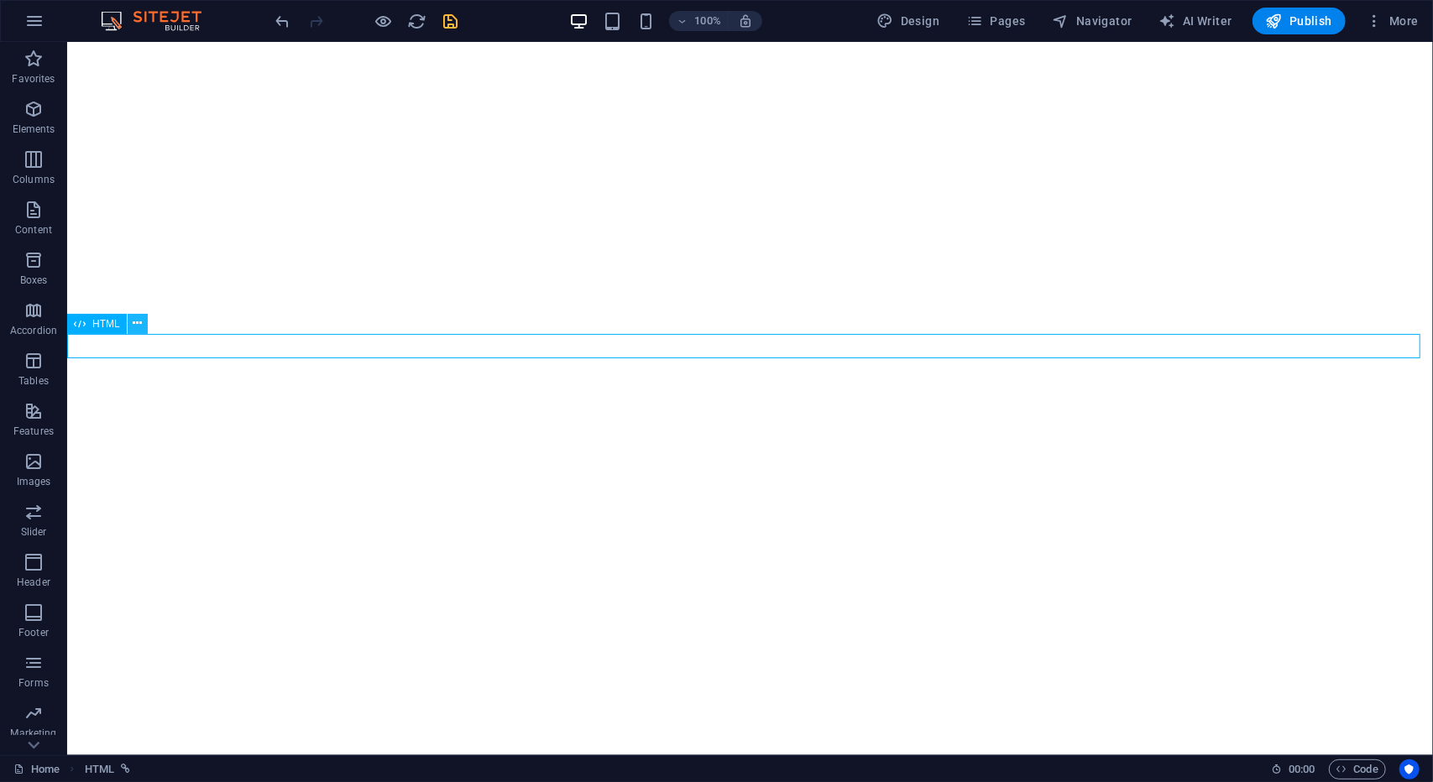
click at [136, 324] on icon at bounding box center [137, 324] width 9 height 18
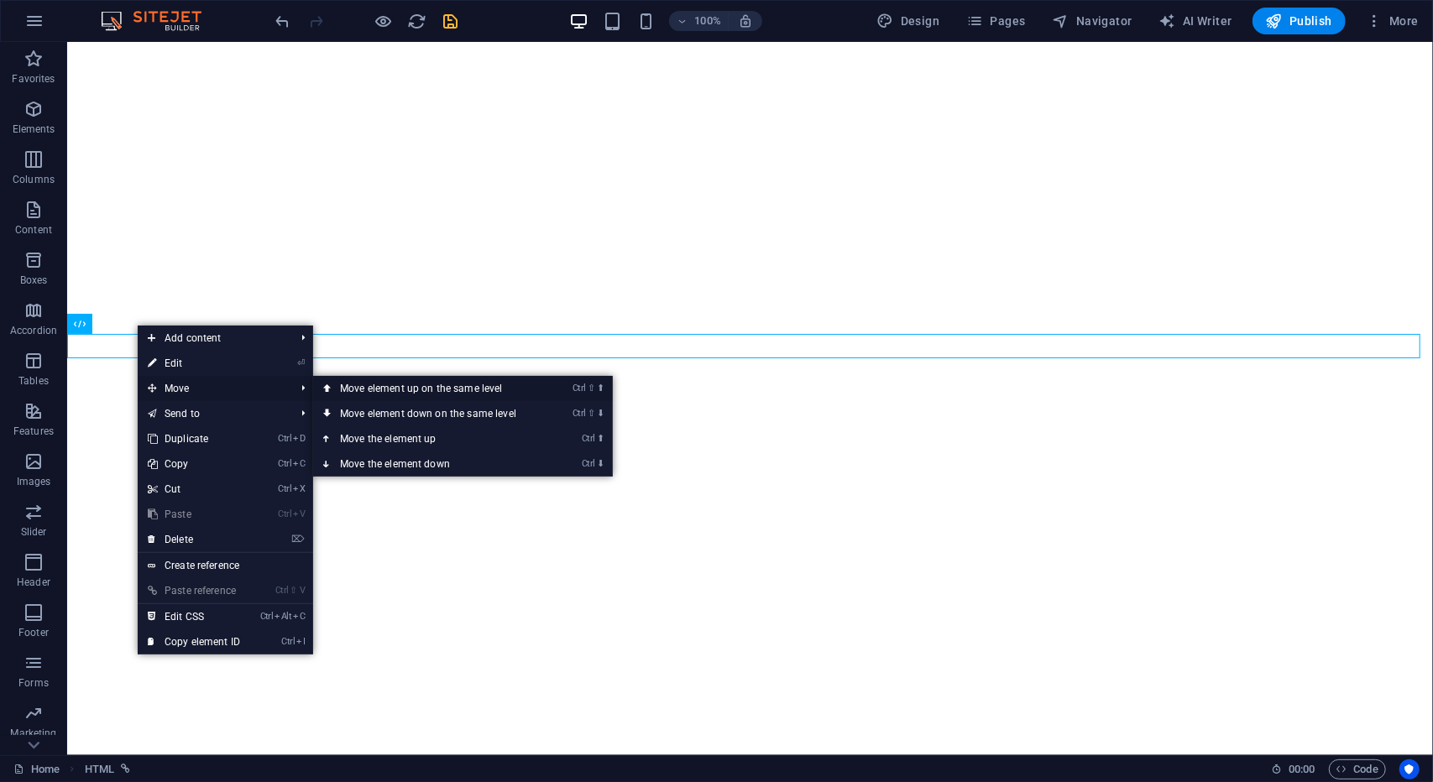
click at [490, 389] on link "Ctrl ⇧ ⬆ Move element up on the same level" at bounding box center [431, 388] width 237 height 25
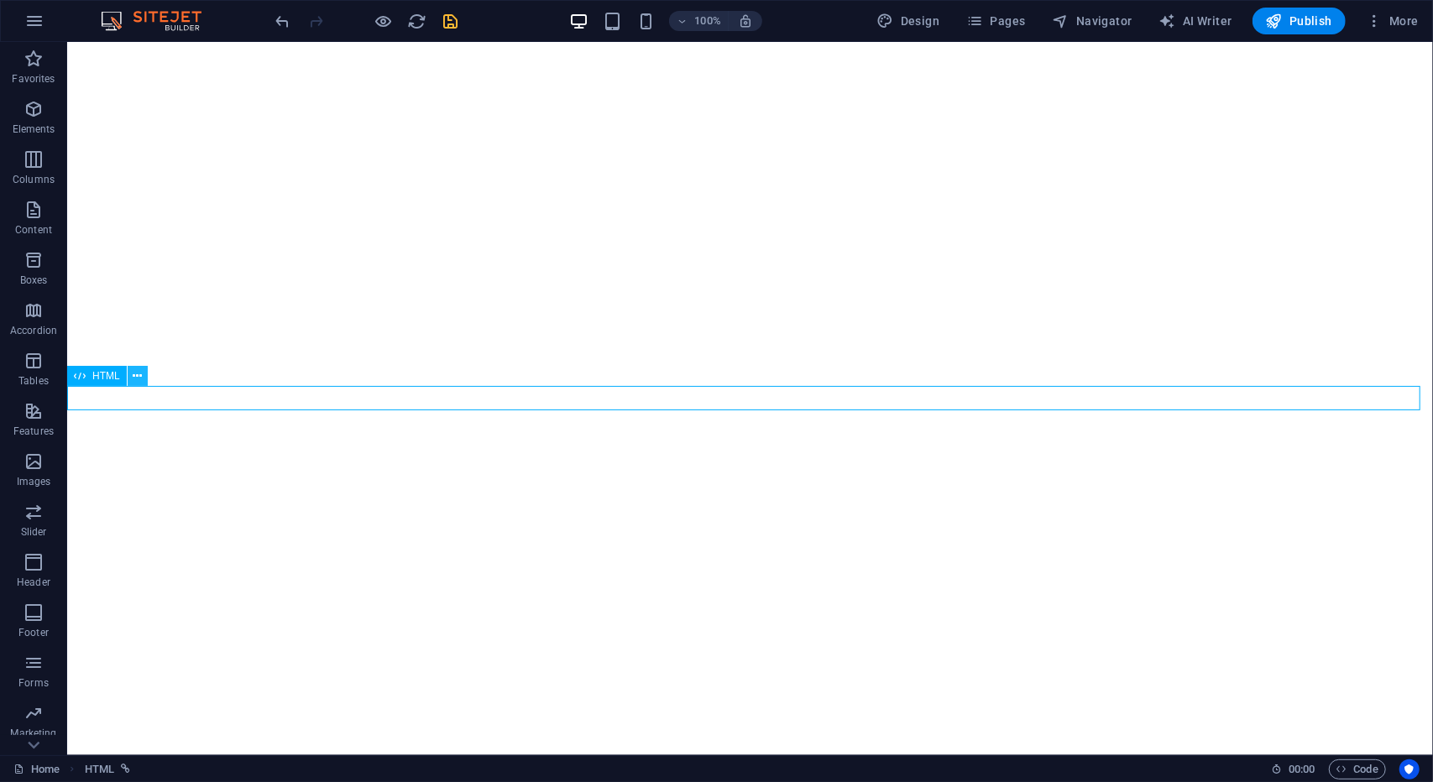
click at [143, 374] on button at bounding box center [138, 376] width 20 height 20
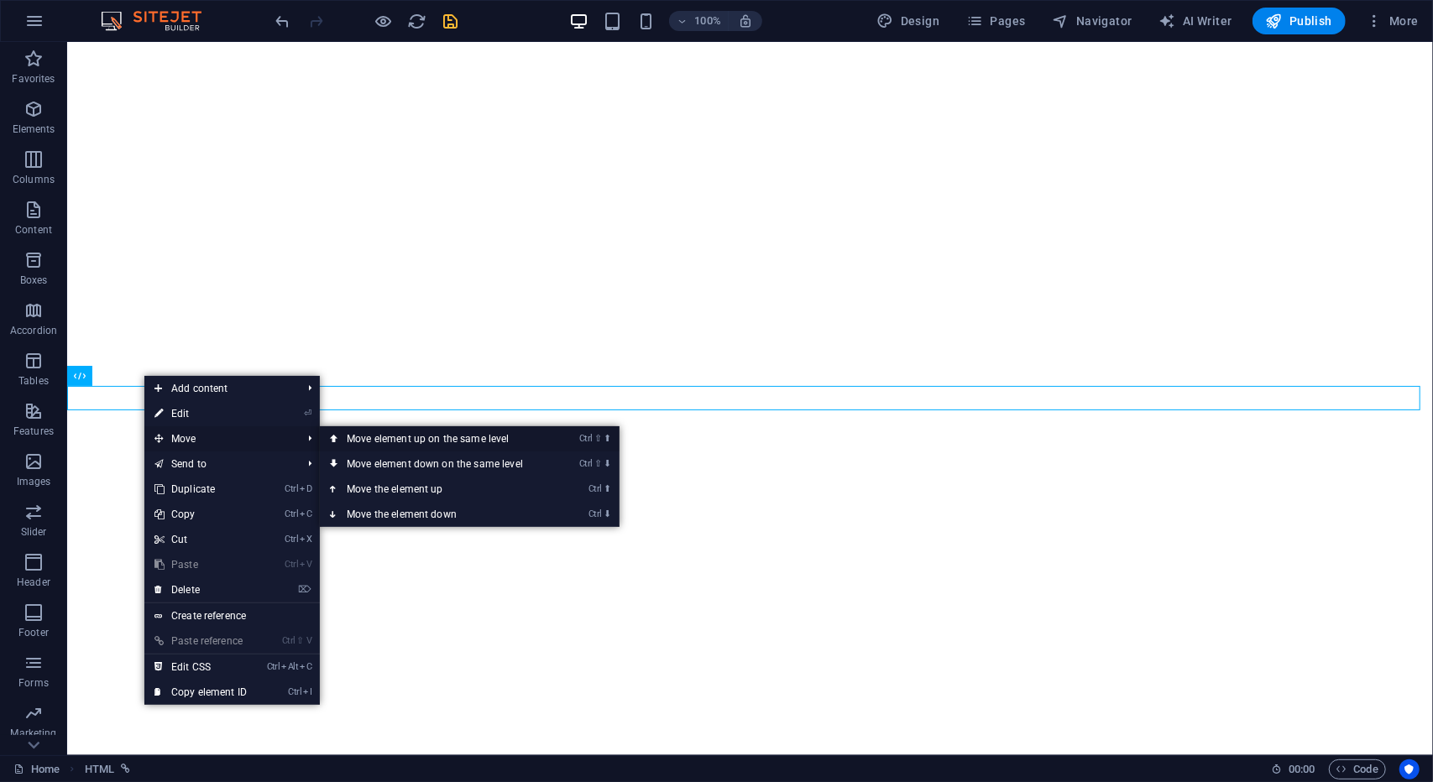
click at [412, 437] on link "Ctrl ⇧ ⬆ Move element up on the same level" at bounding box center [438, 438] width 237 height 25
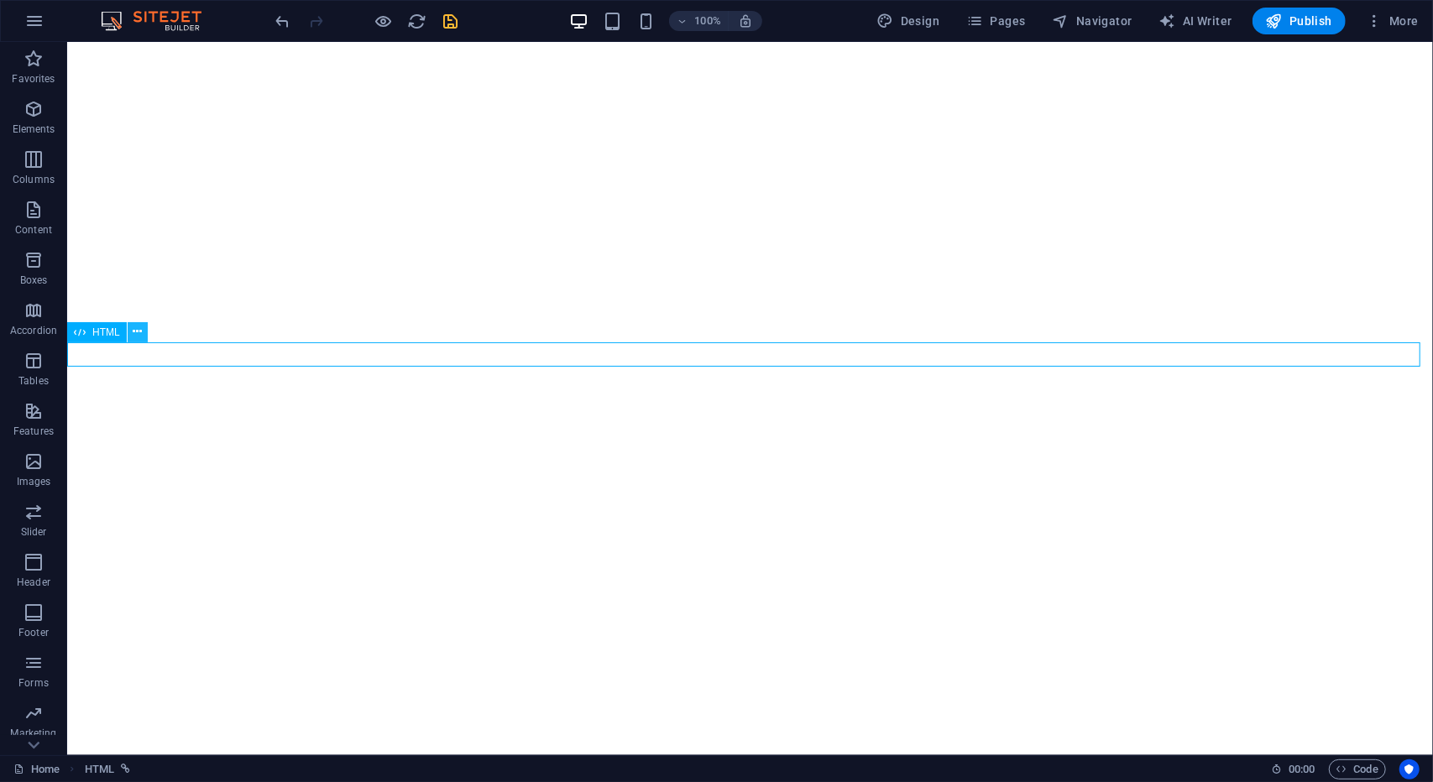
click at [133, 332] on icon at bounding box center [137, 332] width 9 height 18
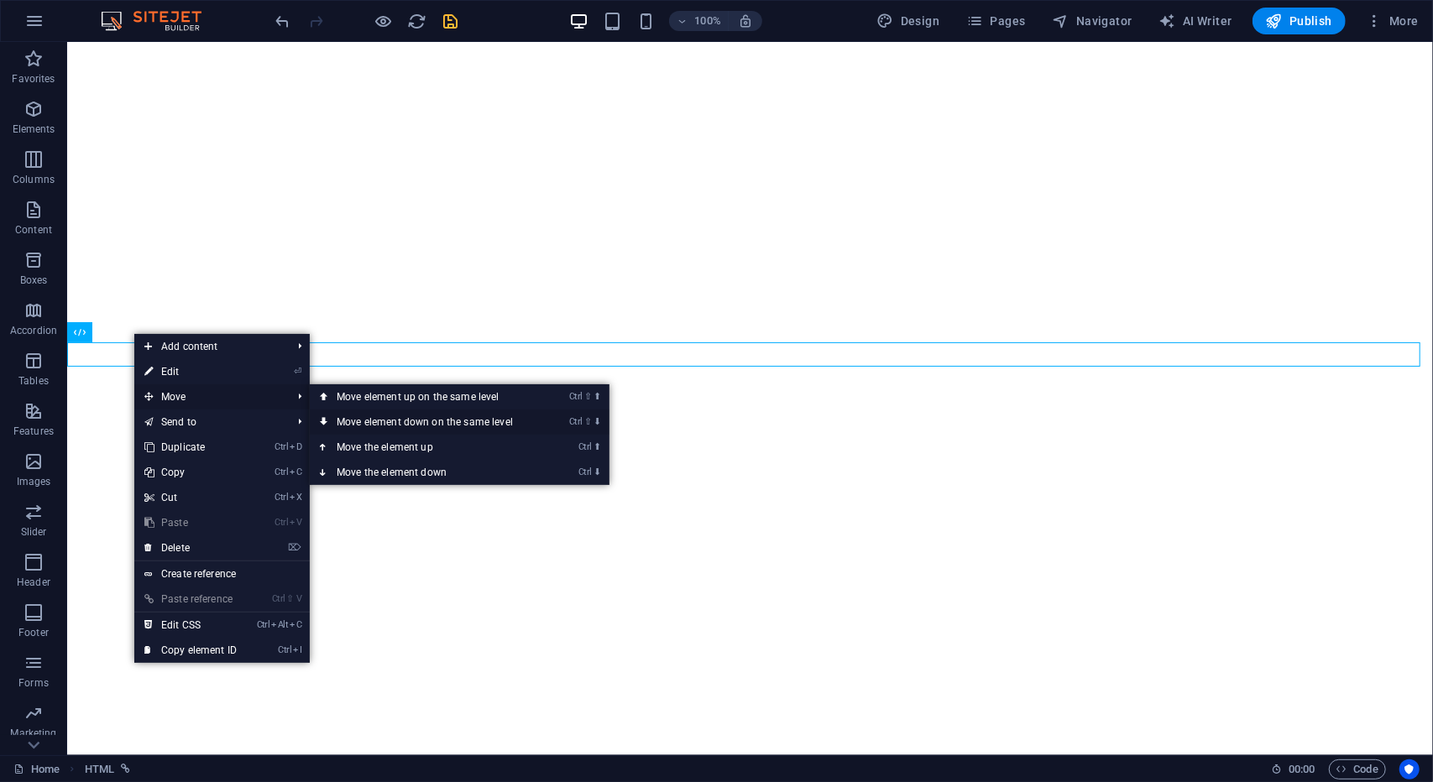
click at [356, 415] on link "Ctrl ⇧ ⬇ Move element down on the same level" at bounding box center [428, 422] width 237 height 25
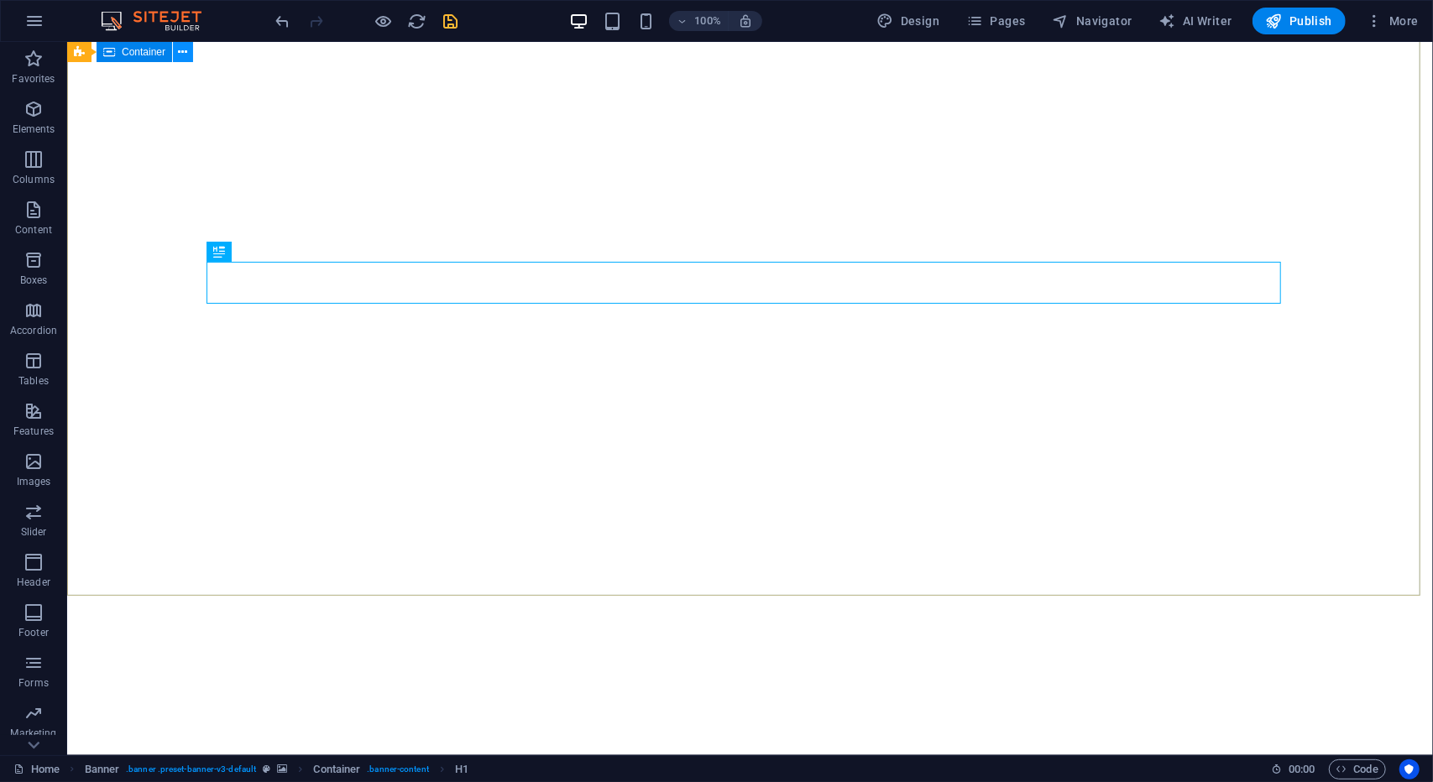
click at [184, 52] on icon at bounding box center [183, 53] width 9 height 18
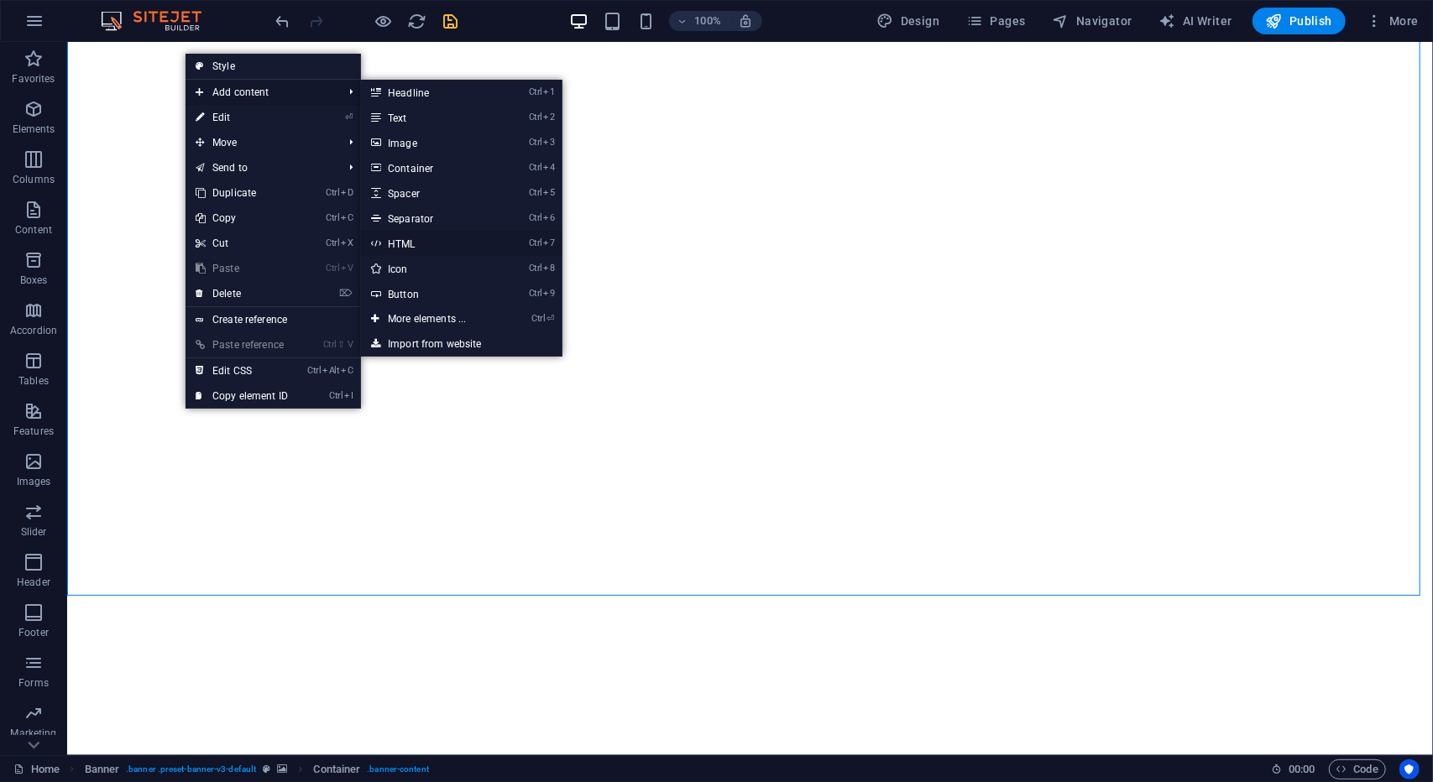
click at [446, 243] on link "Ctrl 7 HTML" at bounding box center [430, 243] width 138 height 25
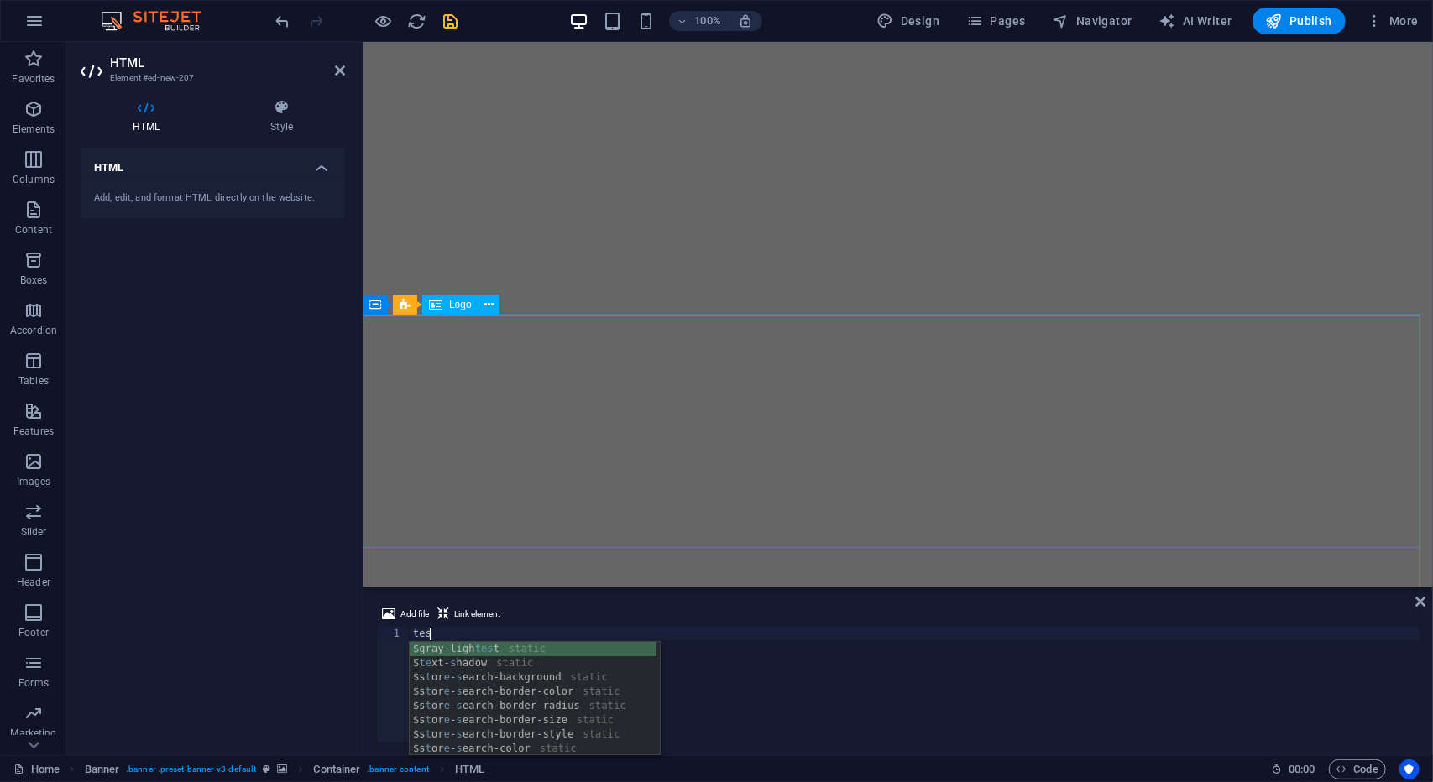
scroll to position [0, 1]
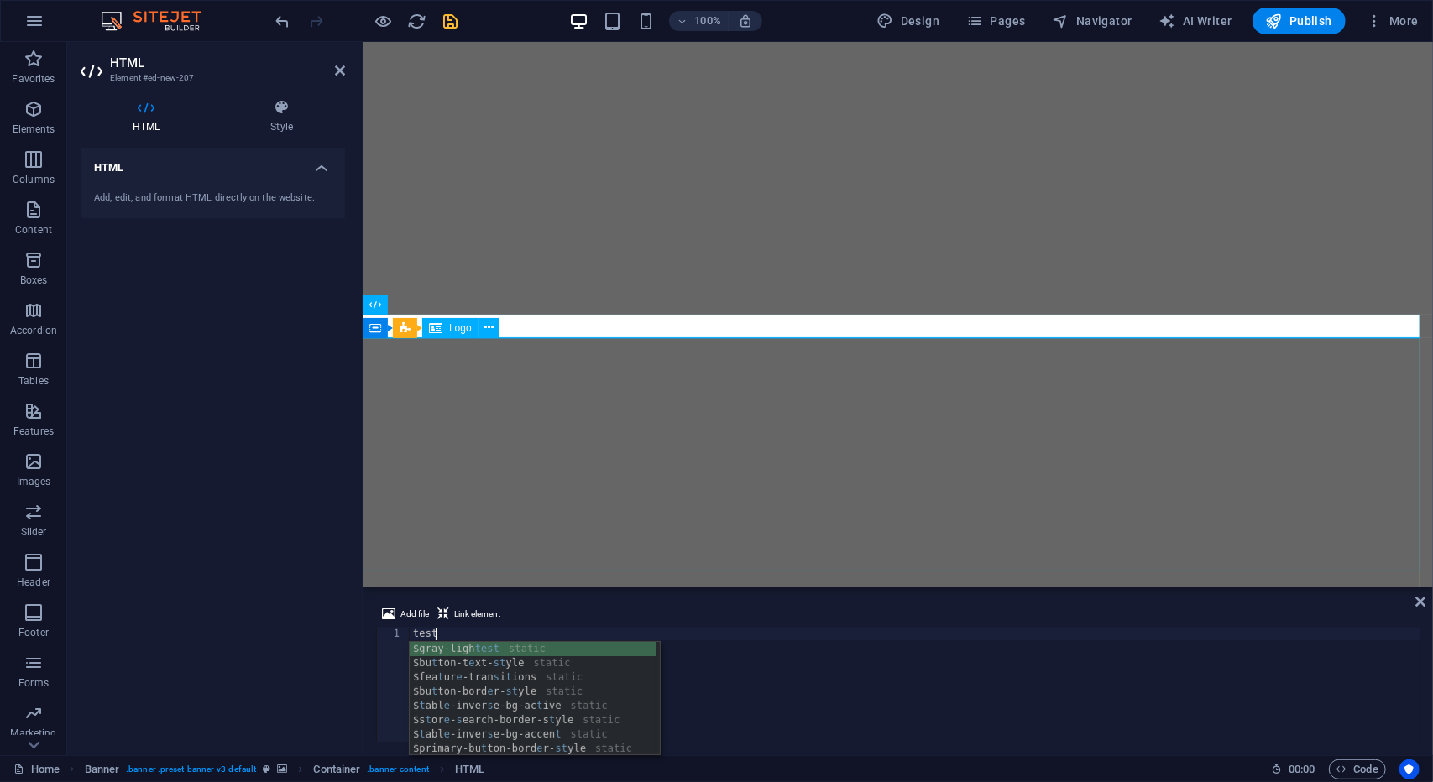
type textarea "test"
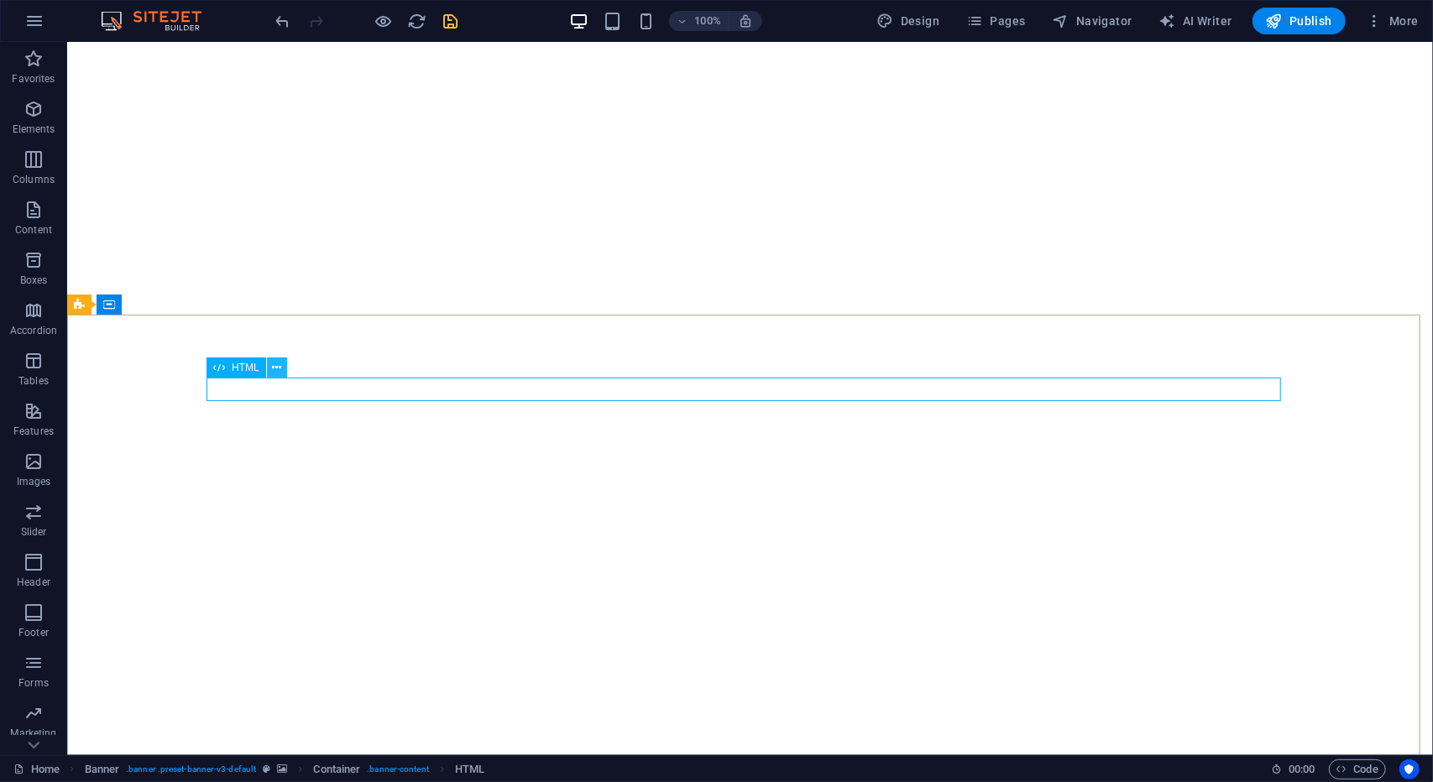
click at [279, 368] on icon at bounding box center [276, 368] width 9 height 18
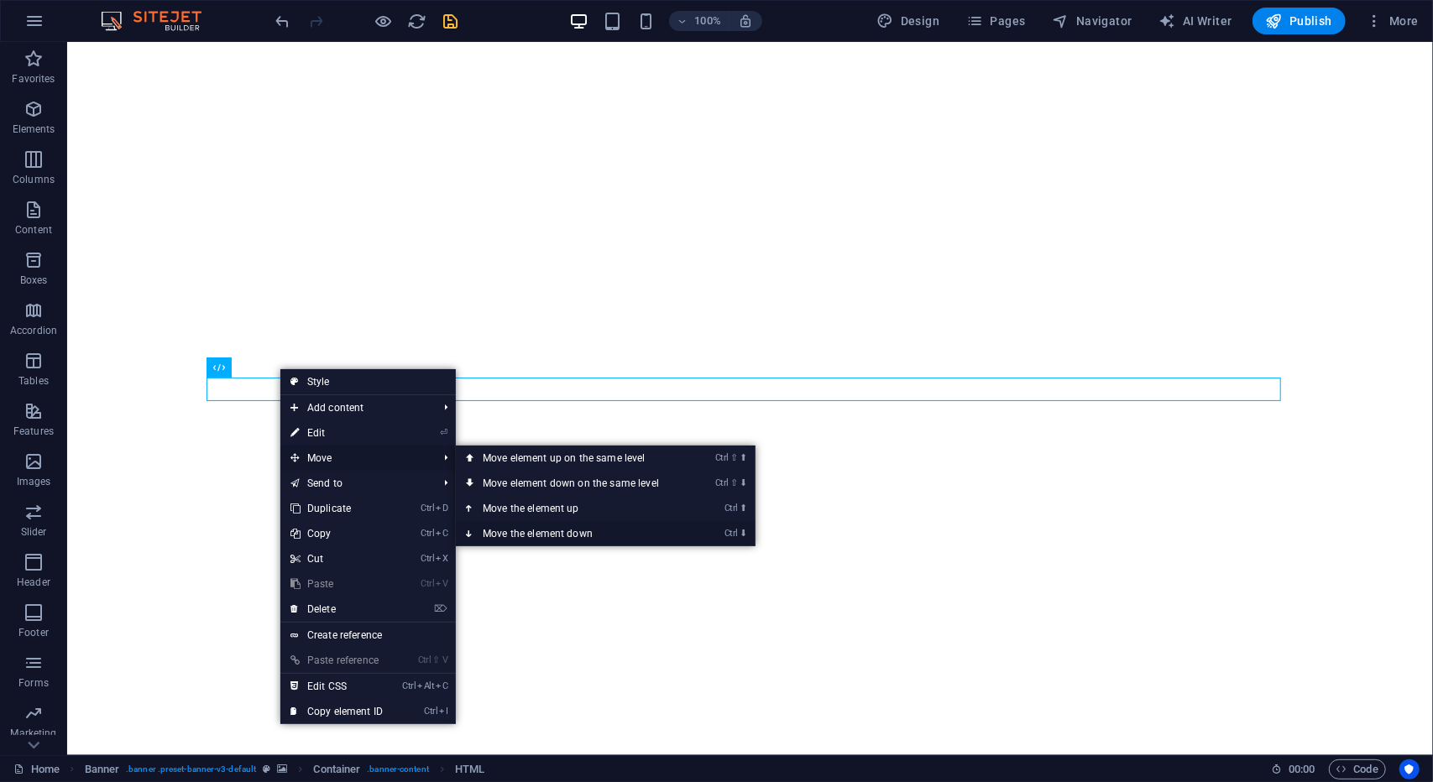
click at [556, 536] on link "Ctrl ⬇ Move the element down" at bounding box center [574, 533] width 237 height 25
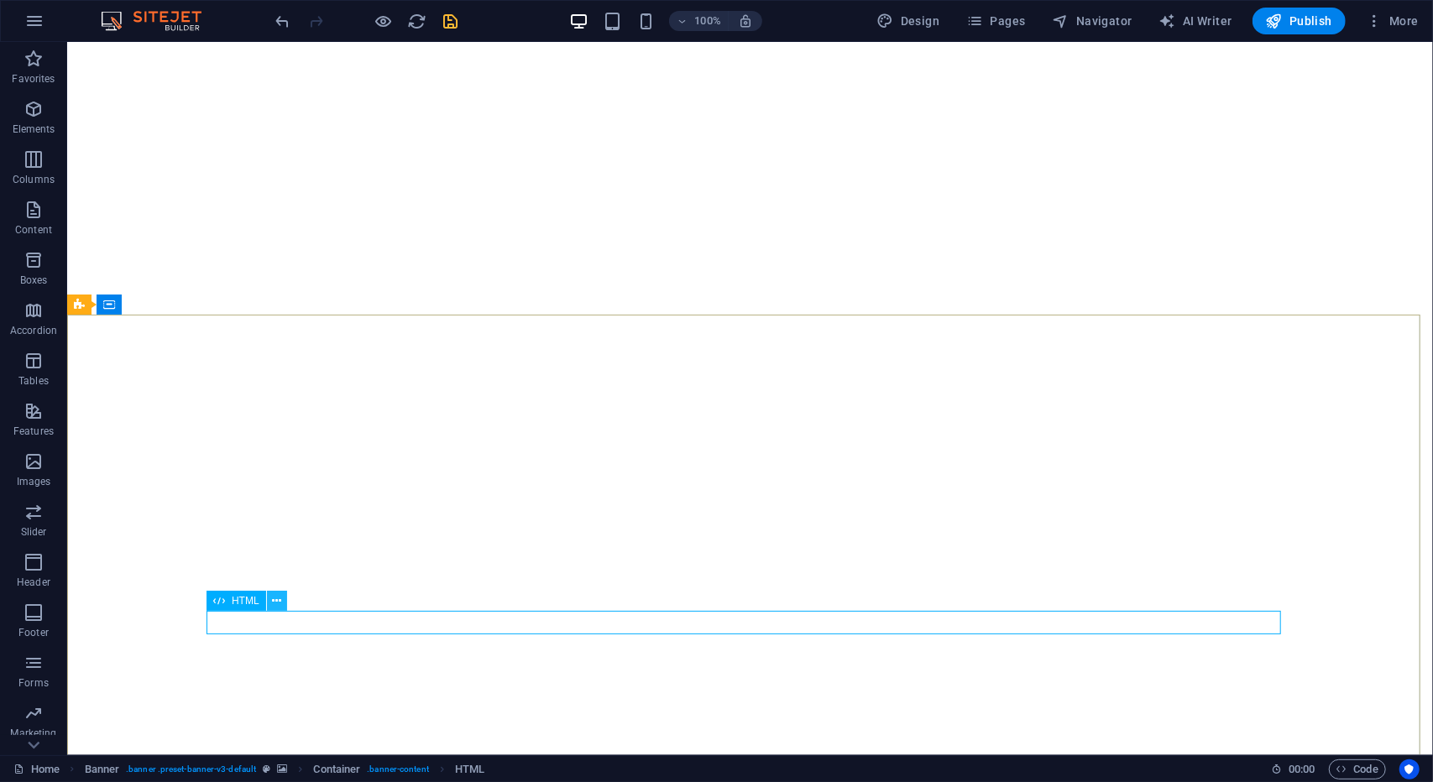
click at [277, 593] on icon at bounding box center [276, 601] width 9 height 18
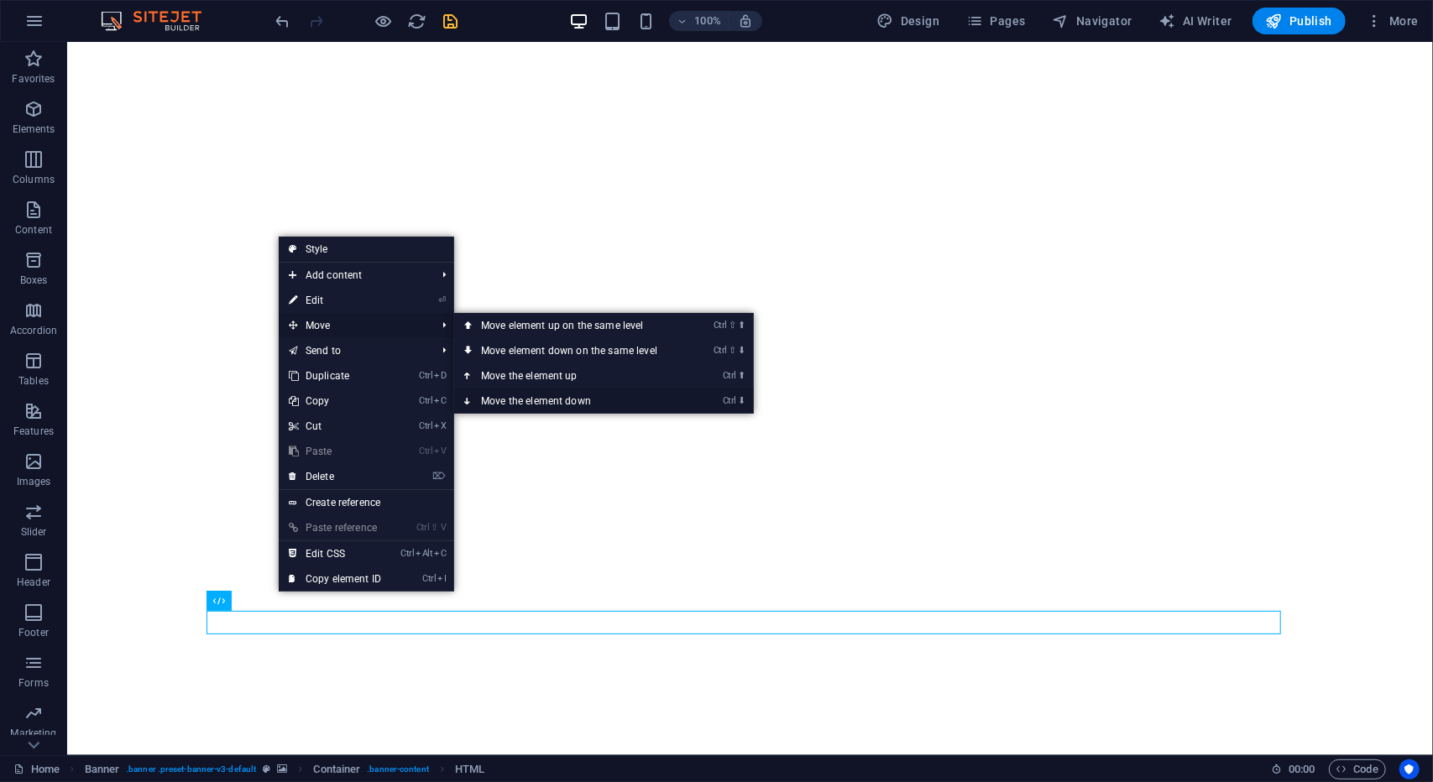
click at [524, 394] on link "Ctrl ⬇ Move the element down" at bounding box center [572, 401] width 237 height 25
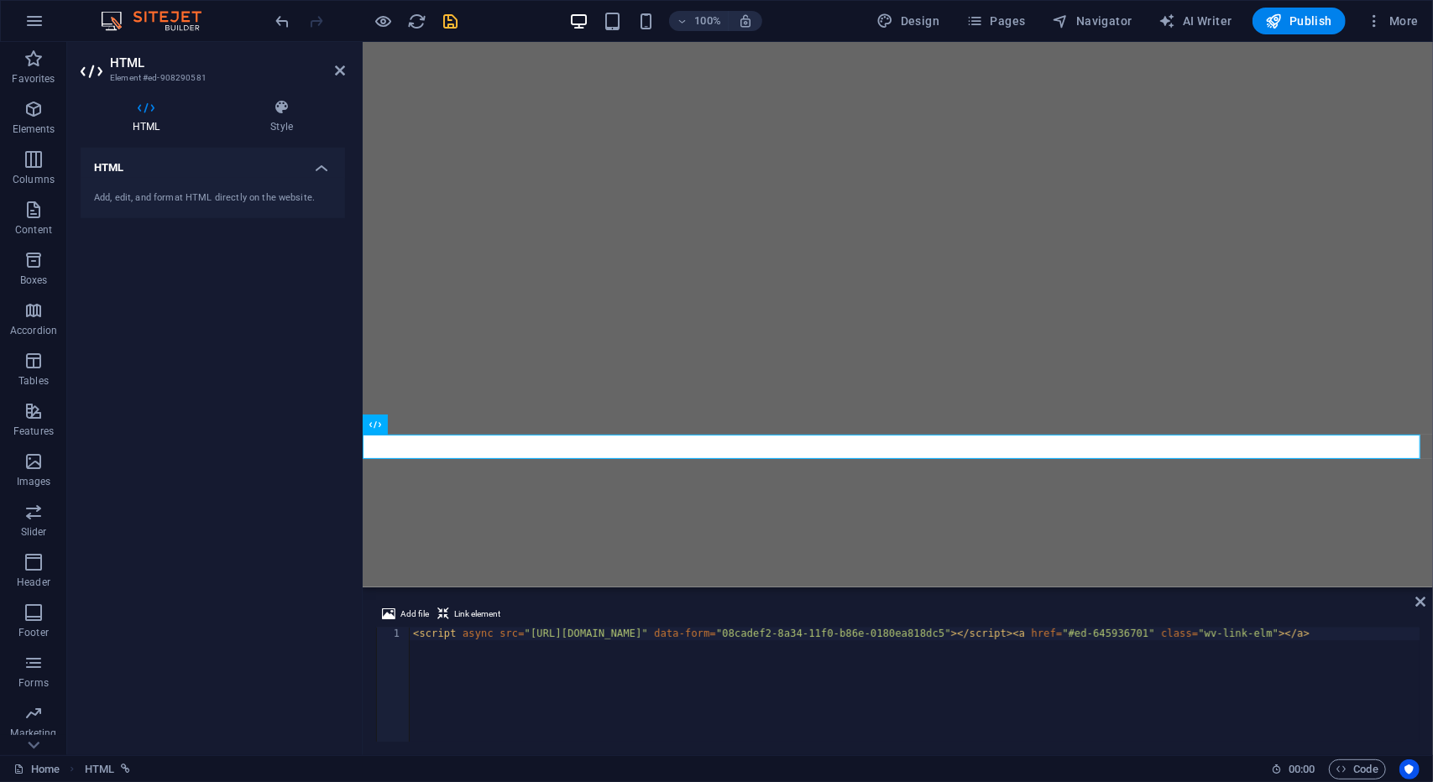
scroll to position [0, 99]
click at [529, 686] on div "< script async src = "https://eocampaign1.com/form/08cadef2-8a34-11f0-b86e-0180…" at bounding box center [864, 696] width 1109 height 136
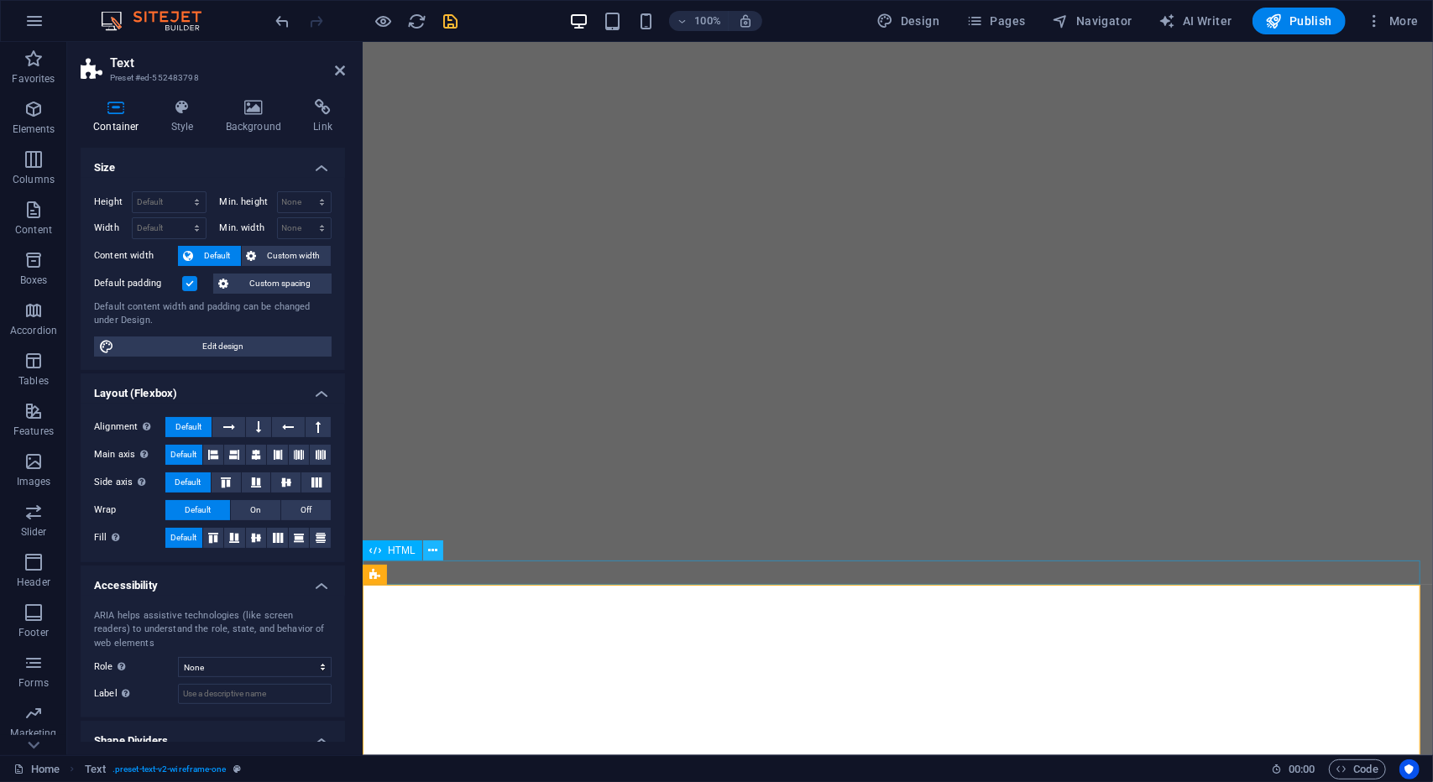
click at [431, 555] on icon at bounding box center [432, 551] width 9 height 18
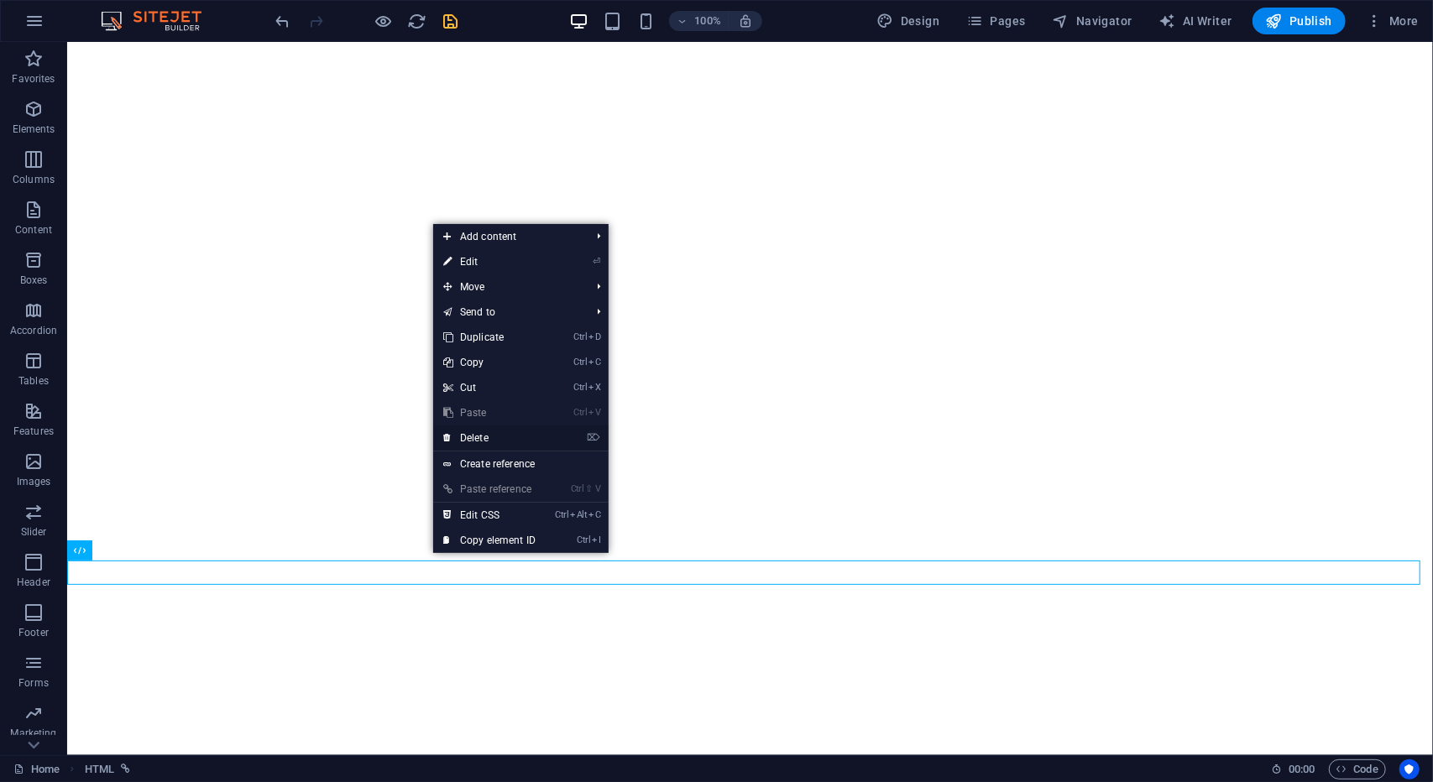
click at [512, 436] on link "⌦ Delete" at bounding box center [489, 437] width 112 height 25
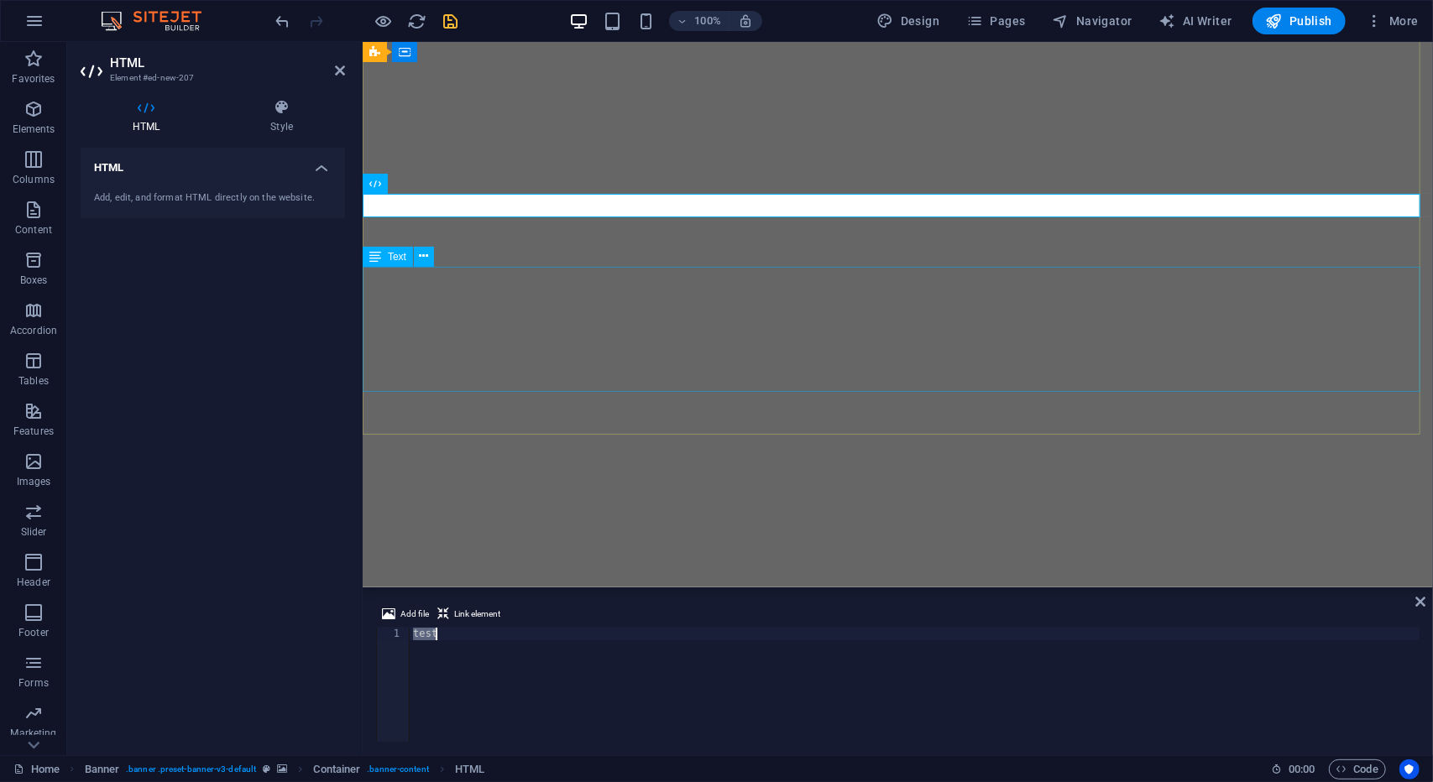
type textarea "<script async src="https://eocampaign1.com/form/08cadef2-8a34-11f0-b86e-0180ea8…"
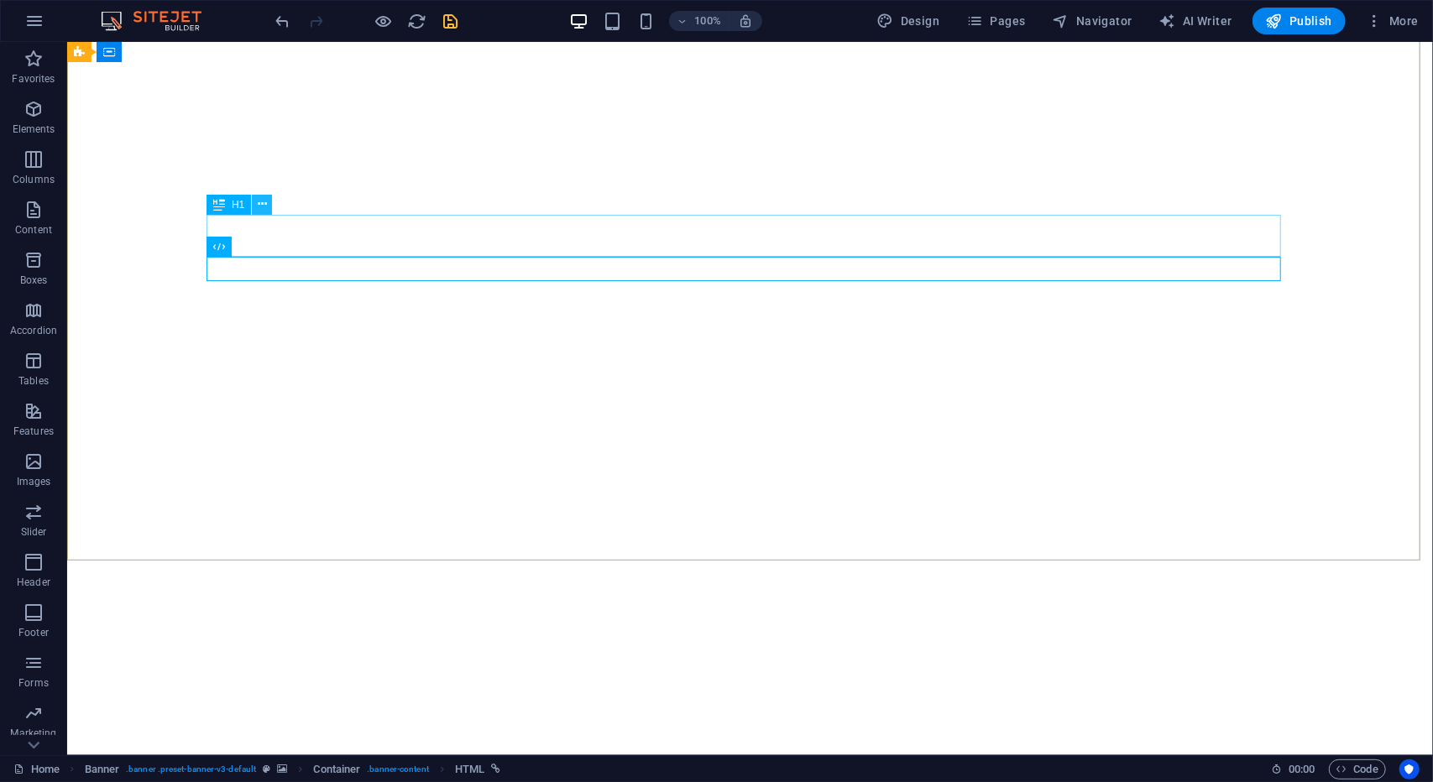
click at [266, 201] on icon at bounding box center [262, 205] width 9 height 18
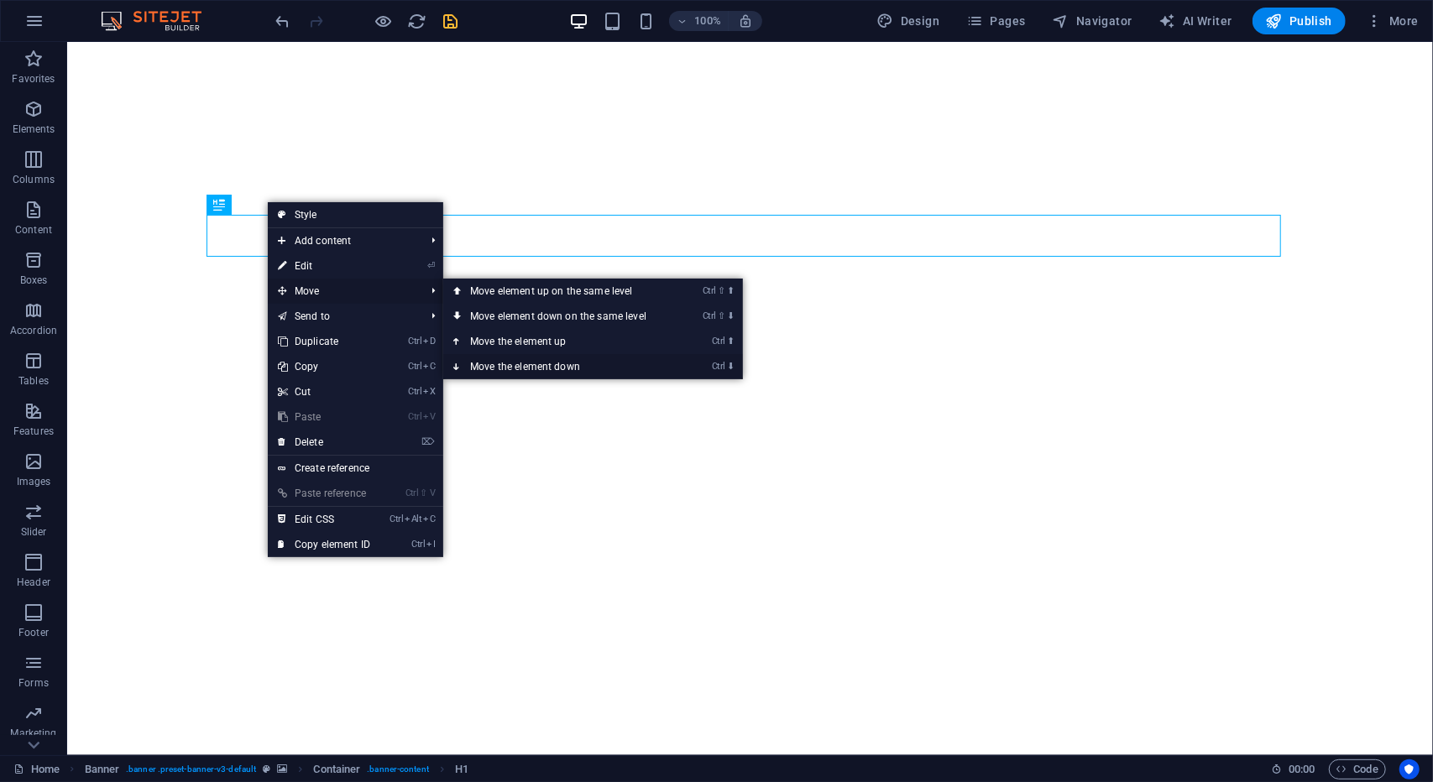
click at [504, 362] on link "Ctrl ⬇ Move the element down" at bounding box center [561, 366] width 237 height 25
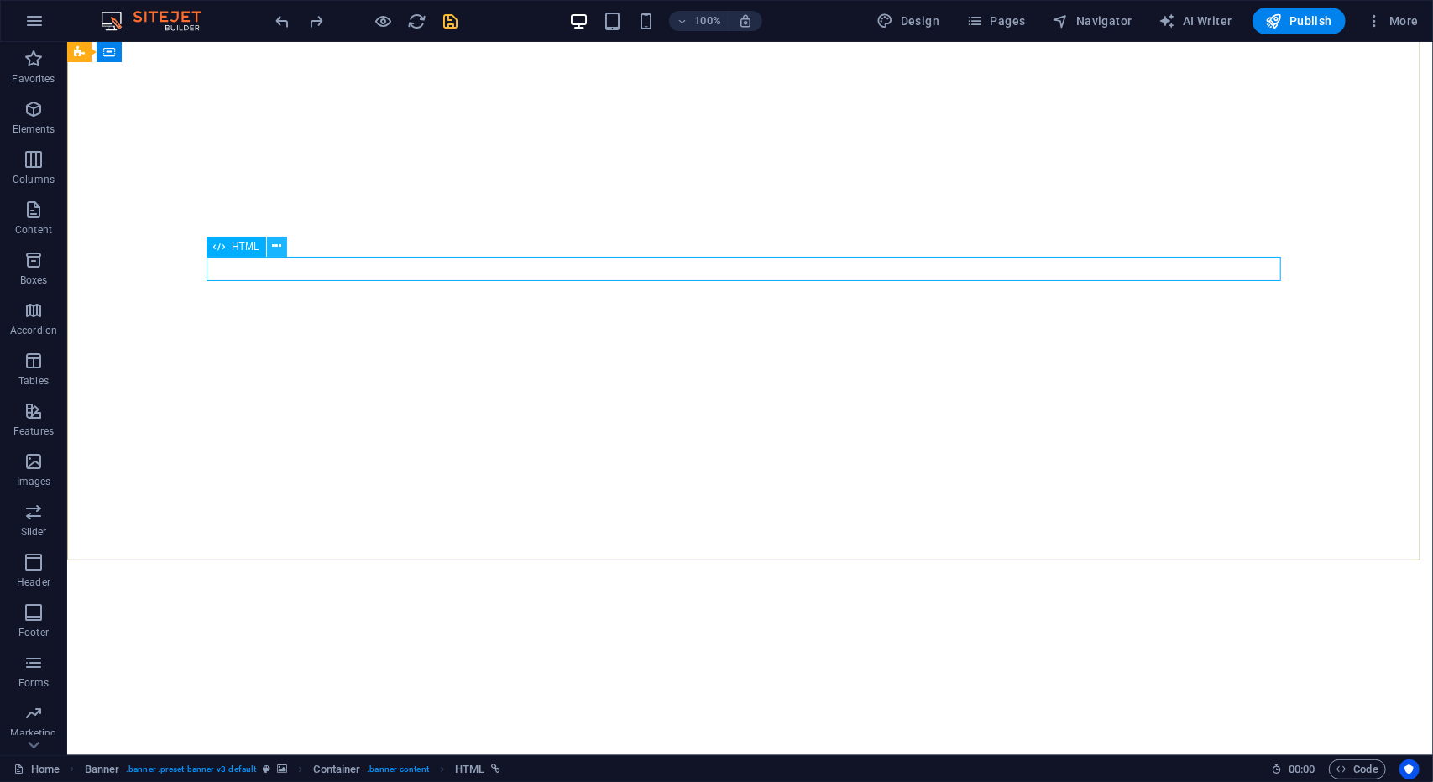
click at [272, 248] on icon at bounding box center [276, 246] width 9 height 18
click at [275, 248] on icon at bounding box center [276, 246] width 9 height 18
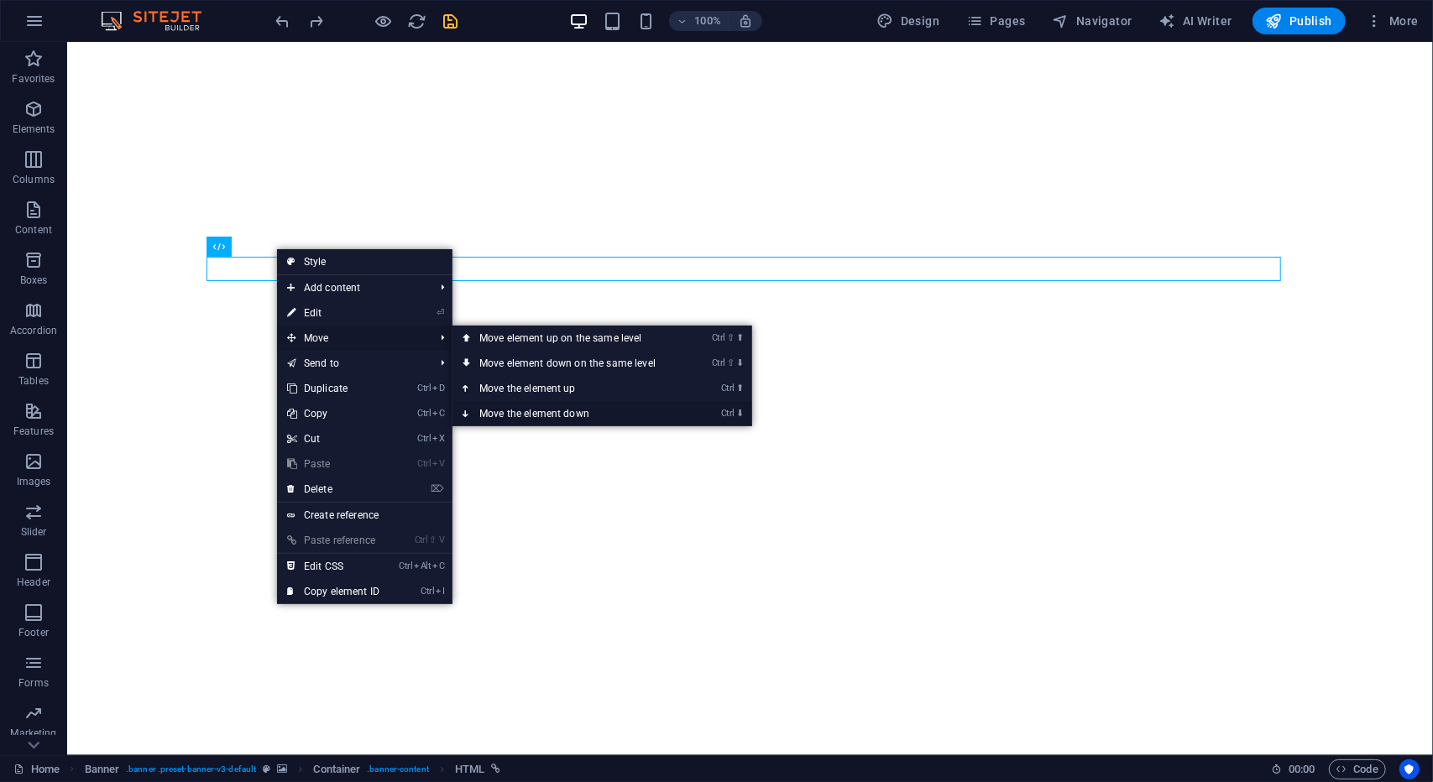
click at [562, 412] on link "Ctrl ⬇ Move the element down" at bounding box center [570, 413] width 237 height 25
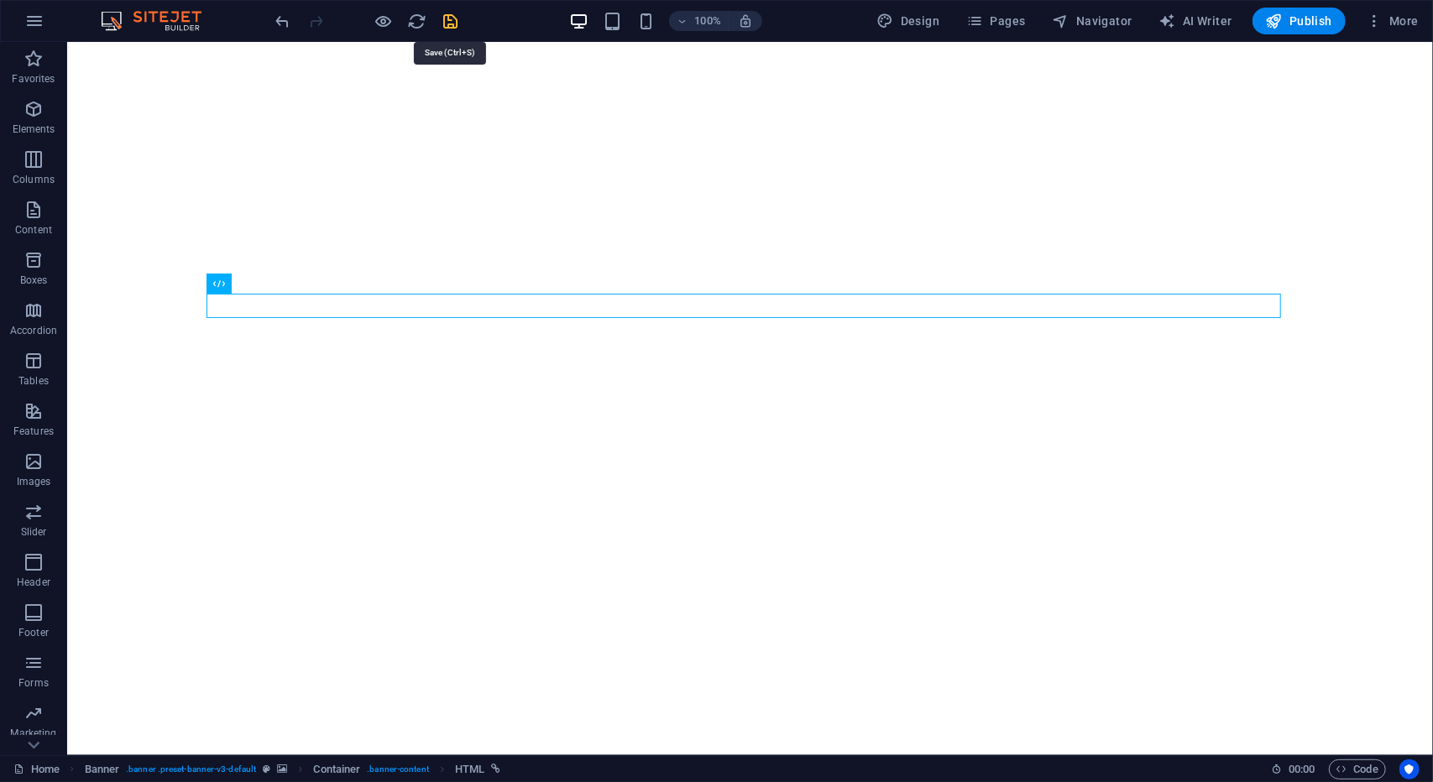
click at [457, 20] on icon "save" at bounding box center [450, 21] width 19 height 19
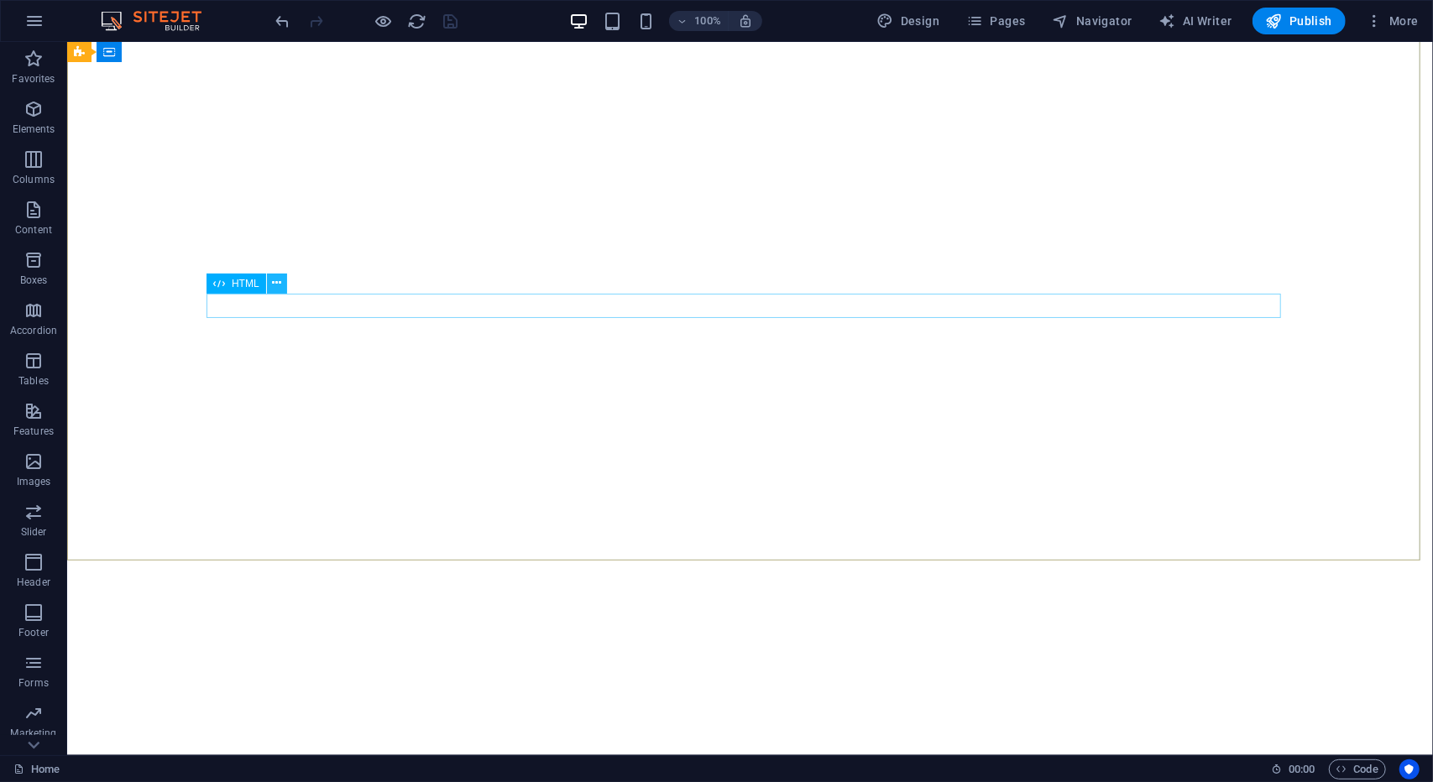
click at [270, 285] on button at bounding box center [277, 284] width 20 height 20
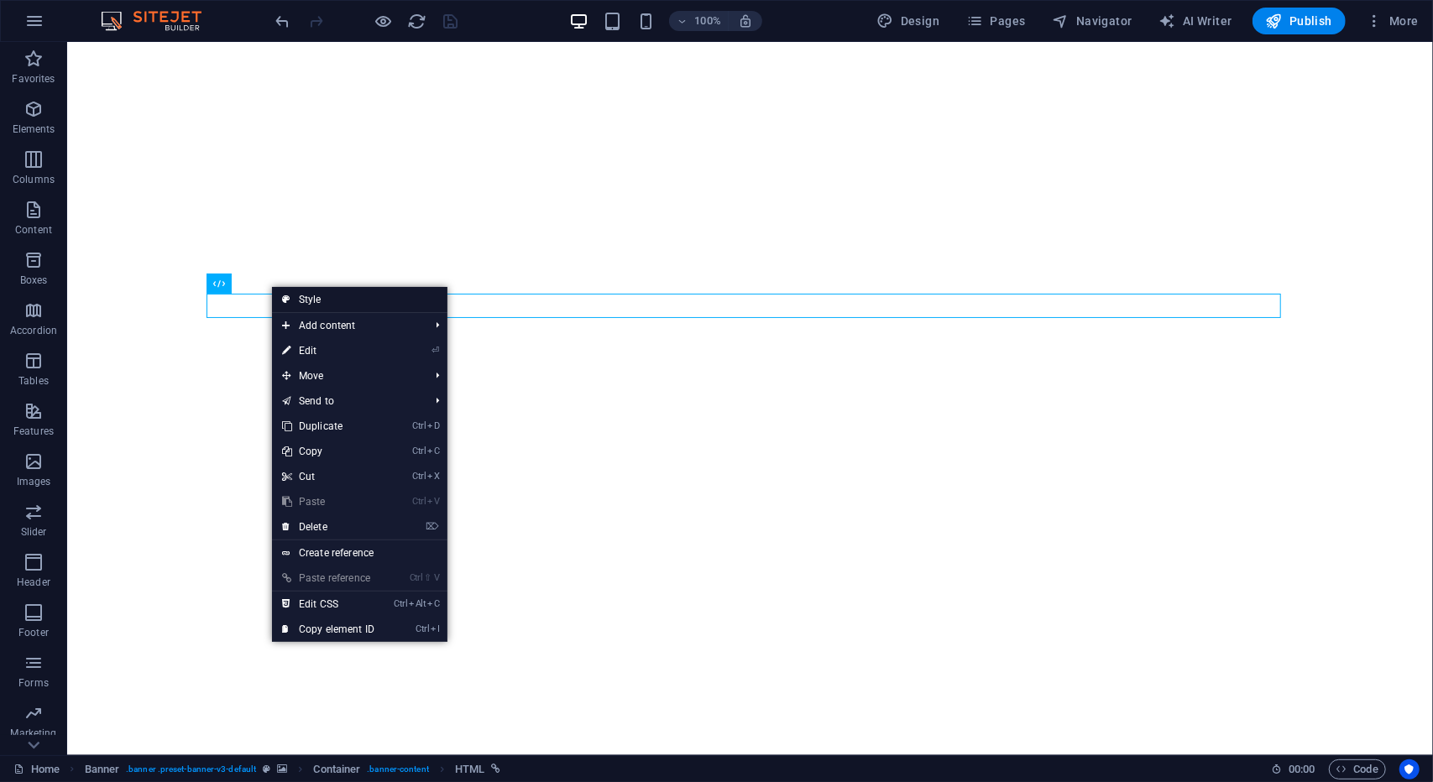
click at [290, 298] on link "Style" at bounding box center [359, 299] width 175 height 25
select select "preset-banner-v3-default"
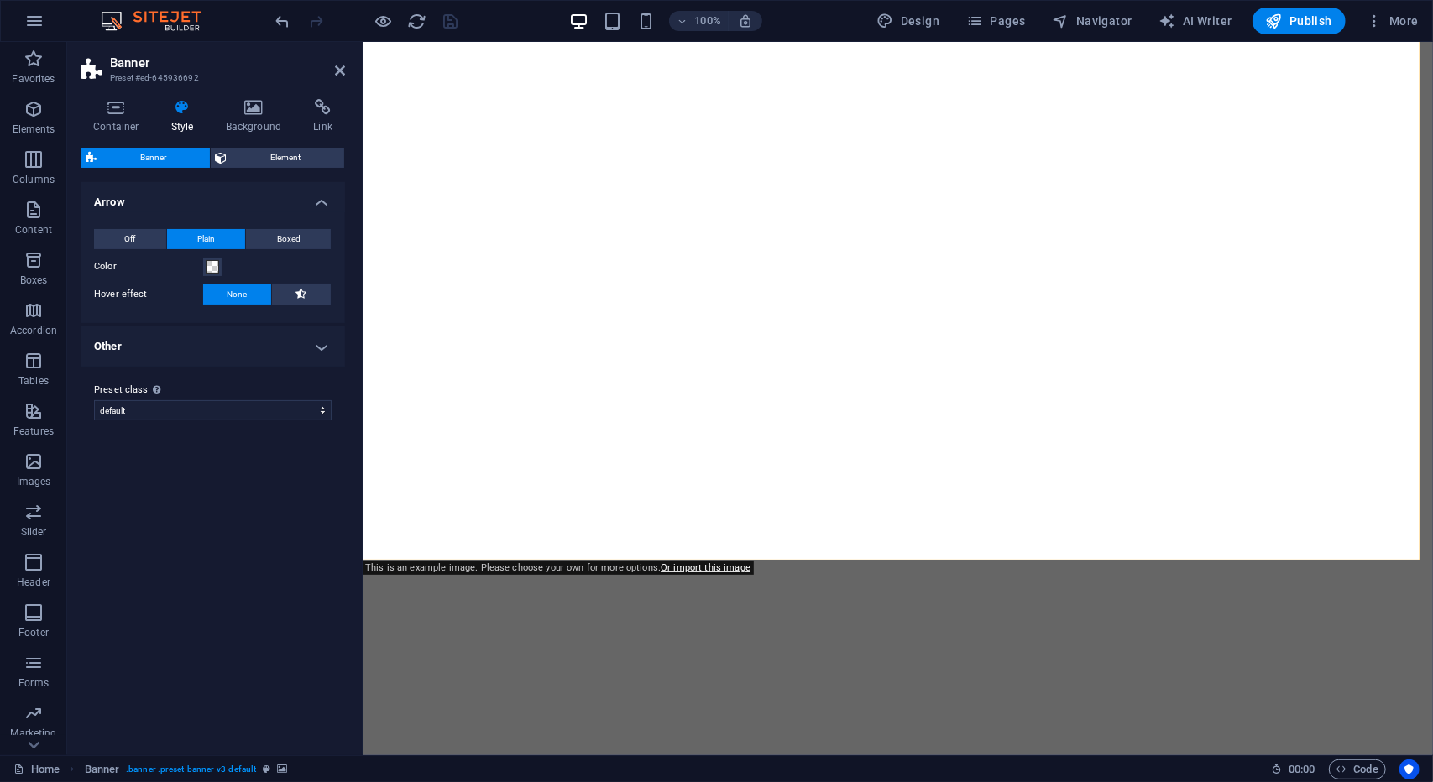
click at [312, 336] on h4 "Other" at bounding box center [213, 346] width 264 height 40
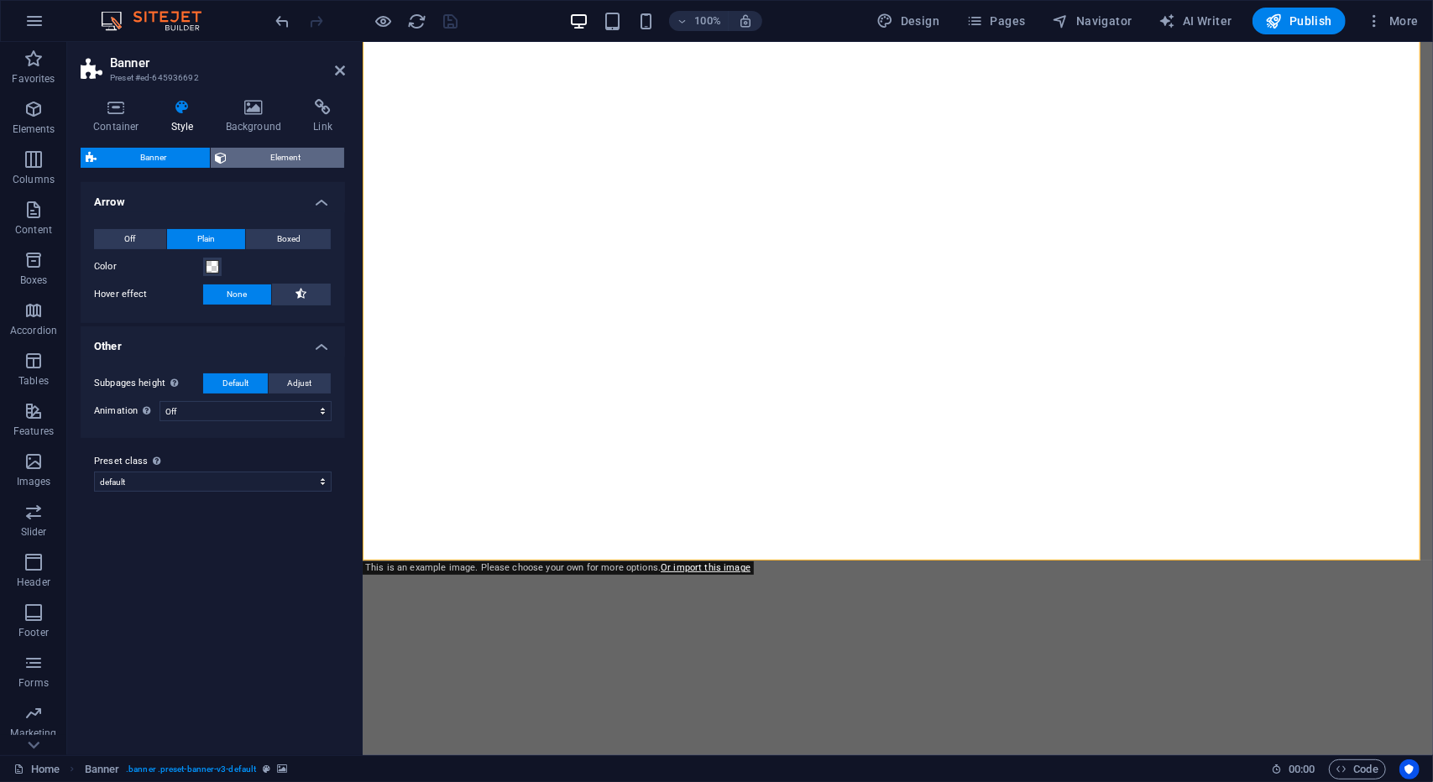
click at [277, 160] on span "Element" at bounding box center [285, 158] width 107 height 20
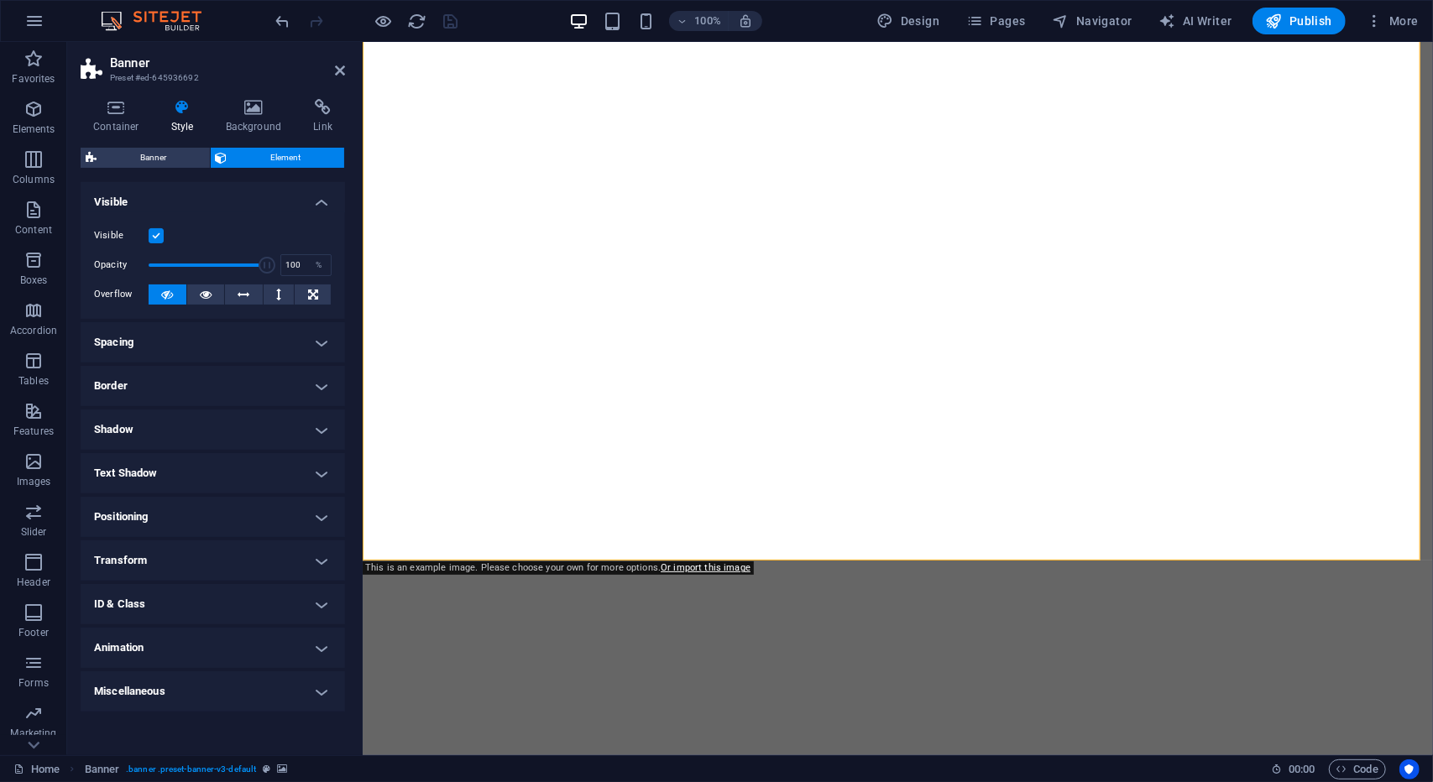
click at [287, 513] on h4 "Positioning" at bounding box center [213, 517] width 264 height 40
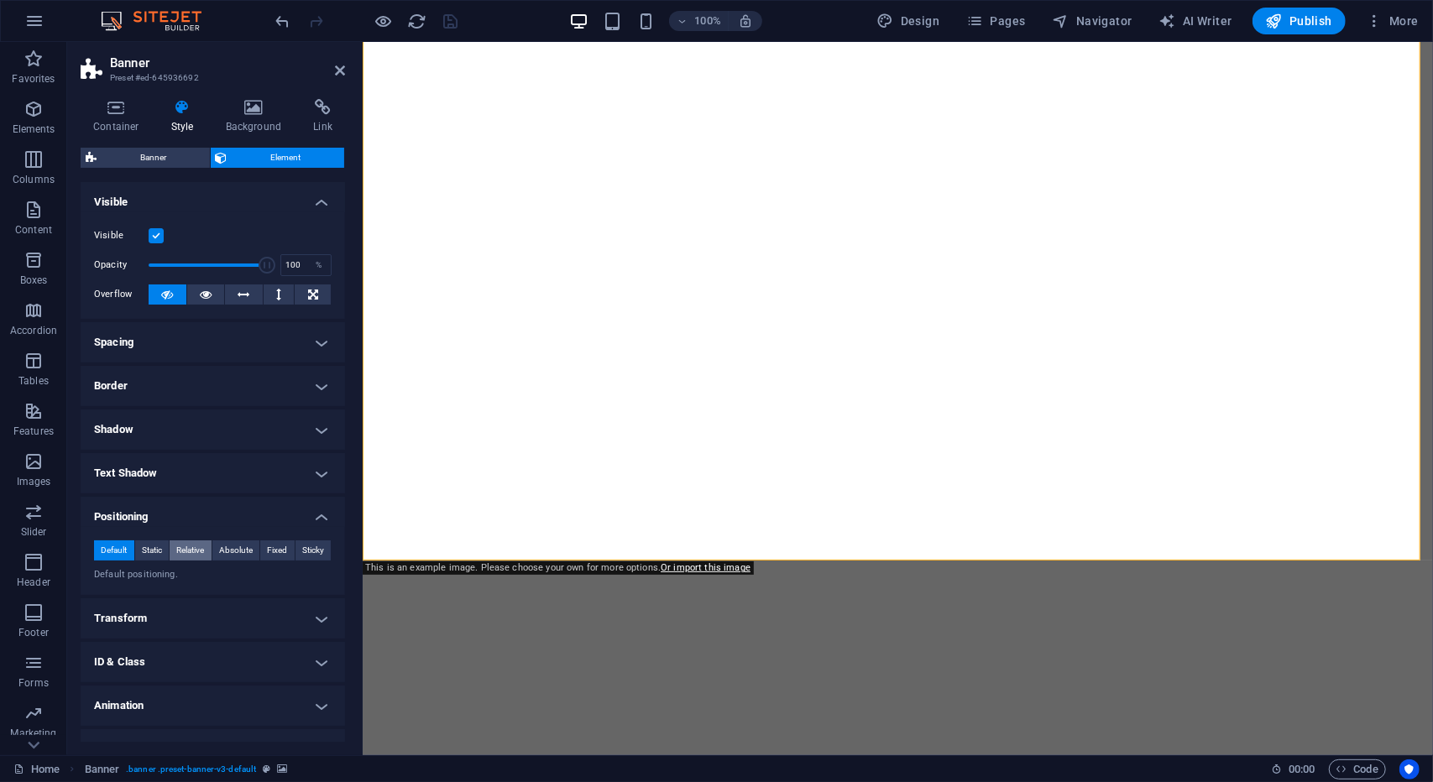
click at [201, 543] on span "Relative" at bounding box center [190, 550] width 28 height 20
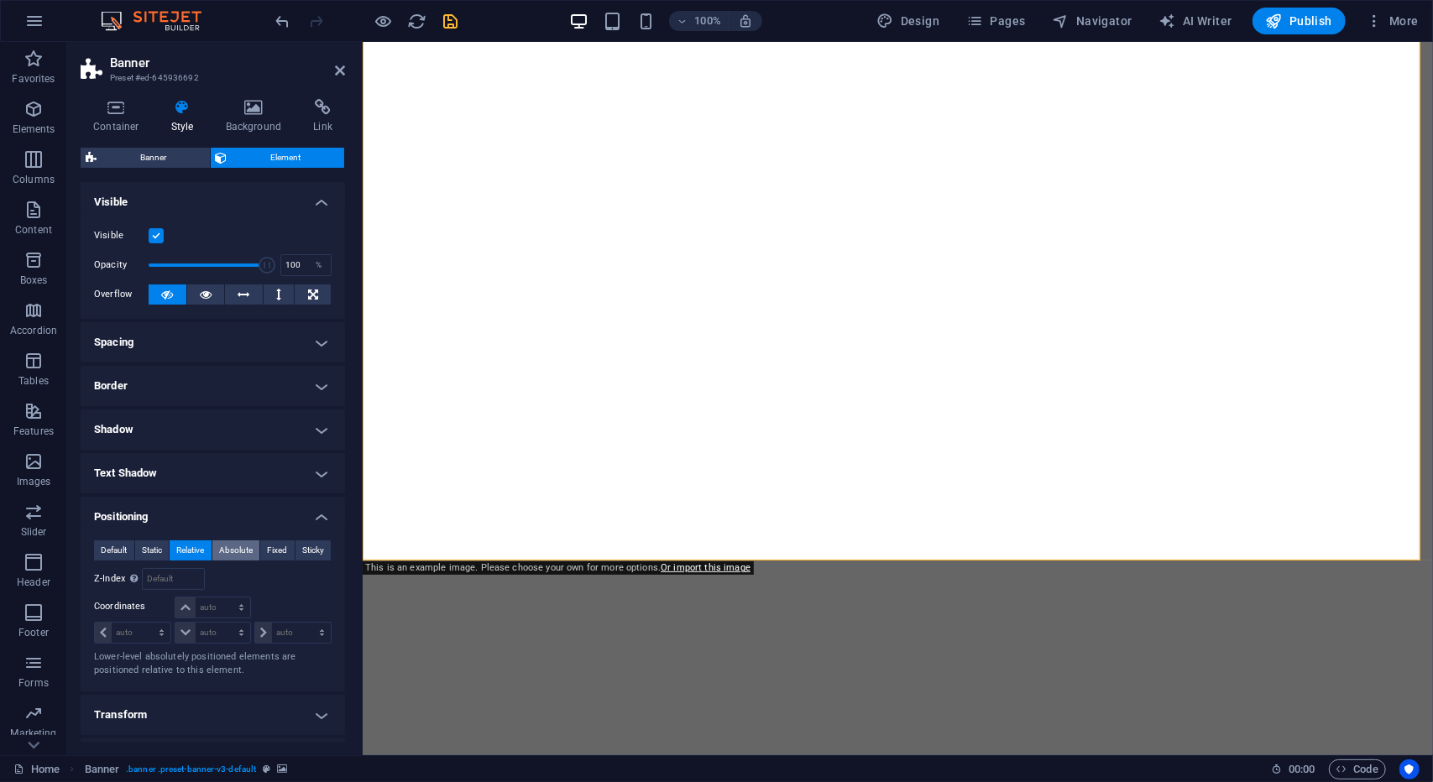
click at [251, 557] on span "Absolute" at bounding box center [236, 550] width 34 height 20
click at [280, 551] on span "Fixed" at bounding box center [277, 550] width 20 height 20
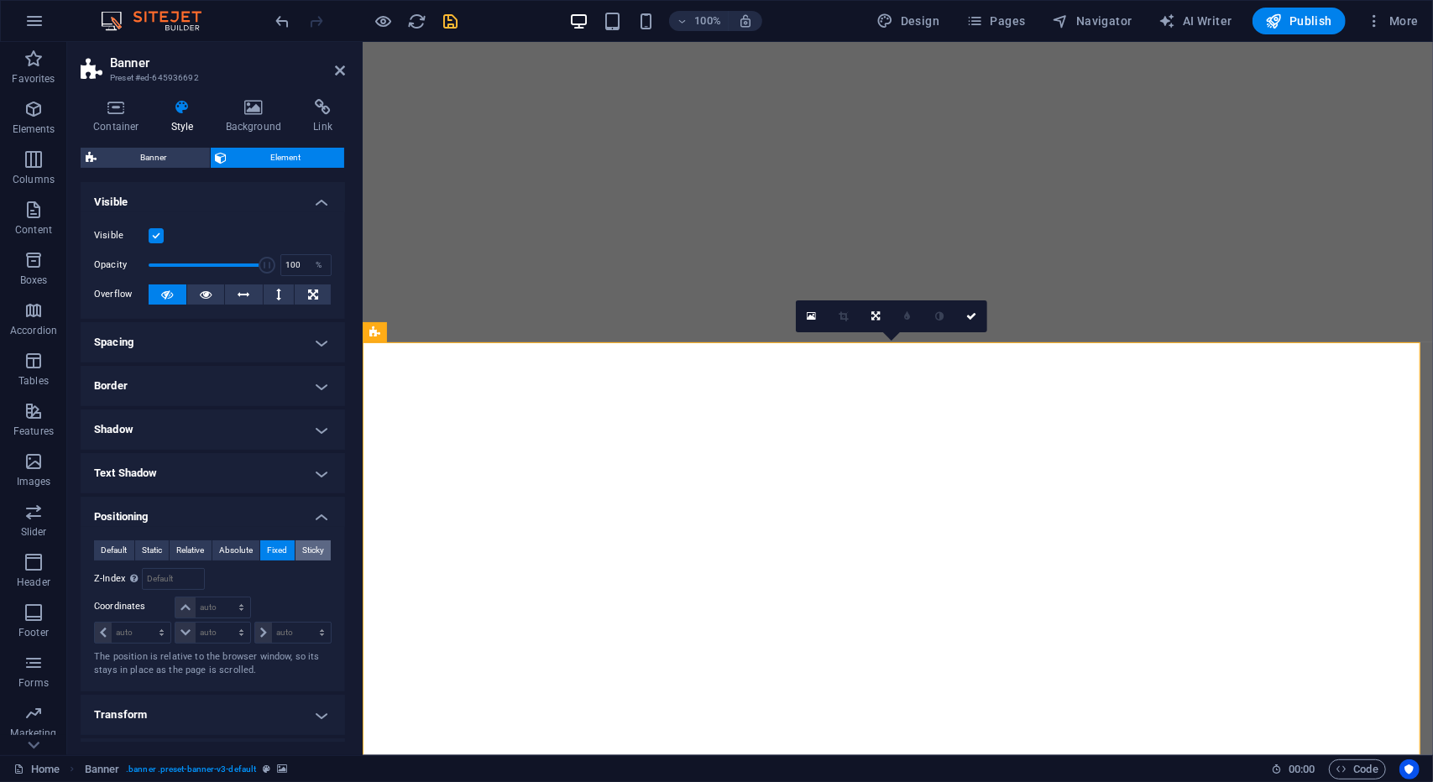
click at [317, 550] on span "Sticky" at bounding box center [313, 550] width 22 height 20
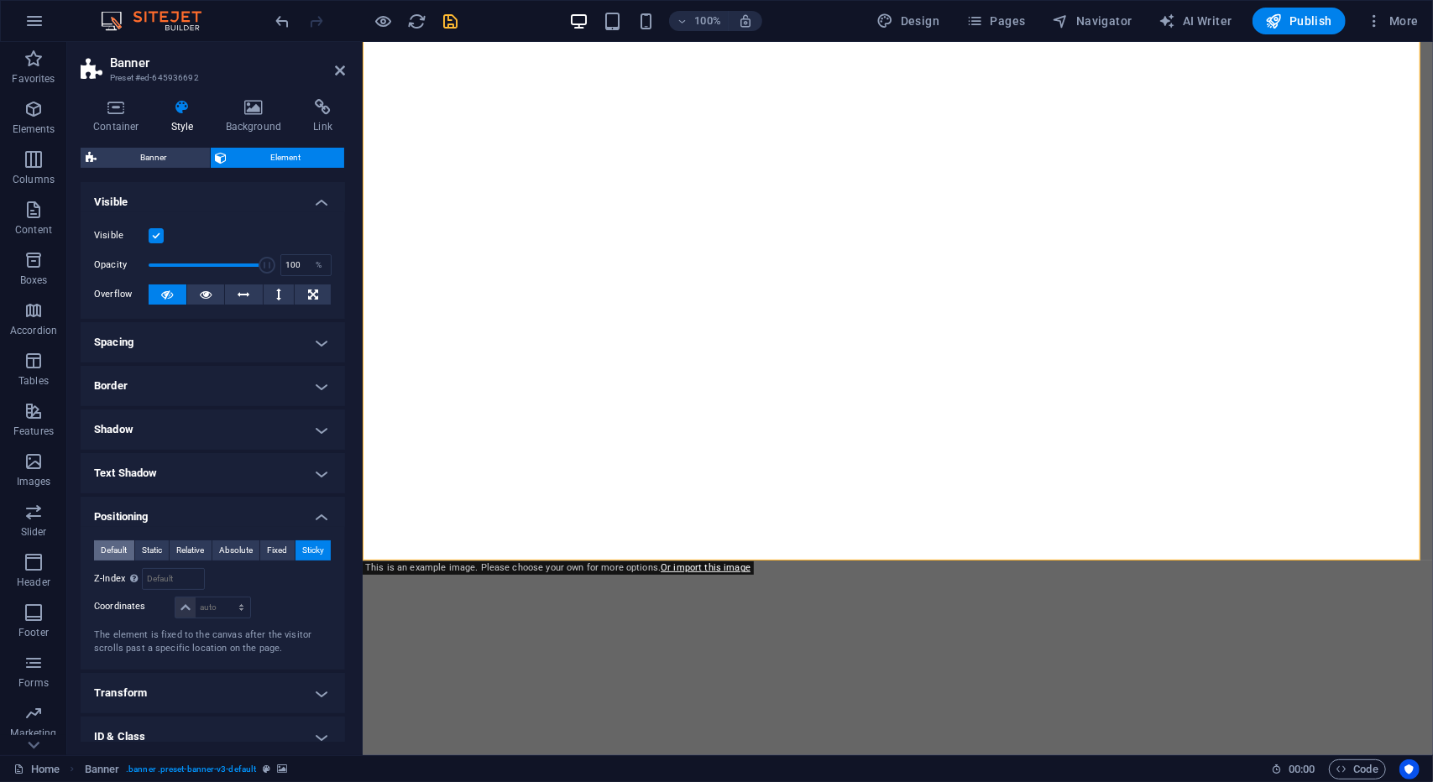
click at [101, 546] on span "Default" at bounding box center [114, 550] width 26 height 20
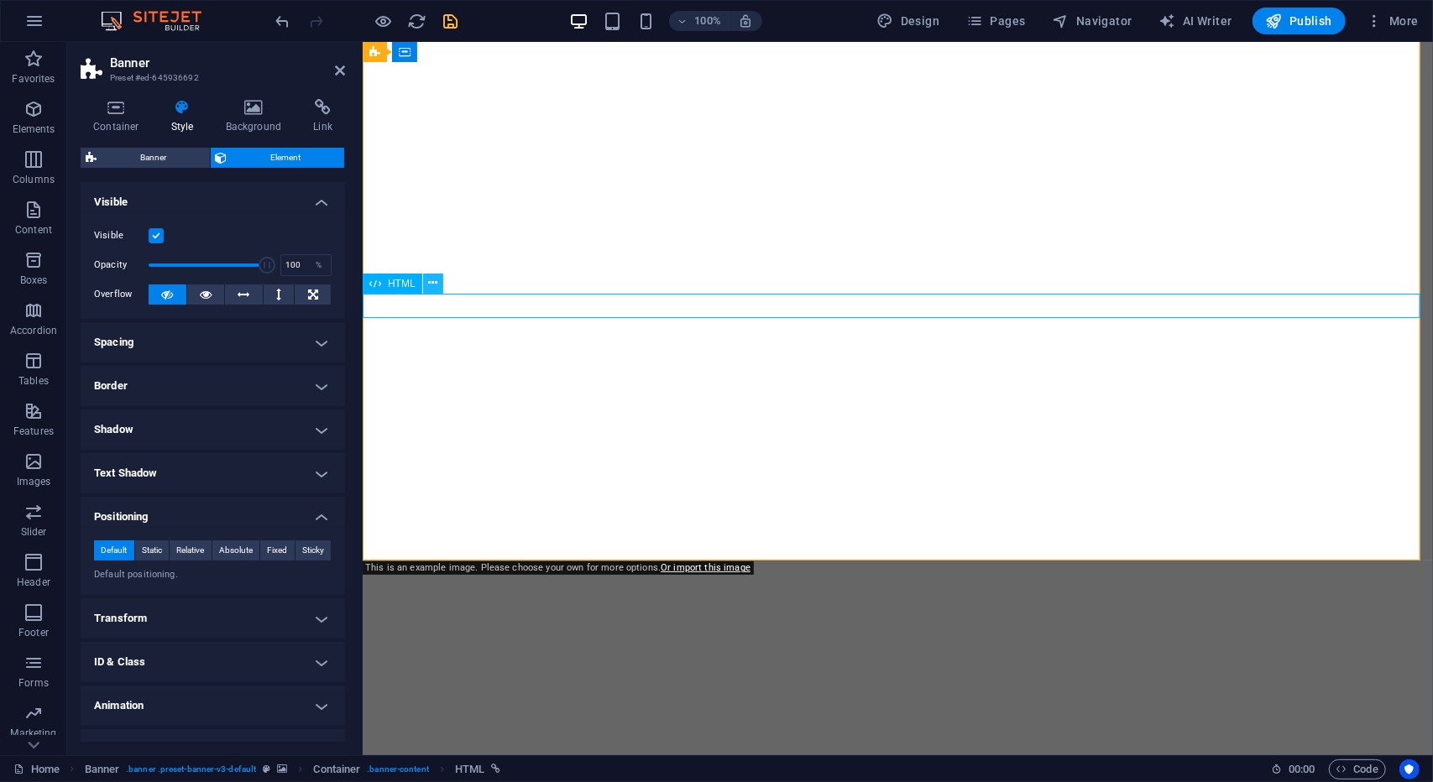
click at [429, 279] on icon at bounding box center [432, 283] width 9 height 18
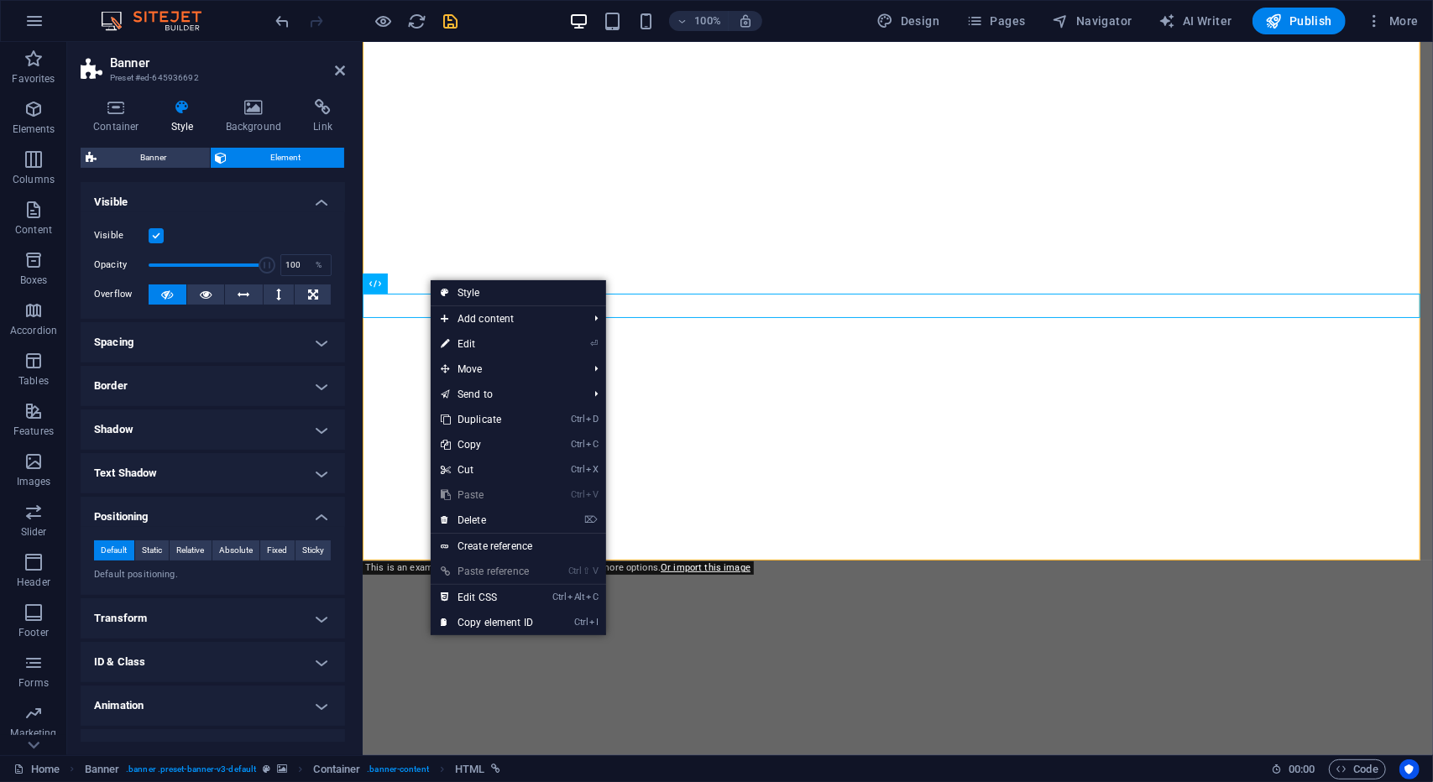
click at [255, 204] on h4 "Visible" at bounding box center [213, 197] width 264 height 30
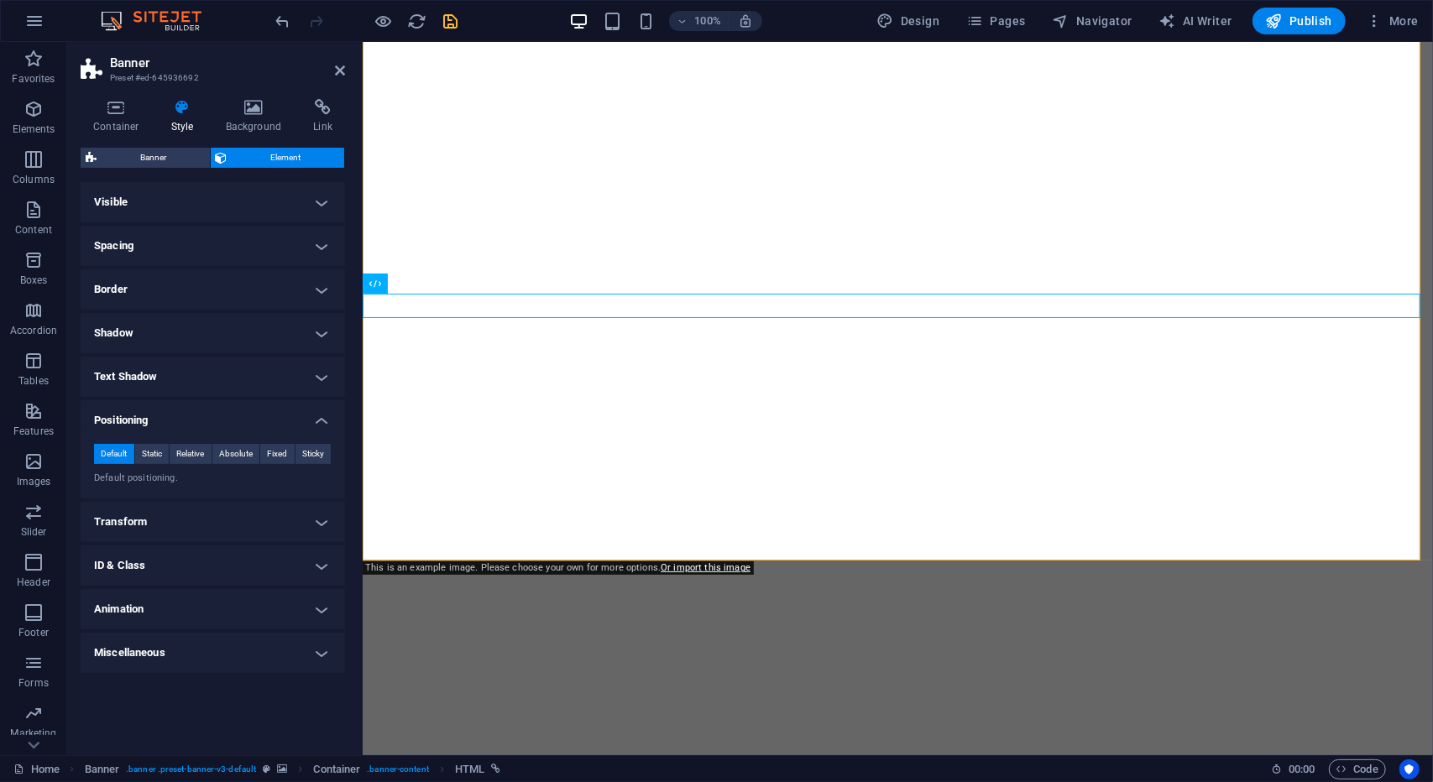
click at [225, 252] on h4 "Spacing" at bounding box center [213, 246] width 264 height 40
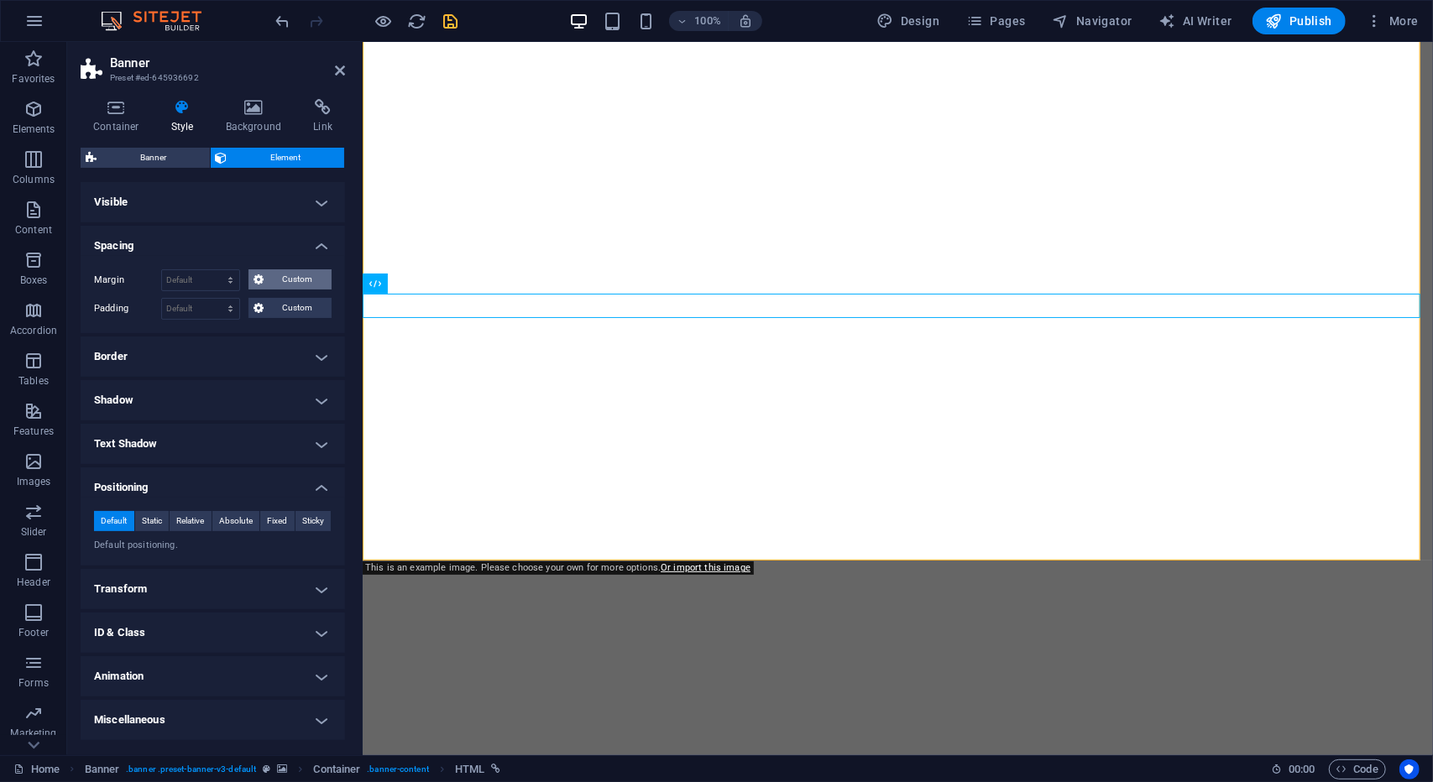
click at [295, 286] on span "Custom" at bounding box center [298, 279] width 58 height 20
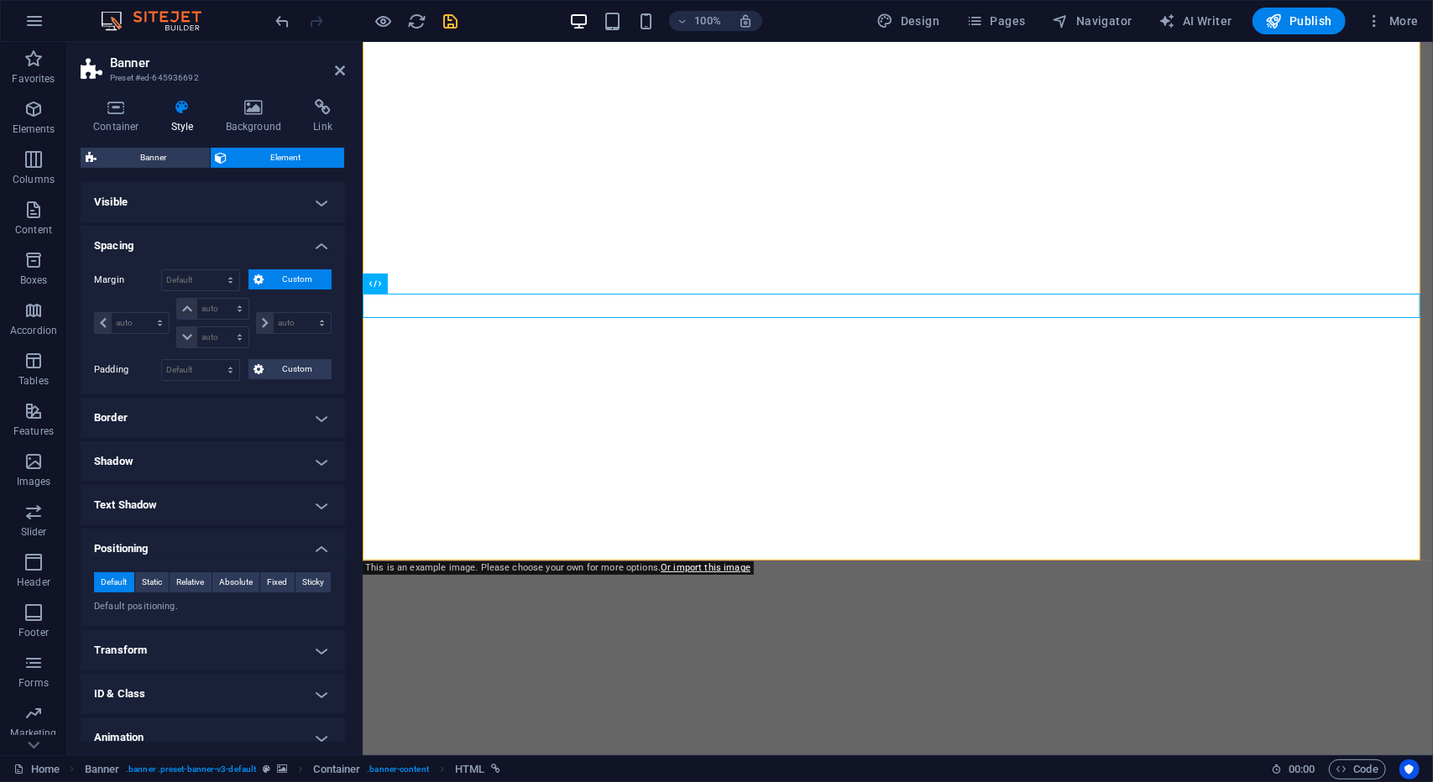
click at [295, 286] on span "Custom" at bounding box center [298, 279] width 58 height 20
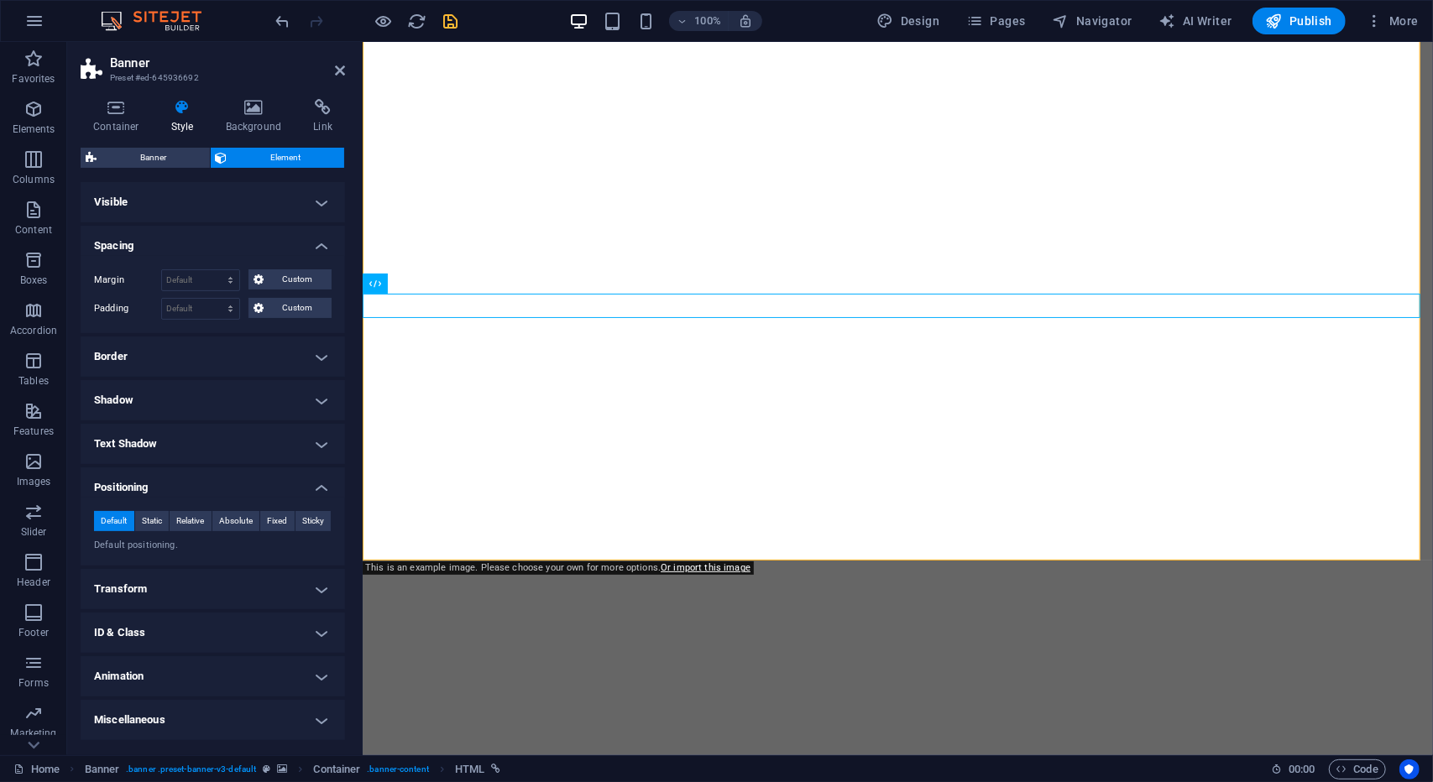
click at [248, 345] on h4 "Border" at bounding box center [213, 357] width 264 height 40
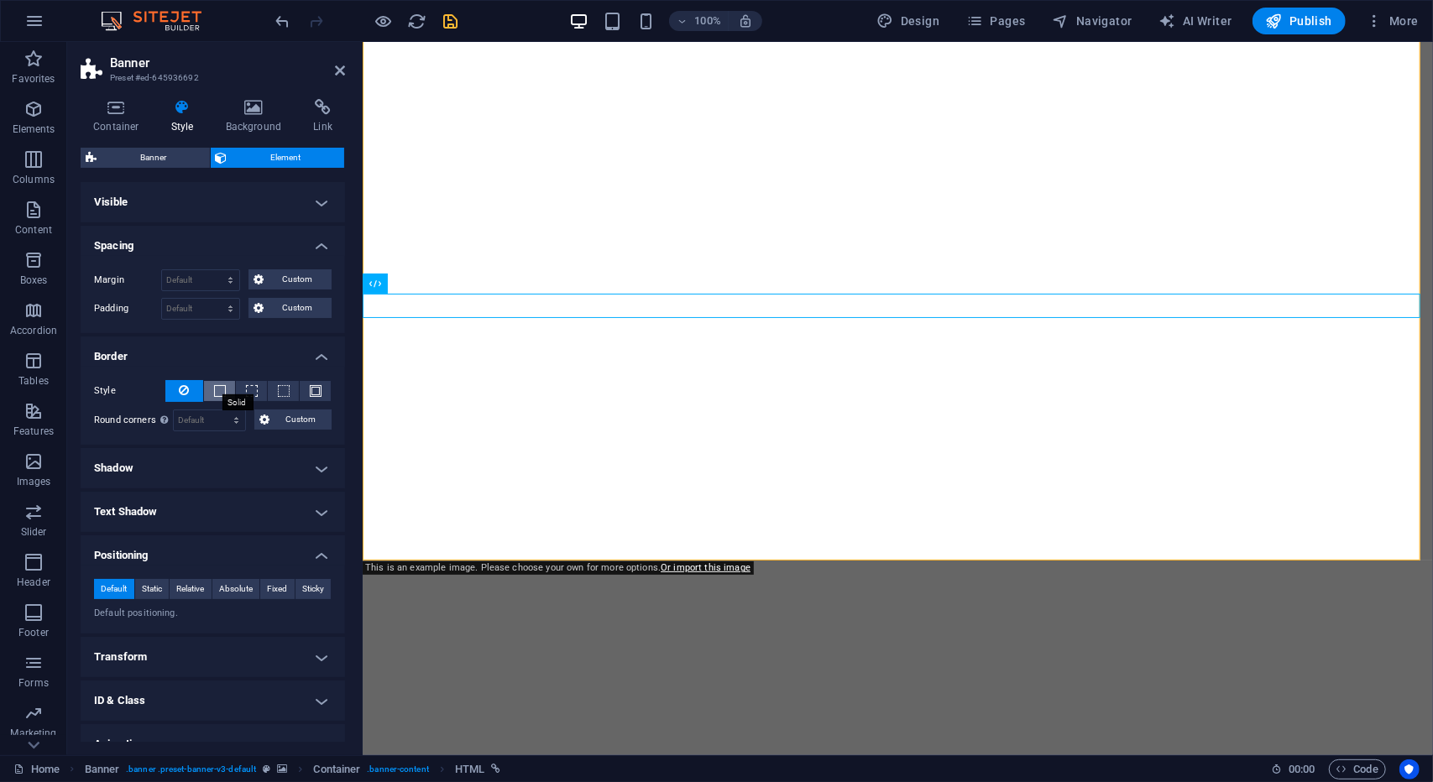
click at [220, 387] on span at bounding box center [220, 391] width 12 height 12
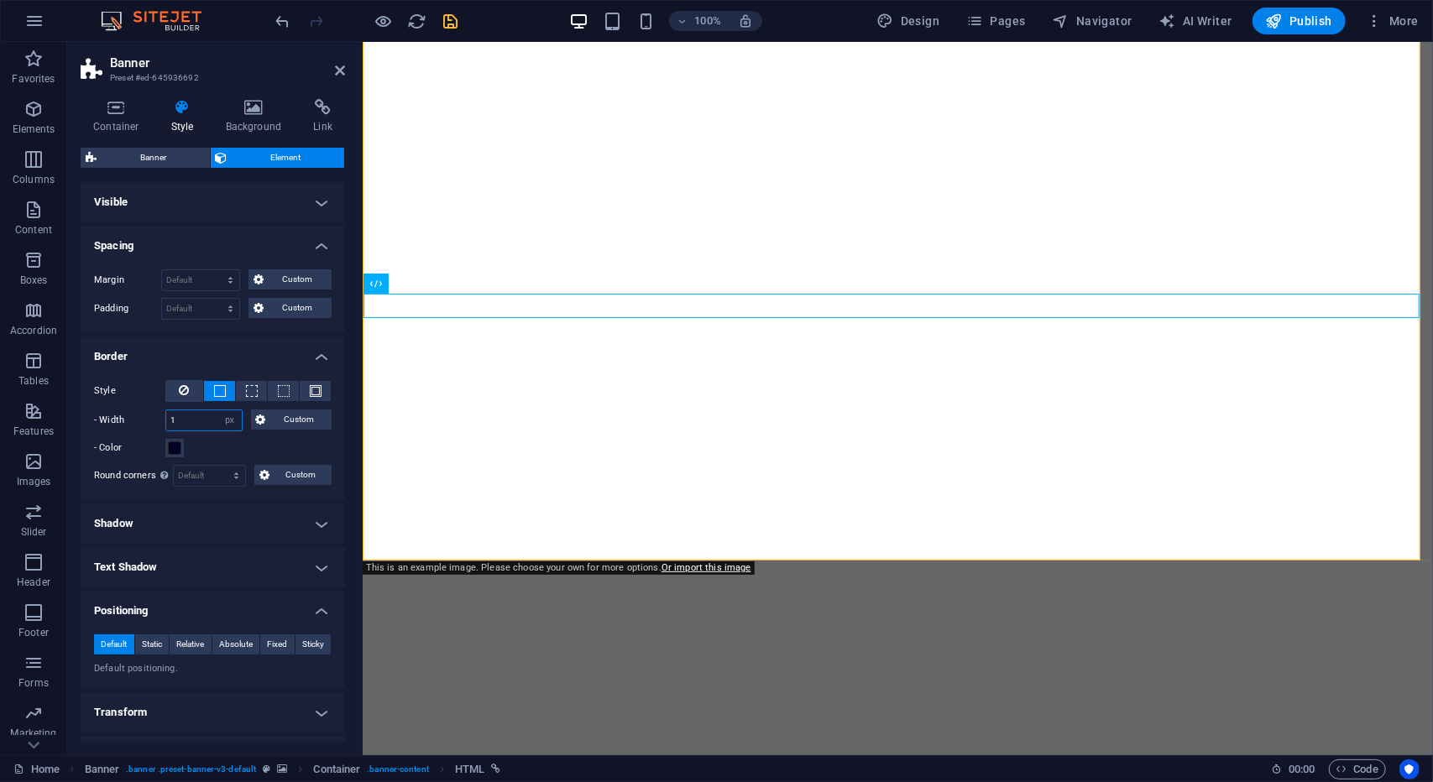
click at [187, 414] on input "1" at bounding box center [204, 420] width 76 height 20
type input "3"
click at [279, 442] on div "- Color" at bounding box center [212, 448] width 237 height 20
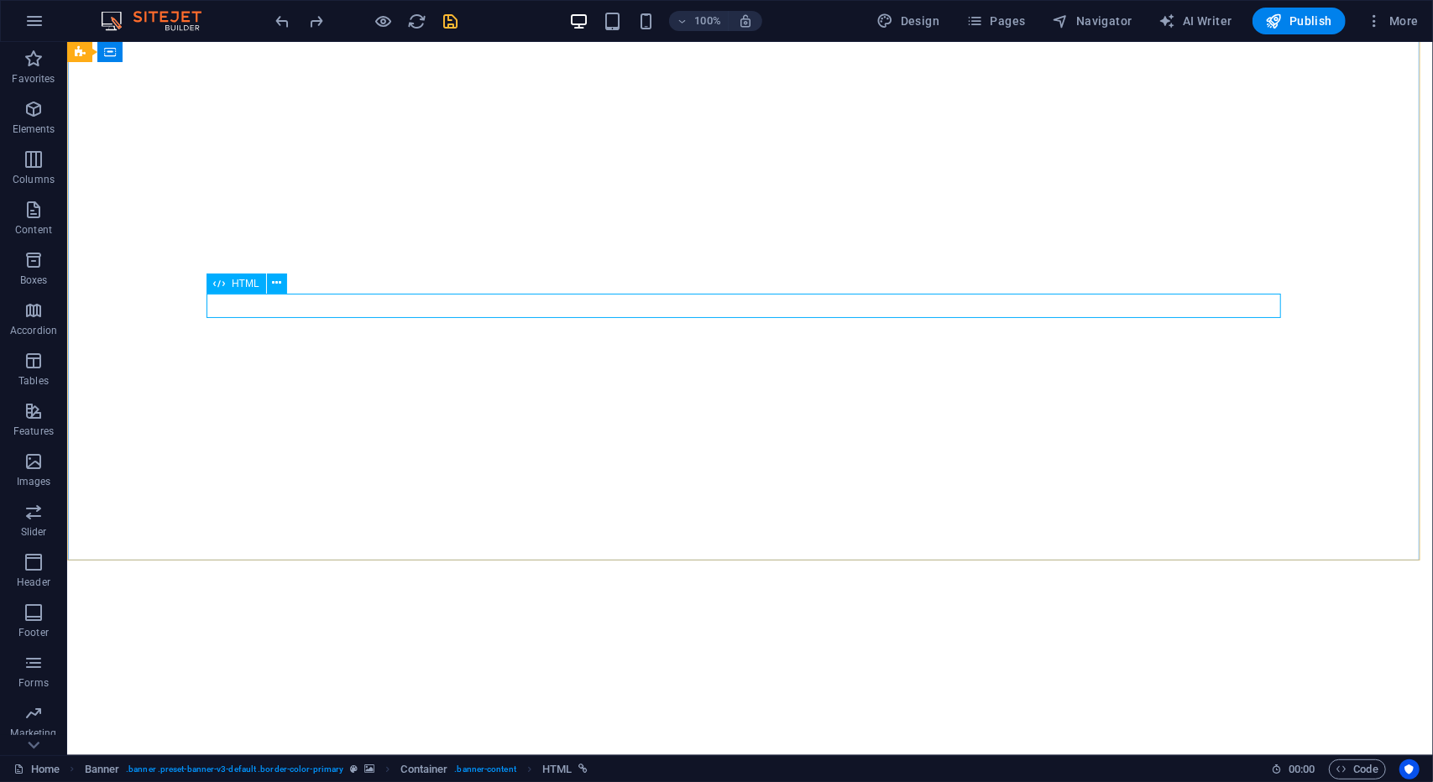
click at [230, 286] on div "HTML" at bounding box center [236, 284] width 60 height 20
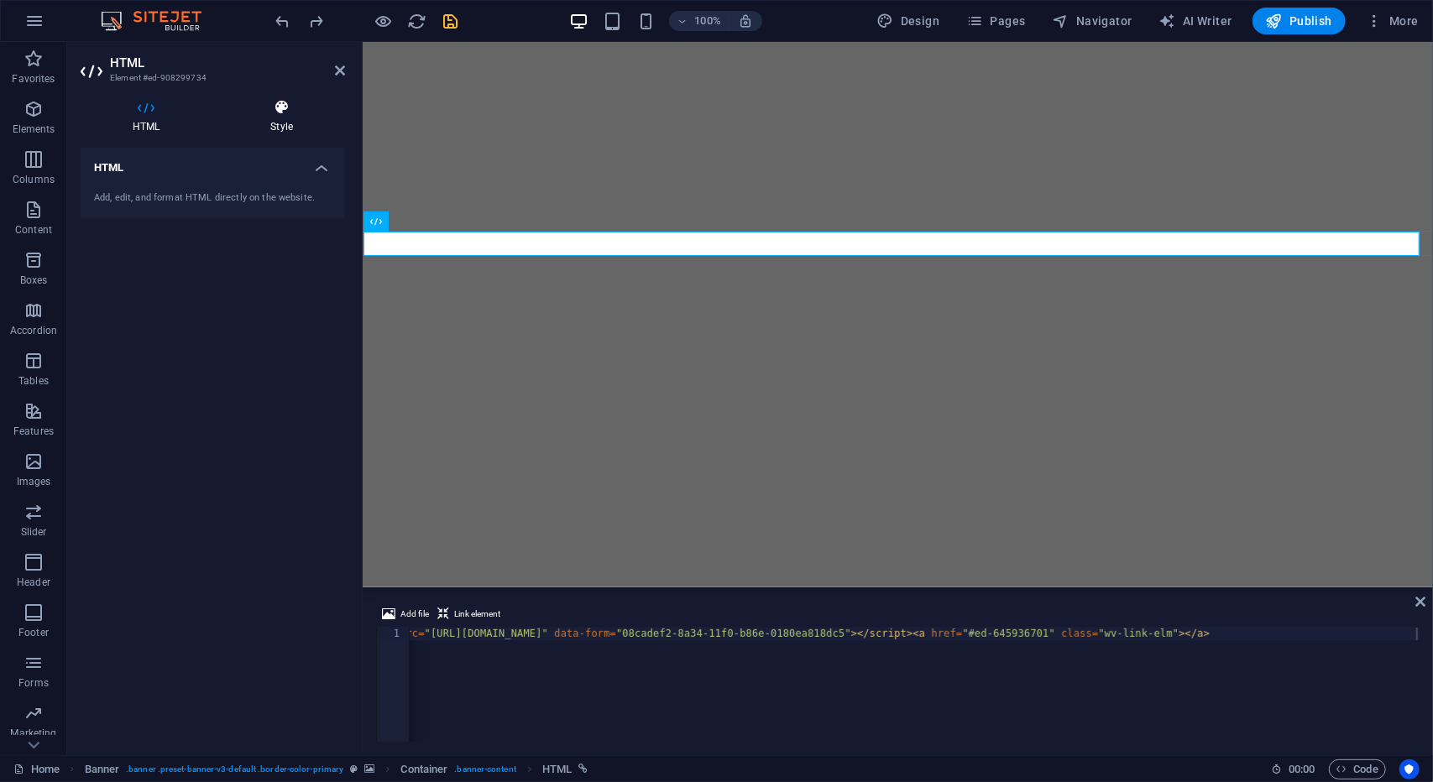
click at [305, 102] on icon at bounding box center [281, 107] width 127 height 17
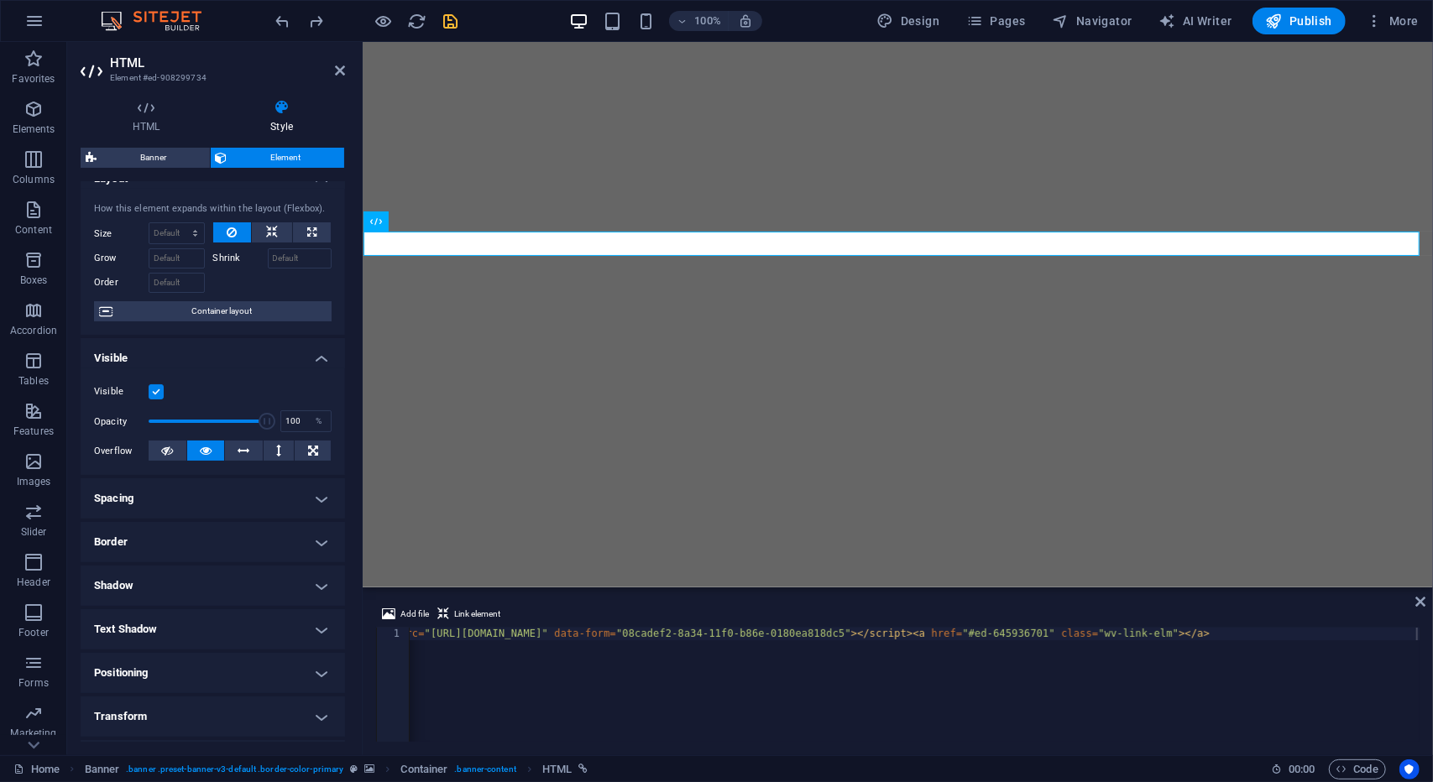
scroll to position [0, 0]
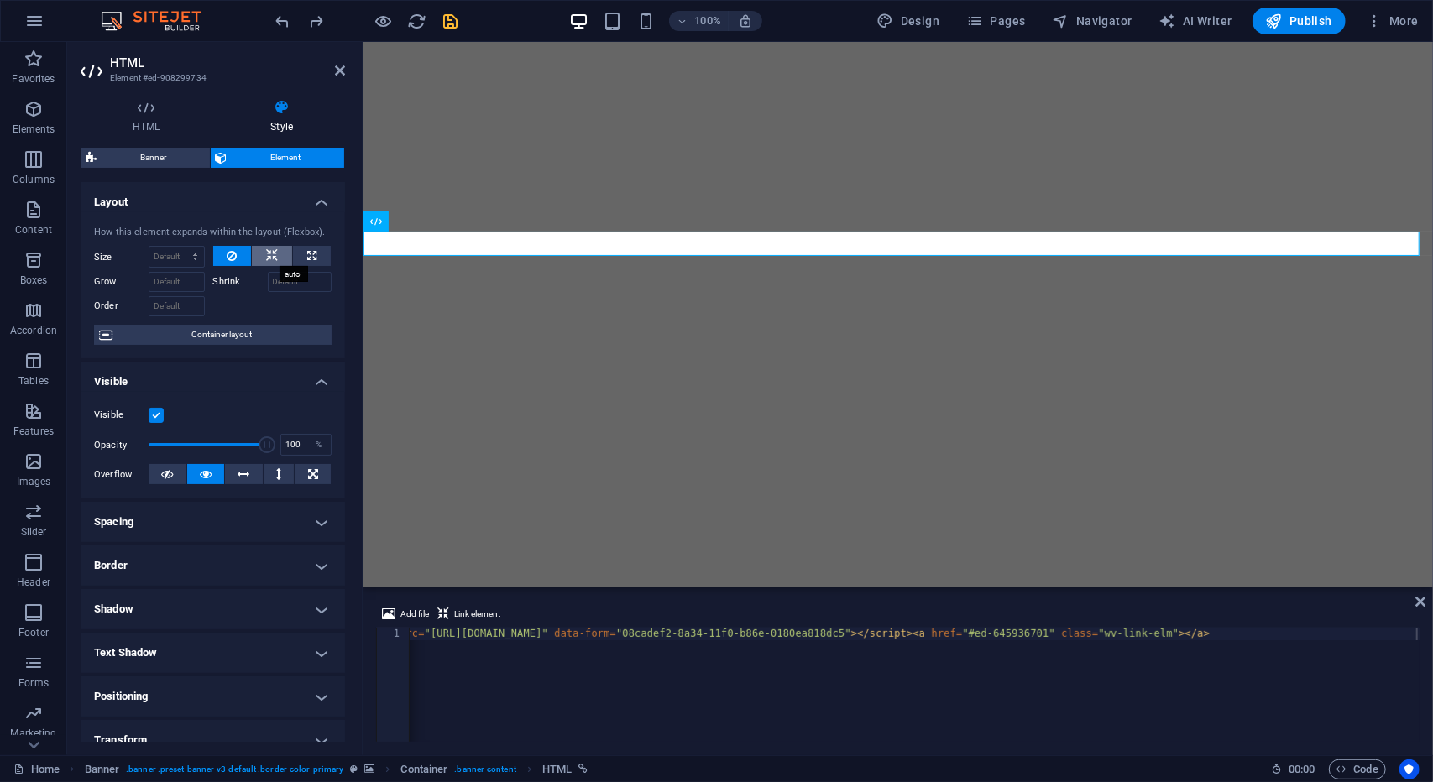
click at [267, 248] on icon at bounding box center [272, 256] width 12 height 20
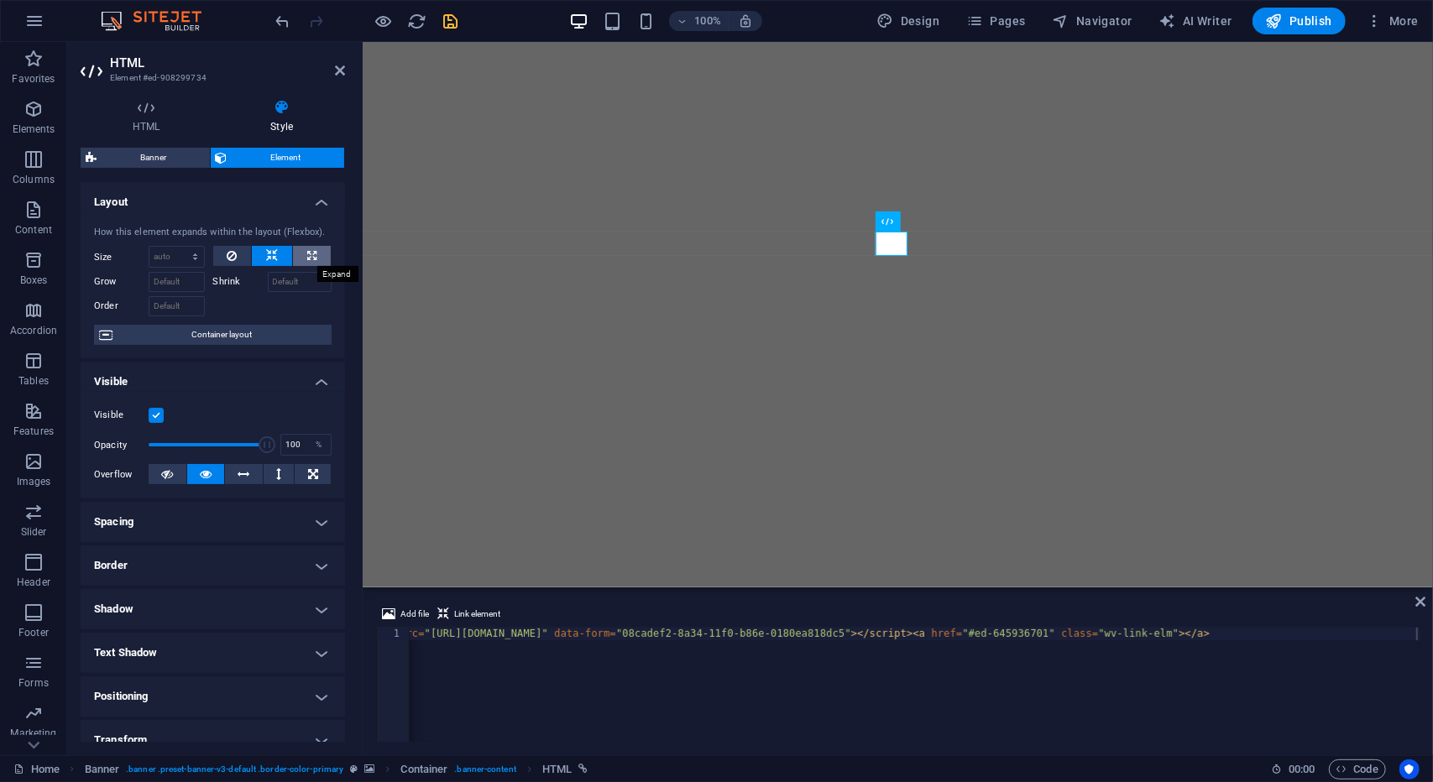
click at [308, 256] on icon at bounding box center [311, 256] width 9 height 20
type input "100"
select select "%"
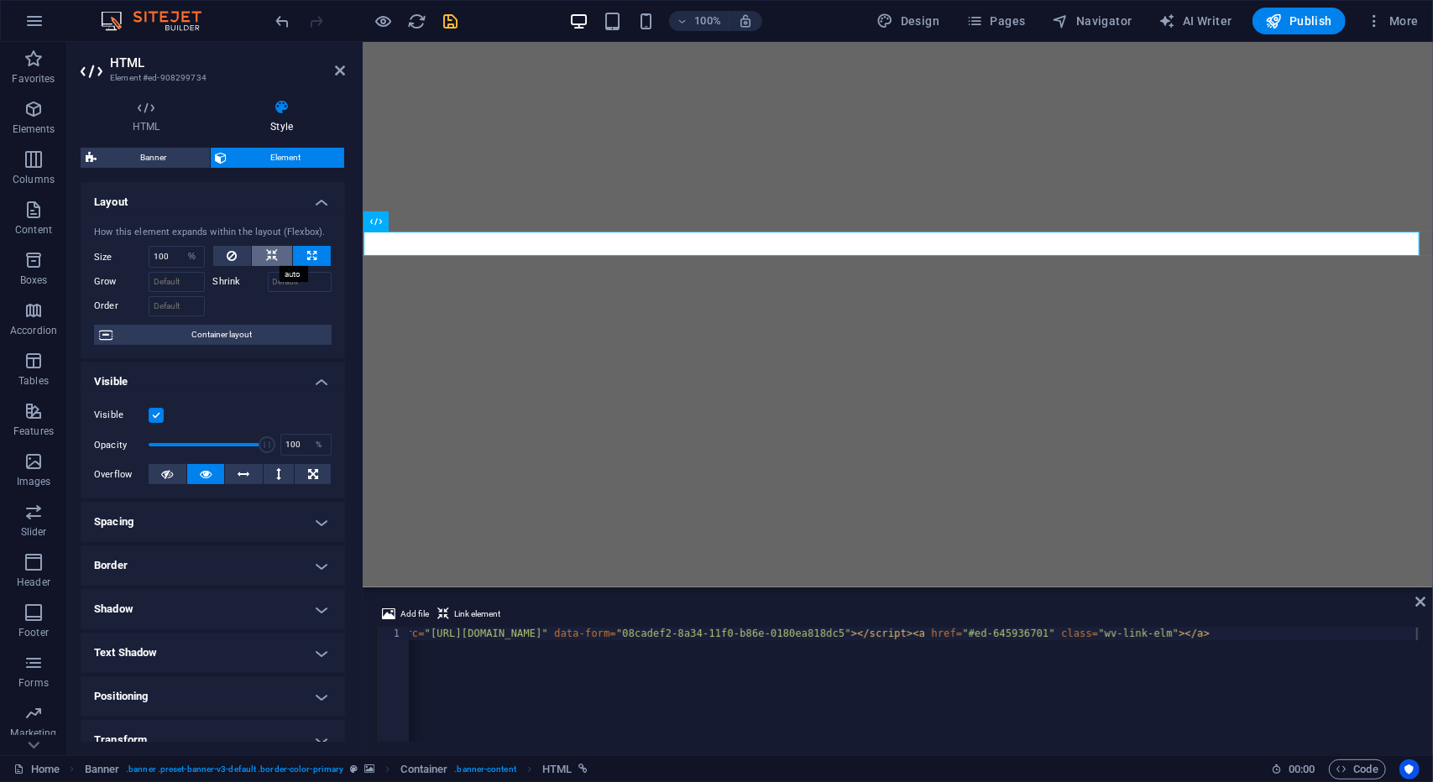
click at [267, 258] on icon at bounding box center [272, 256] width 12 height 20
select select "DISABLED_OPTION_VALUE"
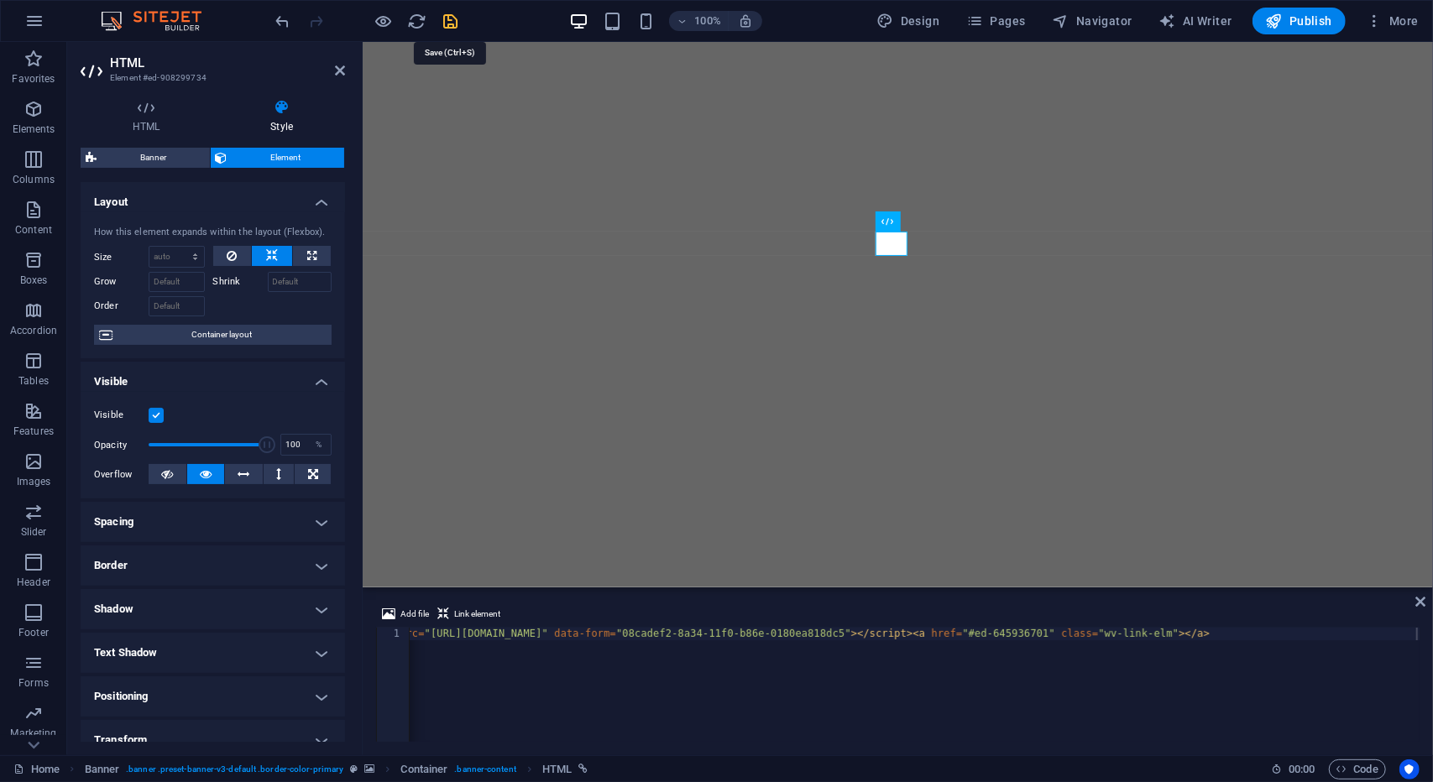
click at [445, 29] on icon "save" at bounding box center [450, 21] width 19 height 19
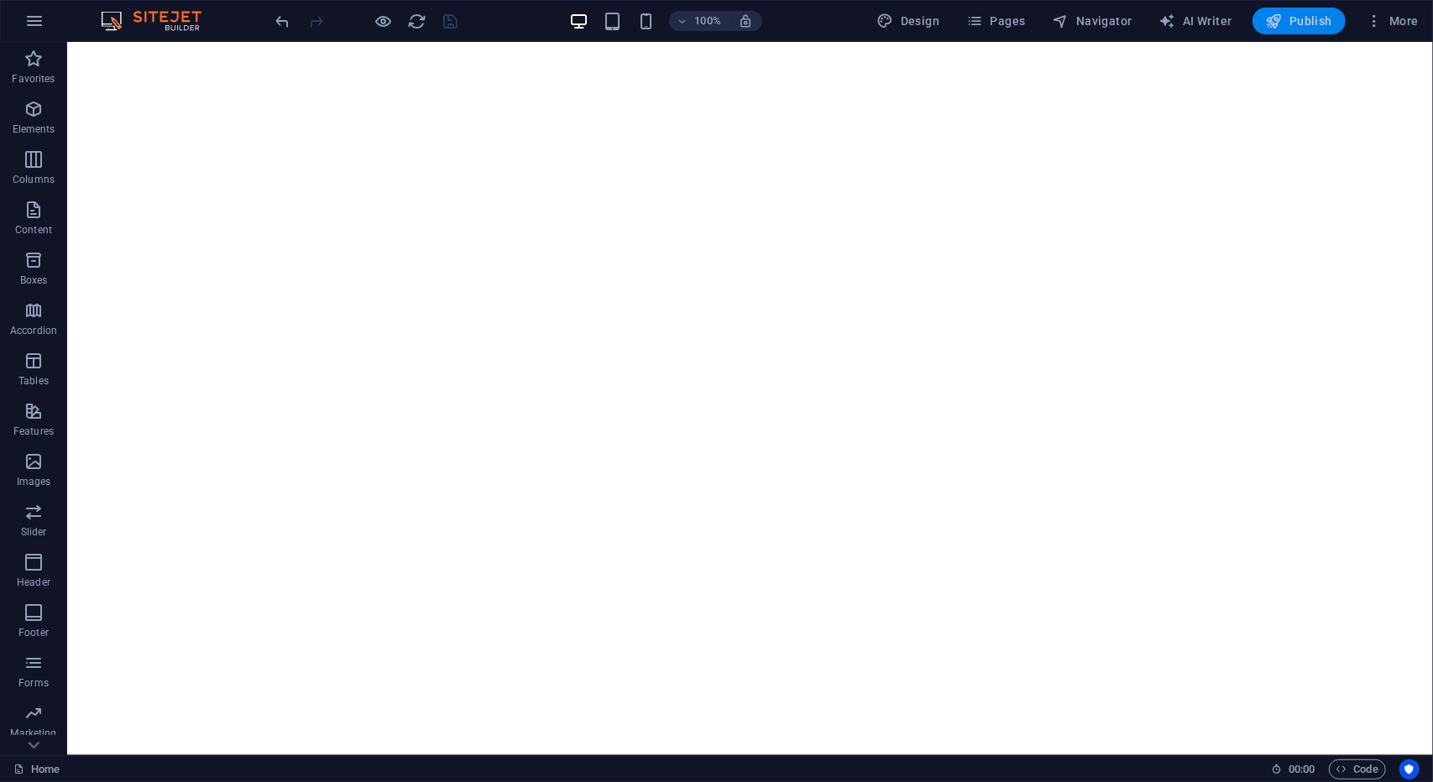
click at [1311, 16] on span "Publish" at bounding box center [1299, 21] width 66 height 17
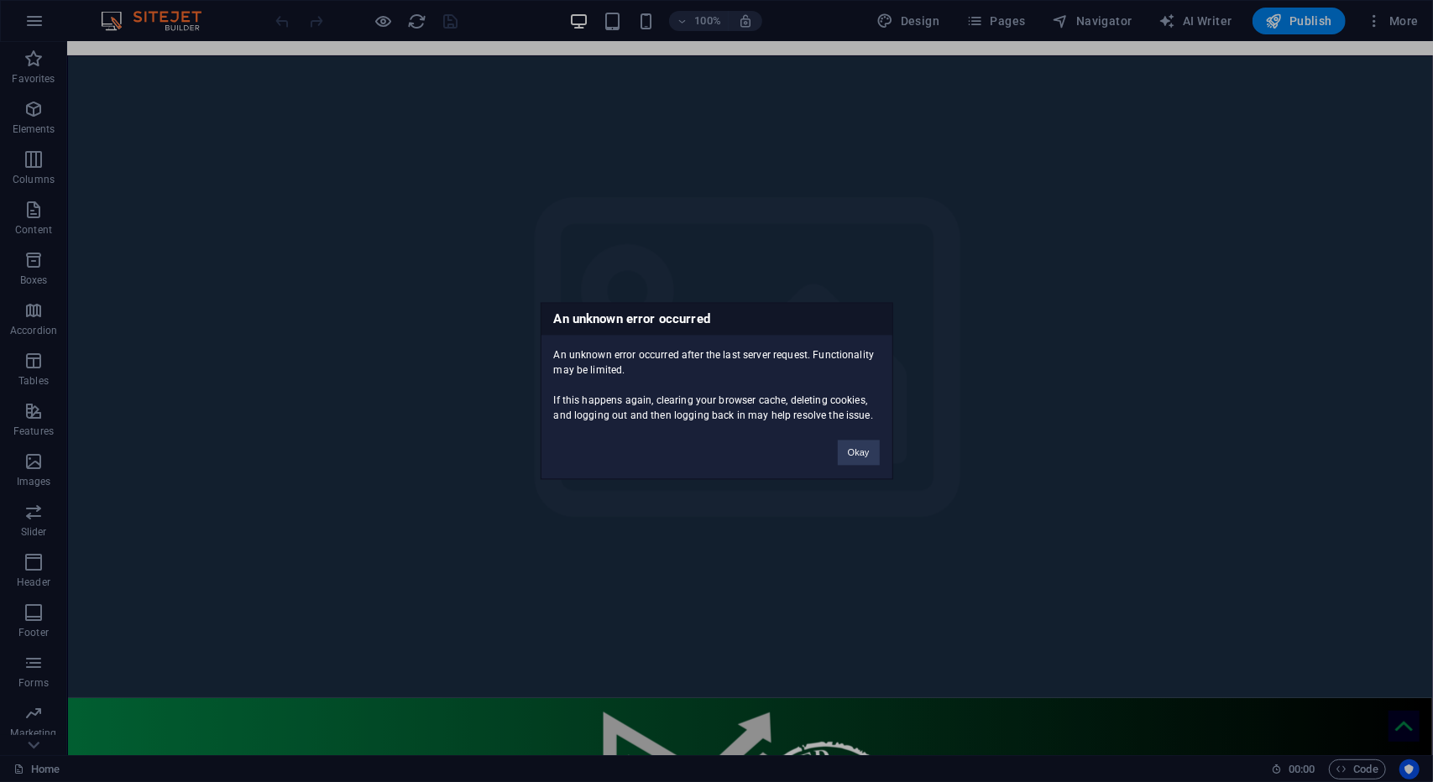
scroll to position [286, 0]
click at [861, 454] on button "Okay" at bounding box center [859, 453] width 42 height 25
